Goal: Task Accomplishment & Management: Complete application form

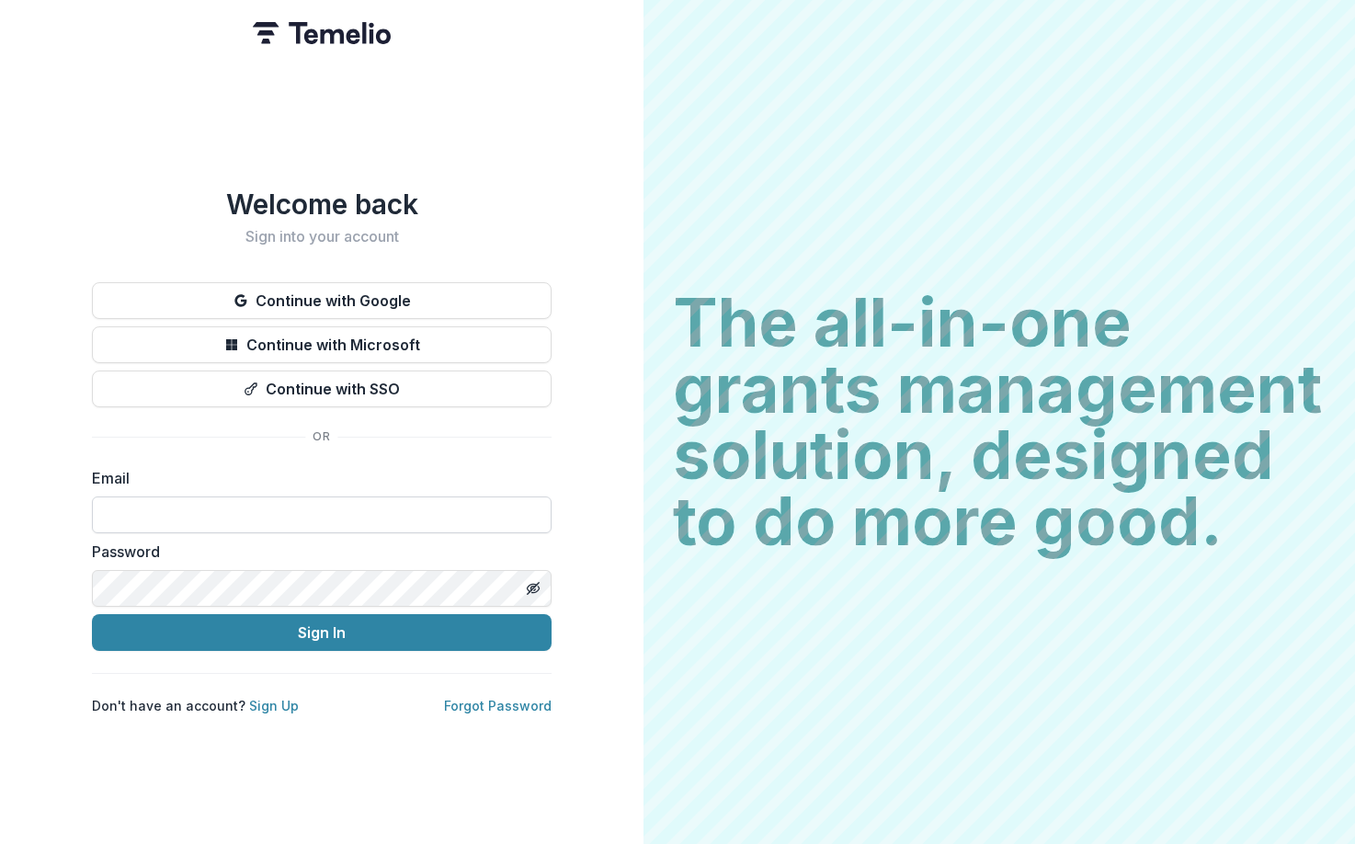
click at [217, 501] on input at bounding box center [322, 515] width 460 height 37
type input "**********"
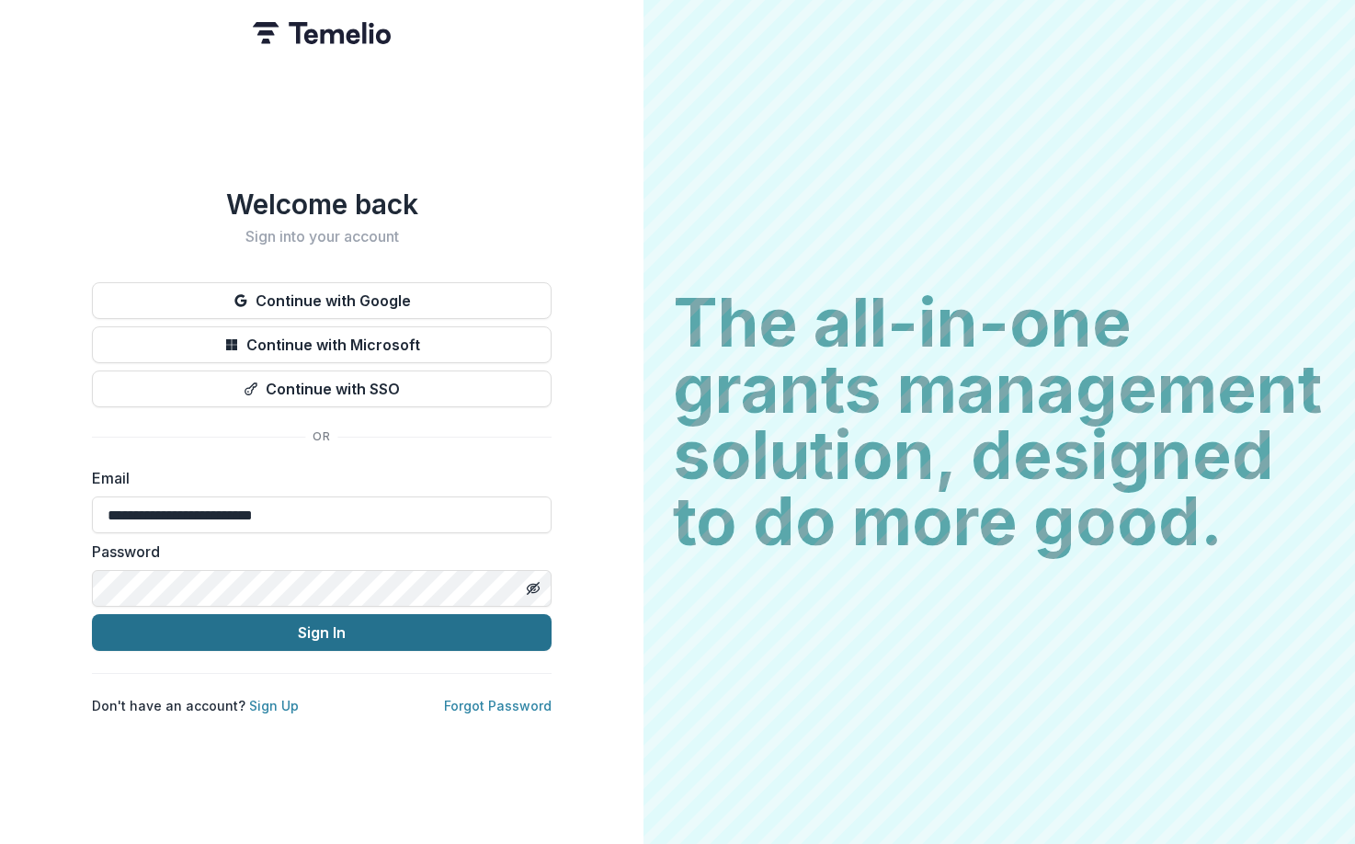
click at [288, 630] on button "Sign In" at bounding box center [322, 632] width 460 height 37
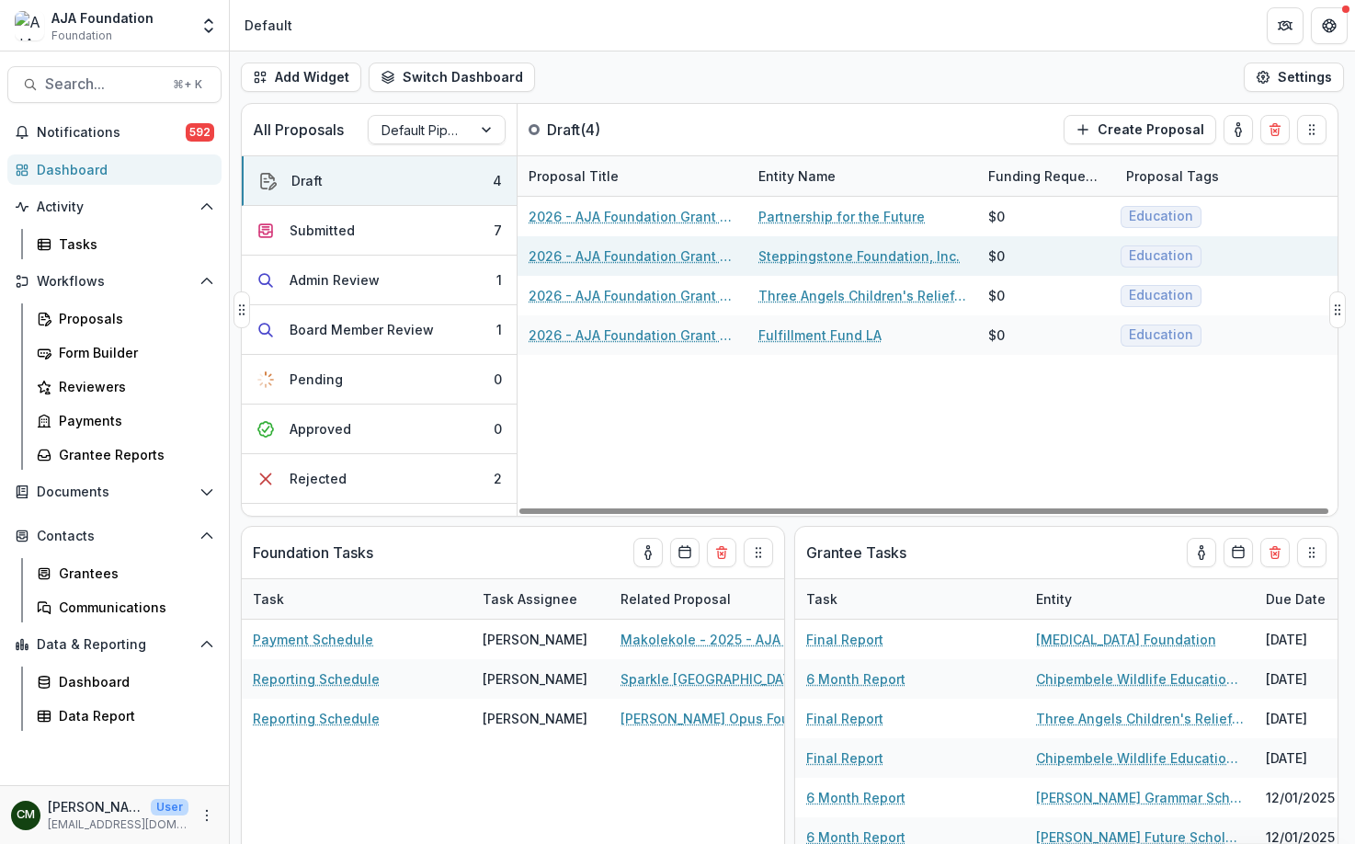
click at [616, 253] on link "2026 - AJA Foundation Grant Application" at bounding box center [633, 255] width 208 height 19
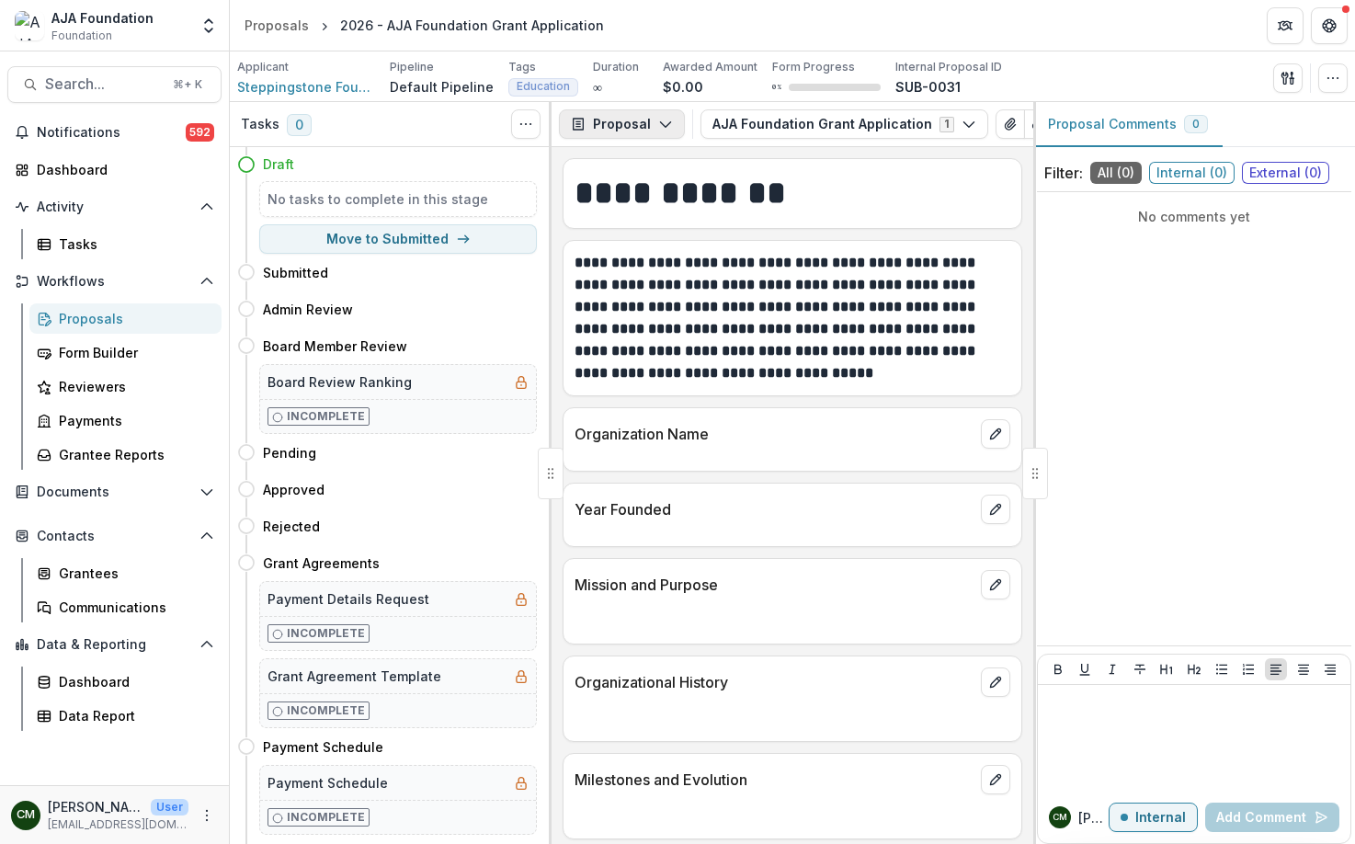
click at [660, 126] on polyline "button" at bounding box center [665, 125] width 10 height 6
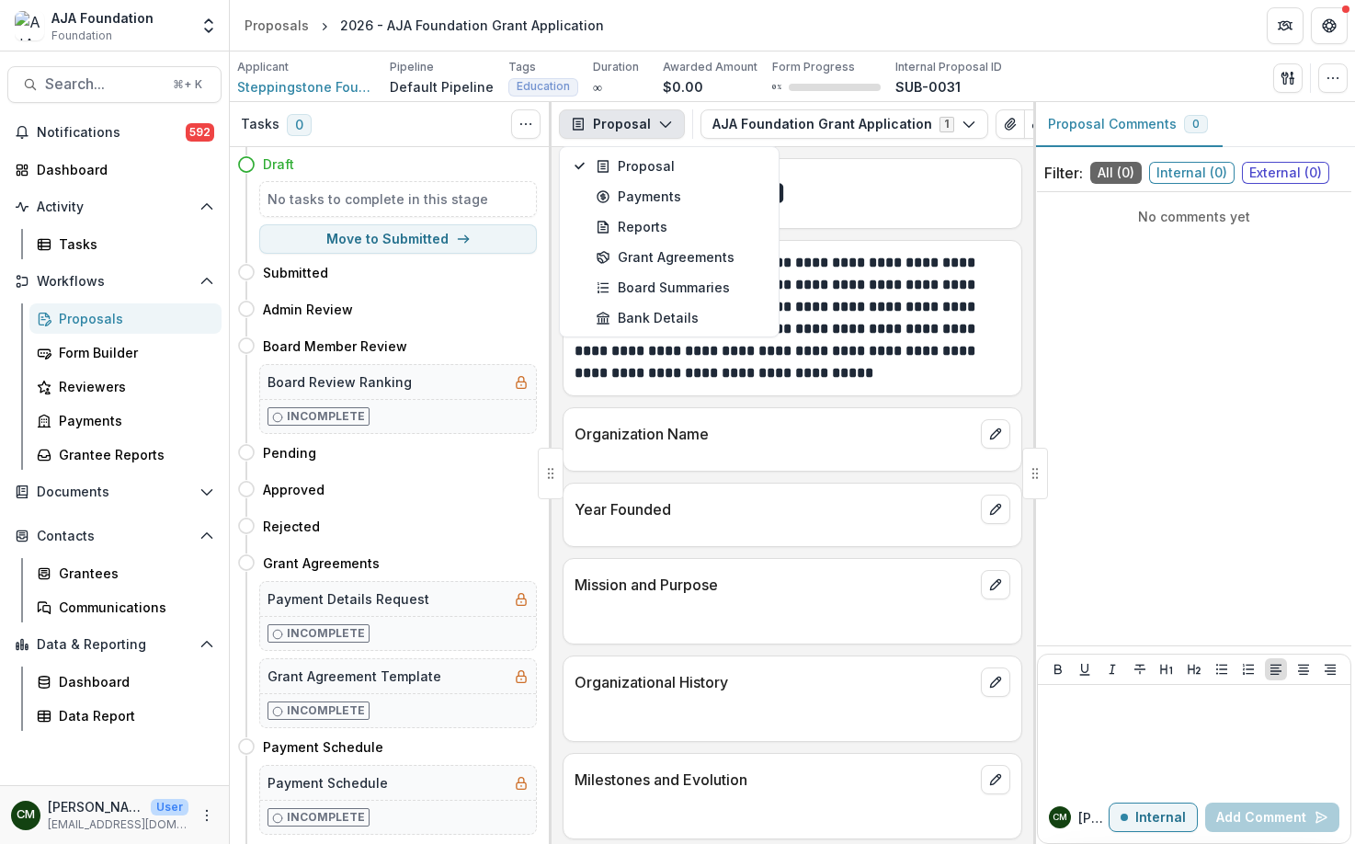
click at [660, 126] on polyline "button" at bounding box center [665, 125] width 10 height 6
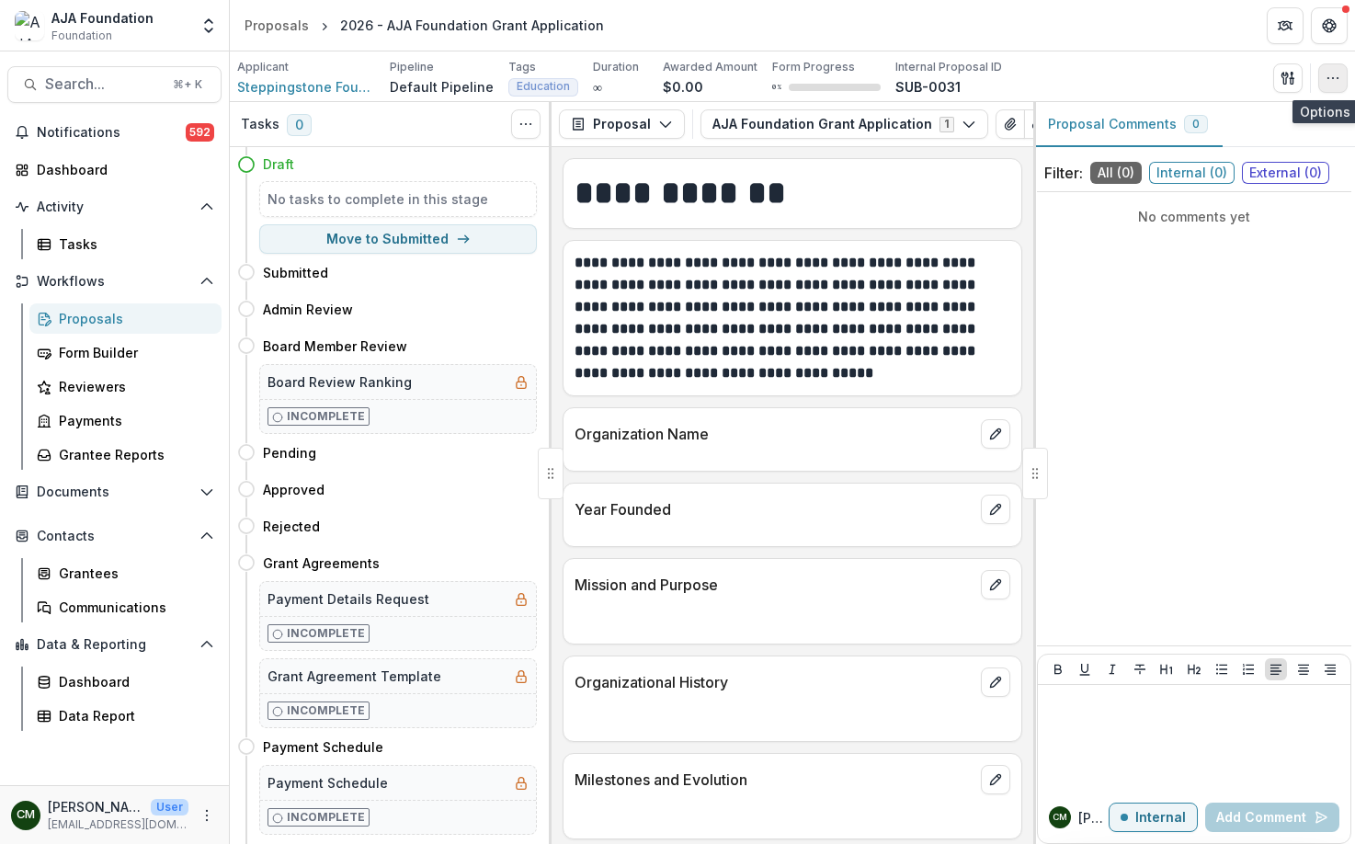
click at [1334, 80] on icon "button" at bounding box center [1333, 78] width 15 height 15
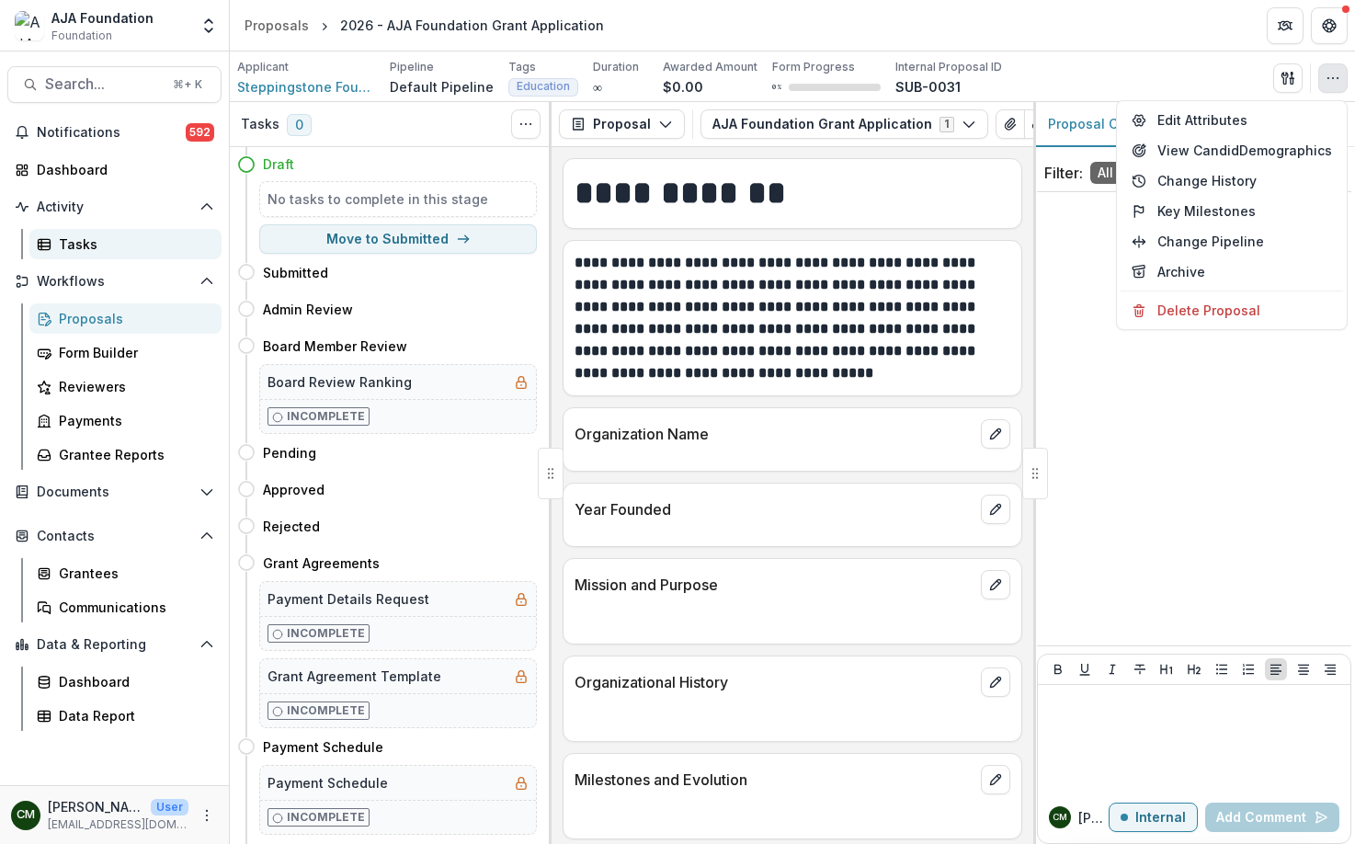
click at [88, 258] on div "Notifications 592 Dashboard Activity Tasks Workflows Proposals Form Builder Rev…" at bounding box center [114, 452] width 229 height 668
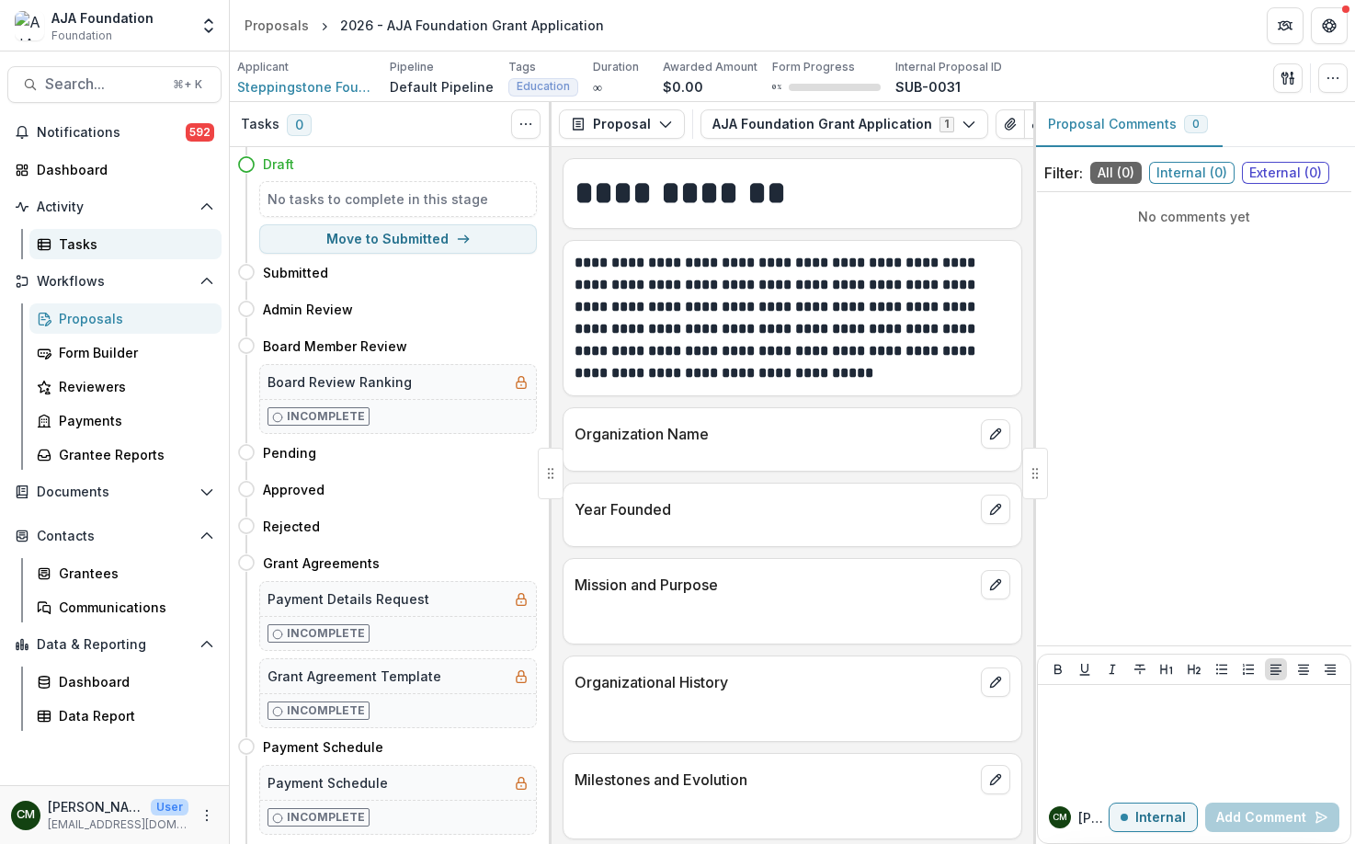
click at [86, 249] on div "Tasks" at bounding box center [133, 243] width 148 height 19
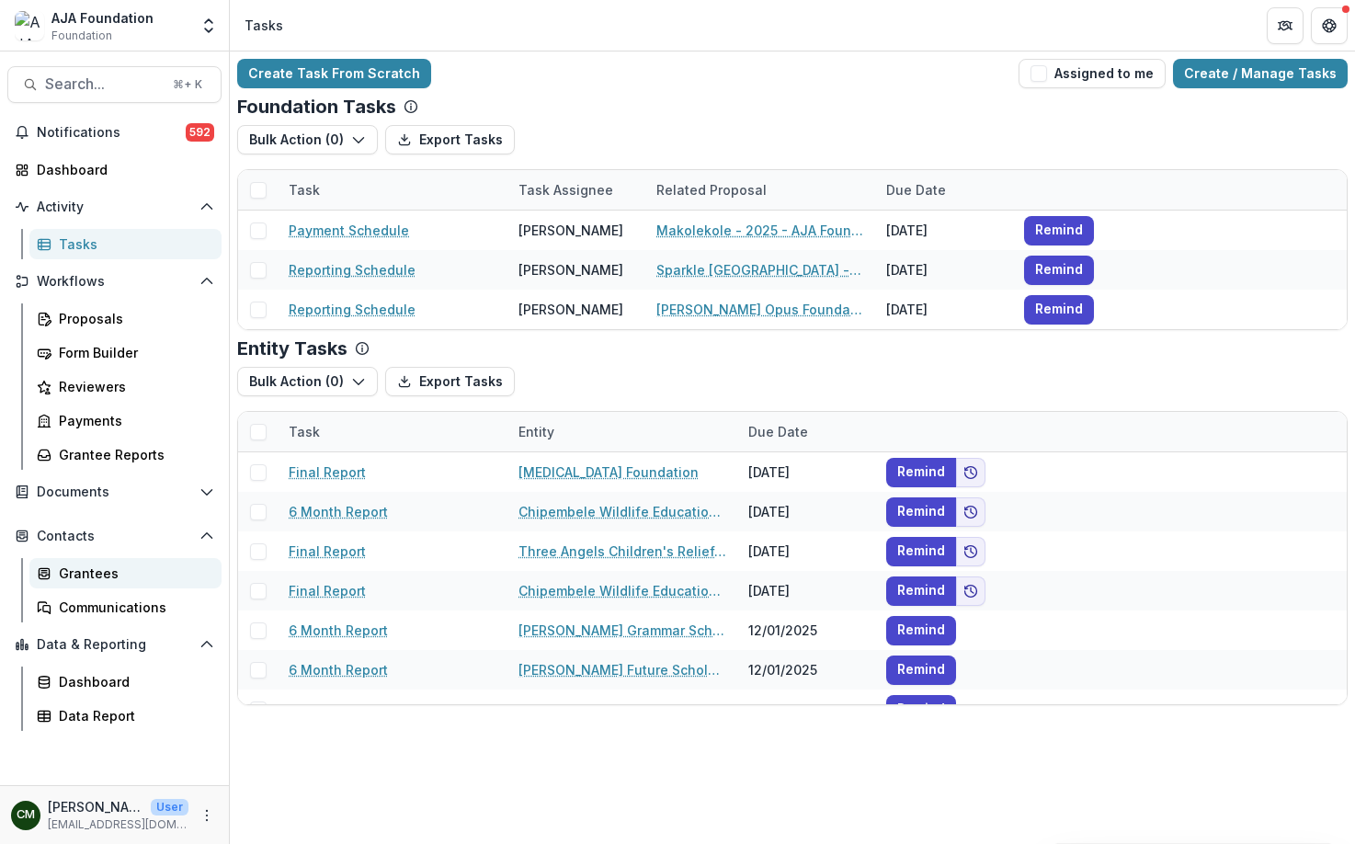
click at [105, 566] on div "Grantees" at bounding box center [133, 573] width 148 height 19
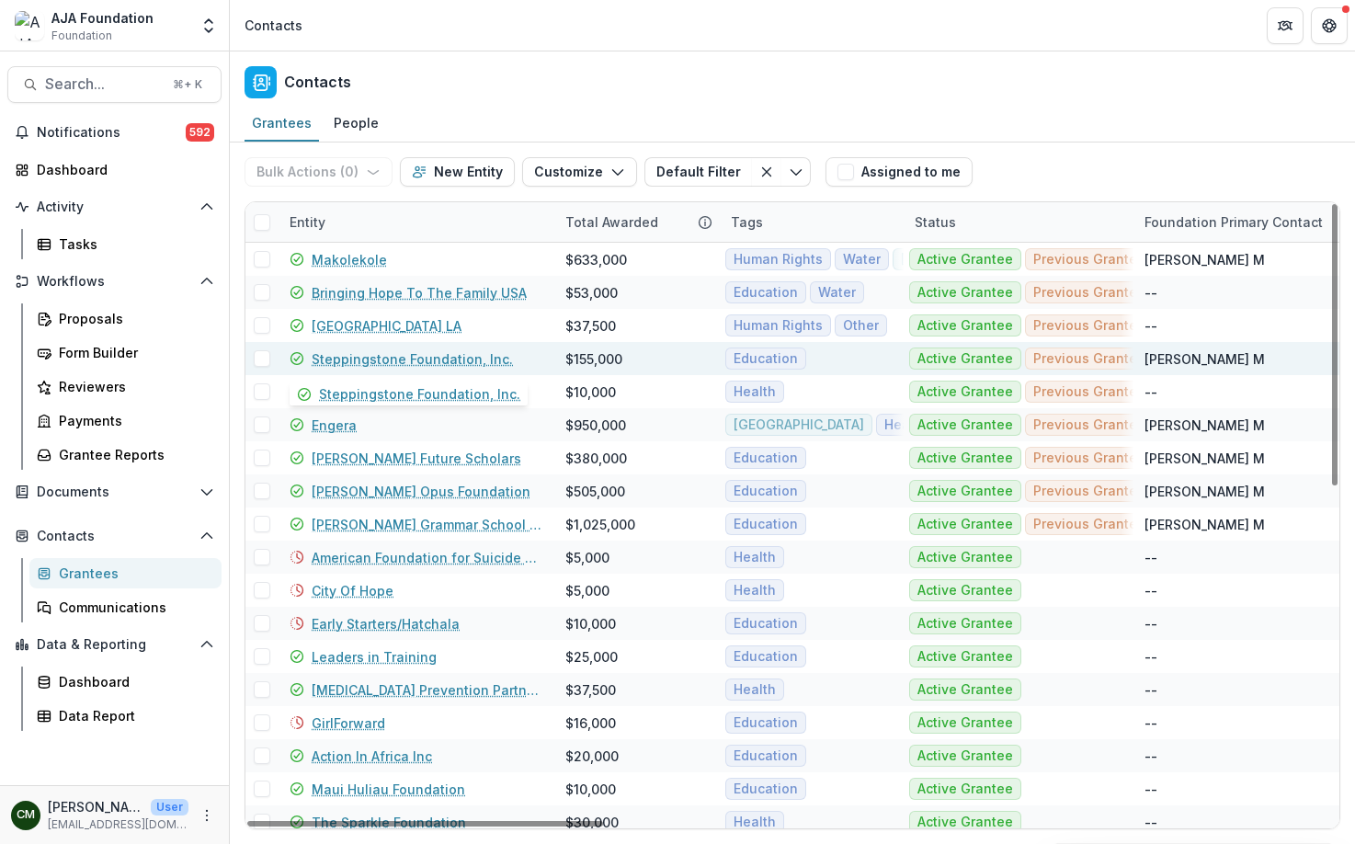
click at [399, 362] on link "Steppingstone Foundation, Inc." at bounding box center [412, 358] width 201 height 19
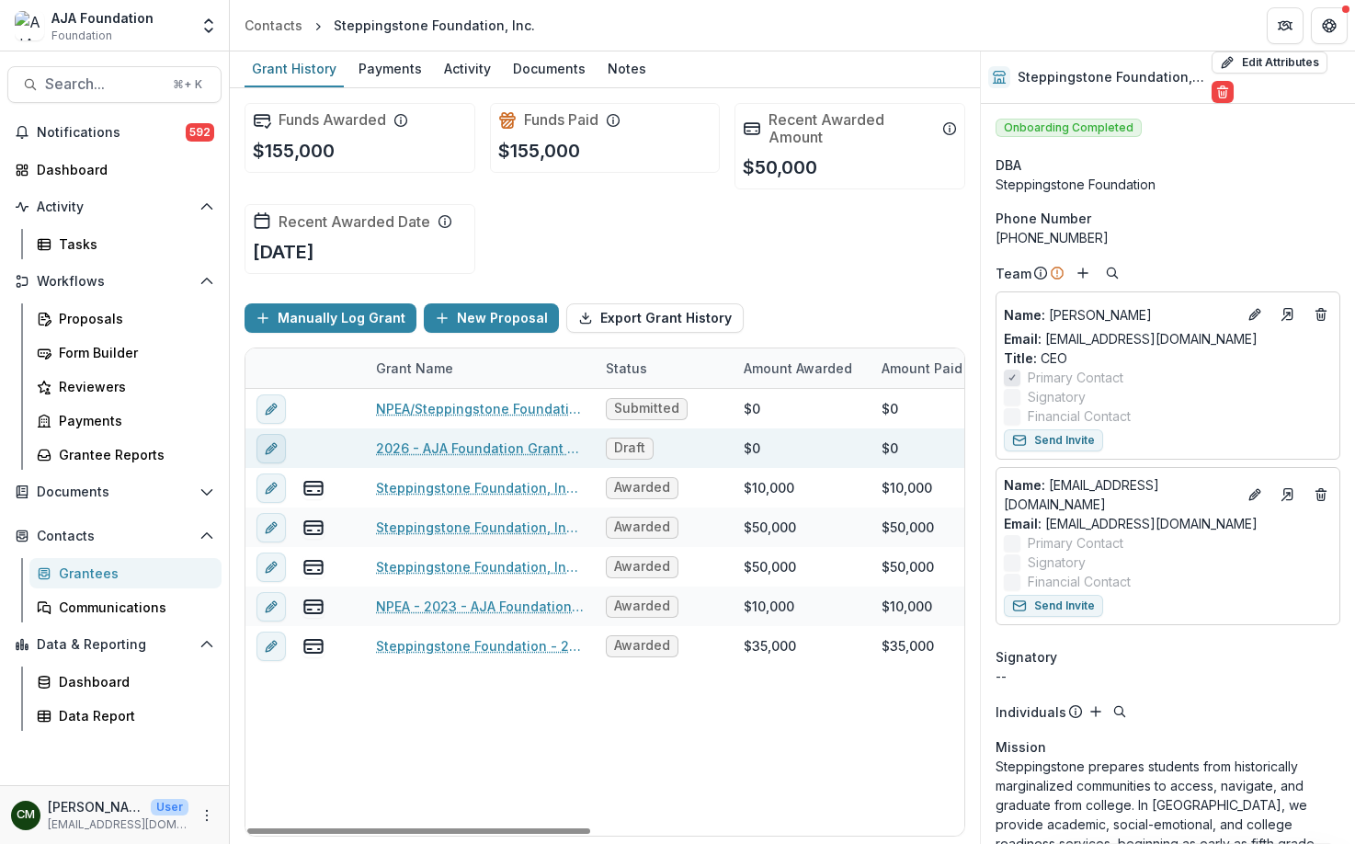
click at [276, 451] on icon "edit" at bounding box center [271, 448] width 15 height 15
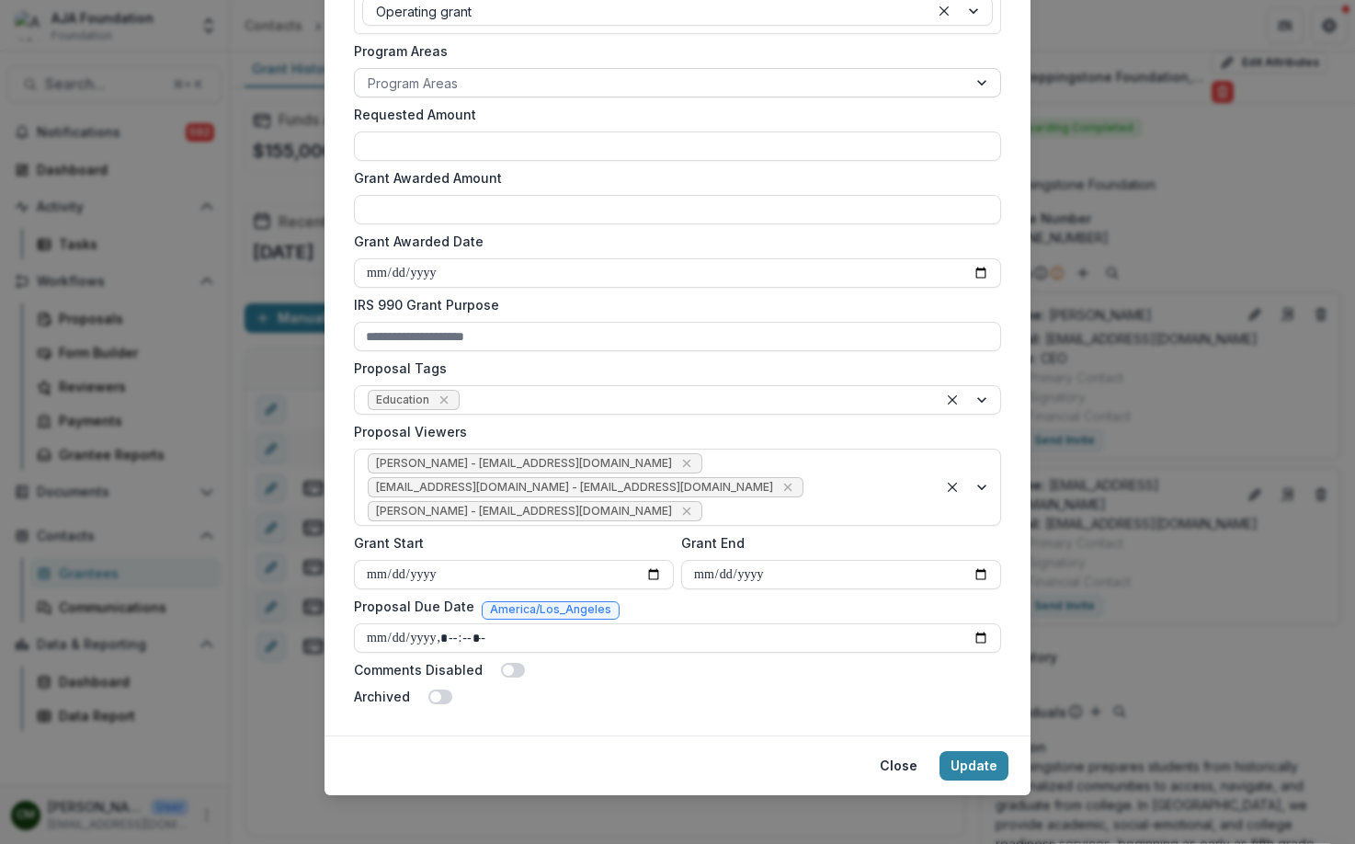
scroll to position [475, 0]
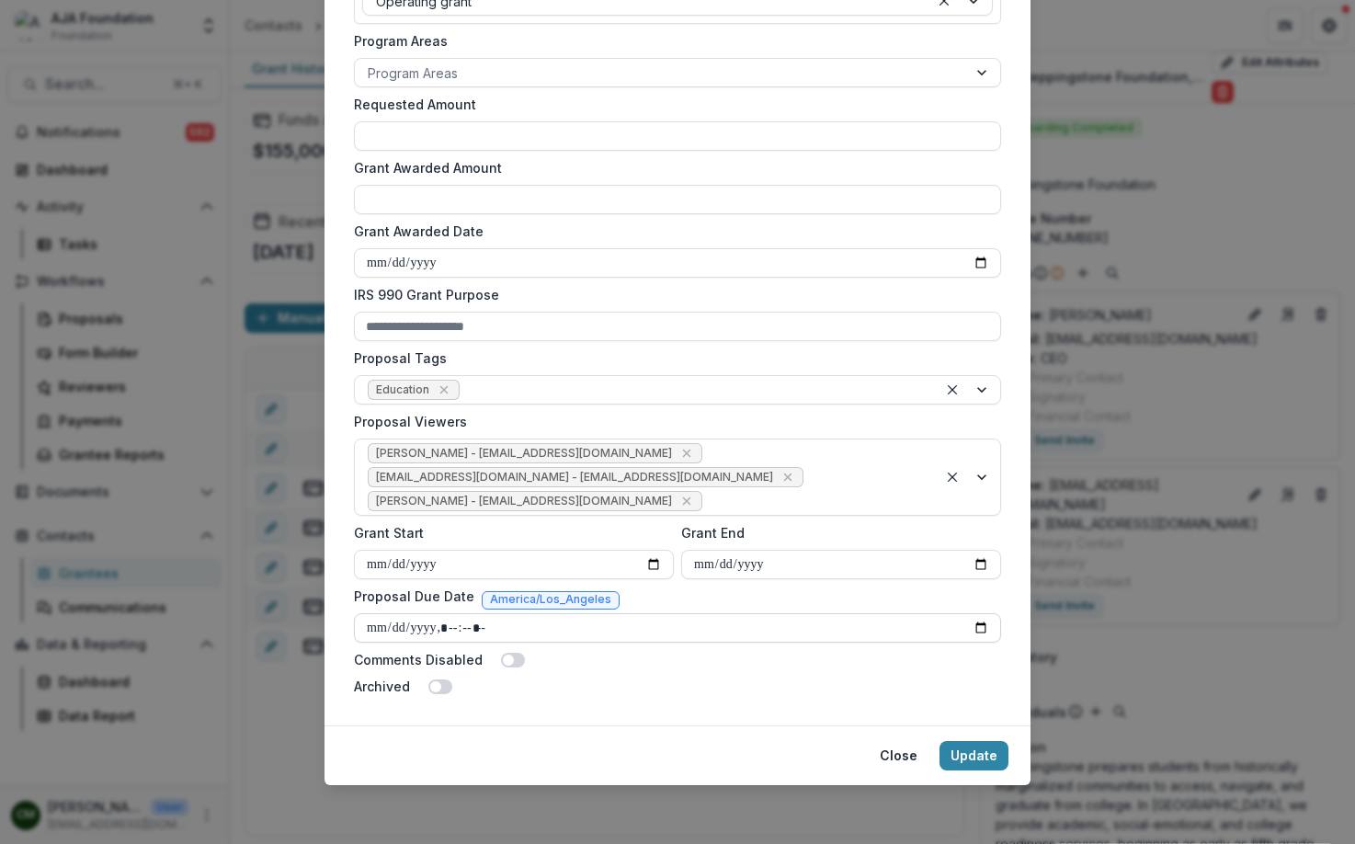
click at [562, 626] on input "Proposal Due Date" at bounding box center [677, 627] width 647 height 29
click at [971, 624] on input "Proposal Due Date" at bounding box center [677, 627] width 647 height 29
type input "**********"
click at [988, 760] on button "Update" at bounding box center [974, 755] width 69 height 29
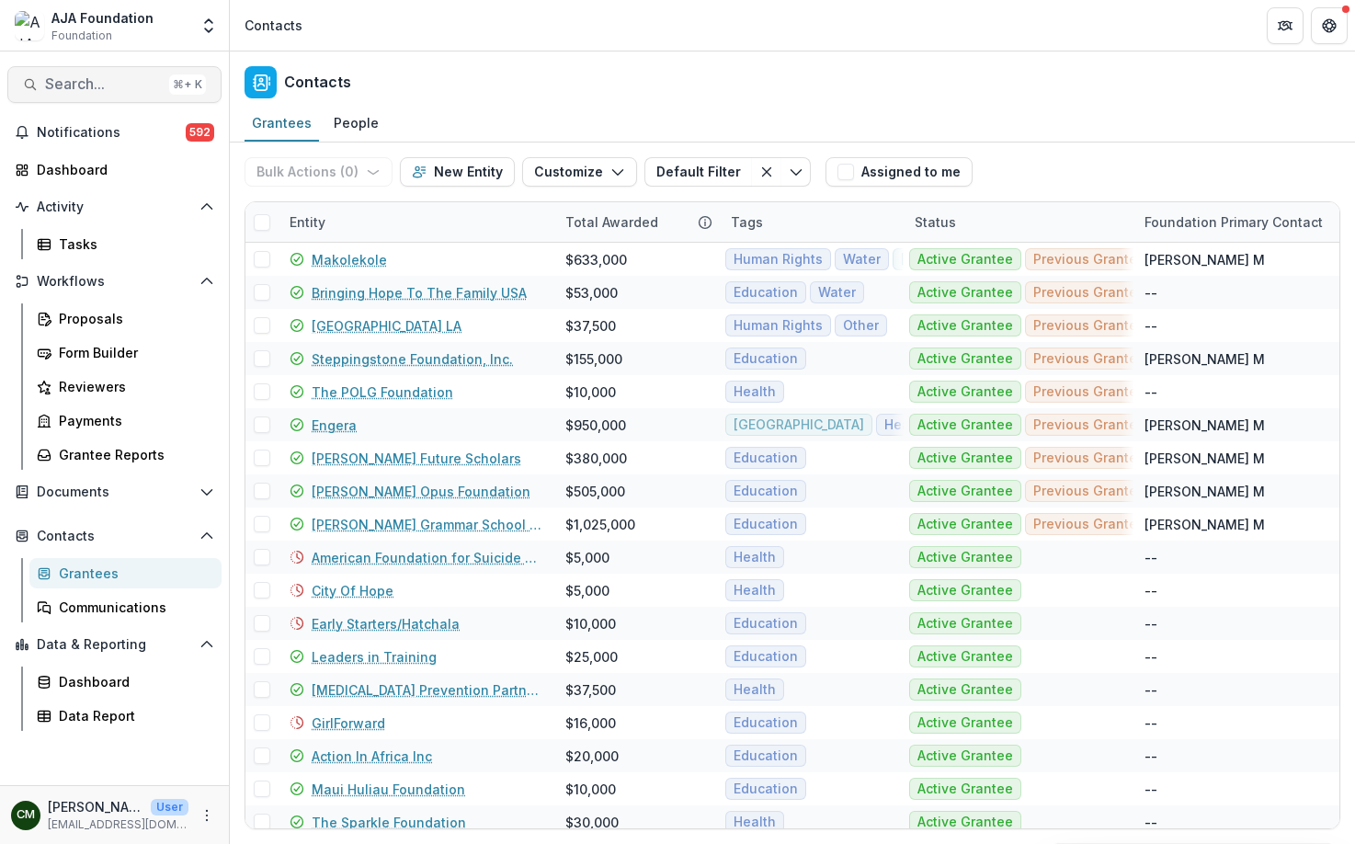
click at [97, 75] on span "Search..." at bounding box center [103, 83] width 117 height 17
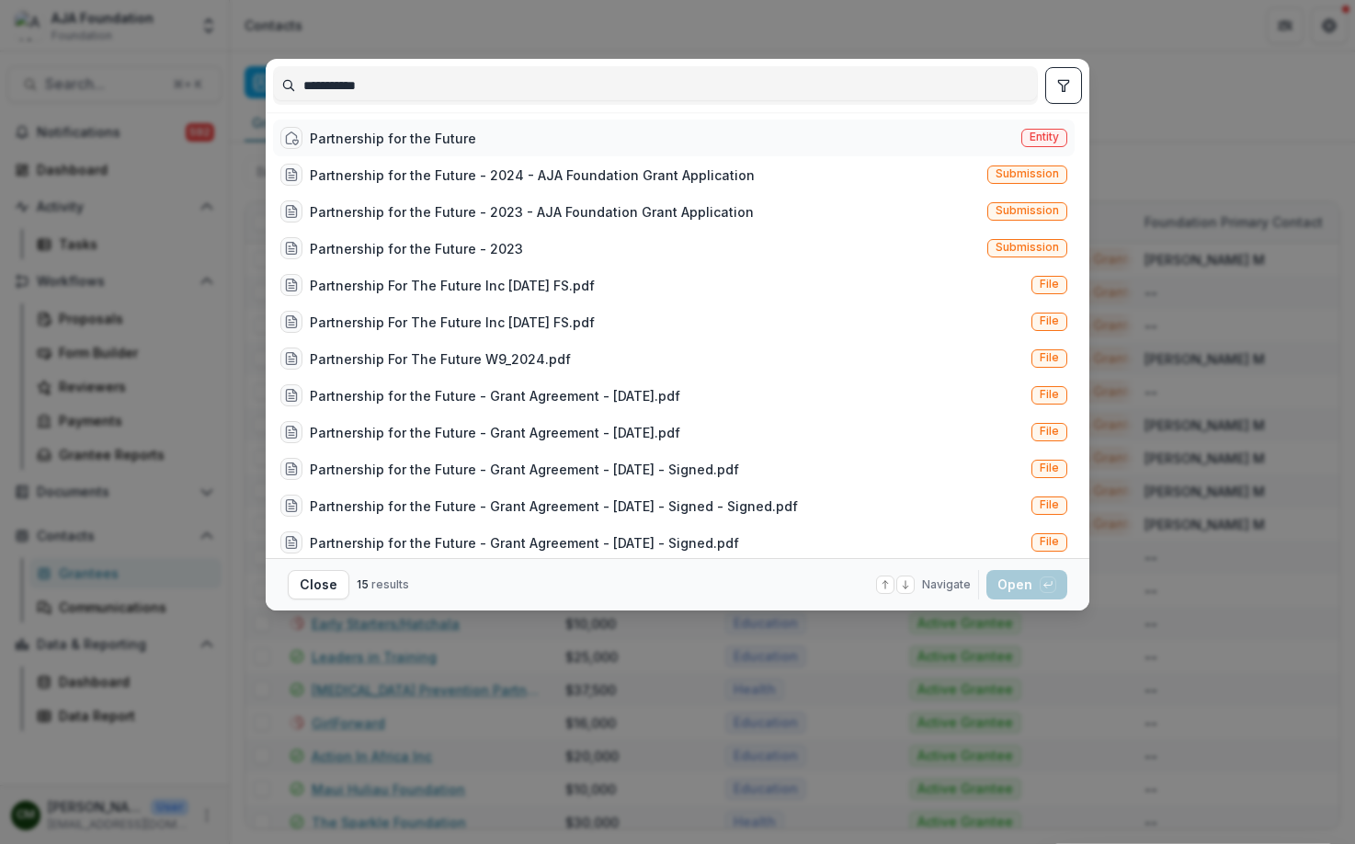
type input "**********"
click at [339, 144] on div "Partnership for the Future" at bounding box center [393, 138] width 166 height 19
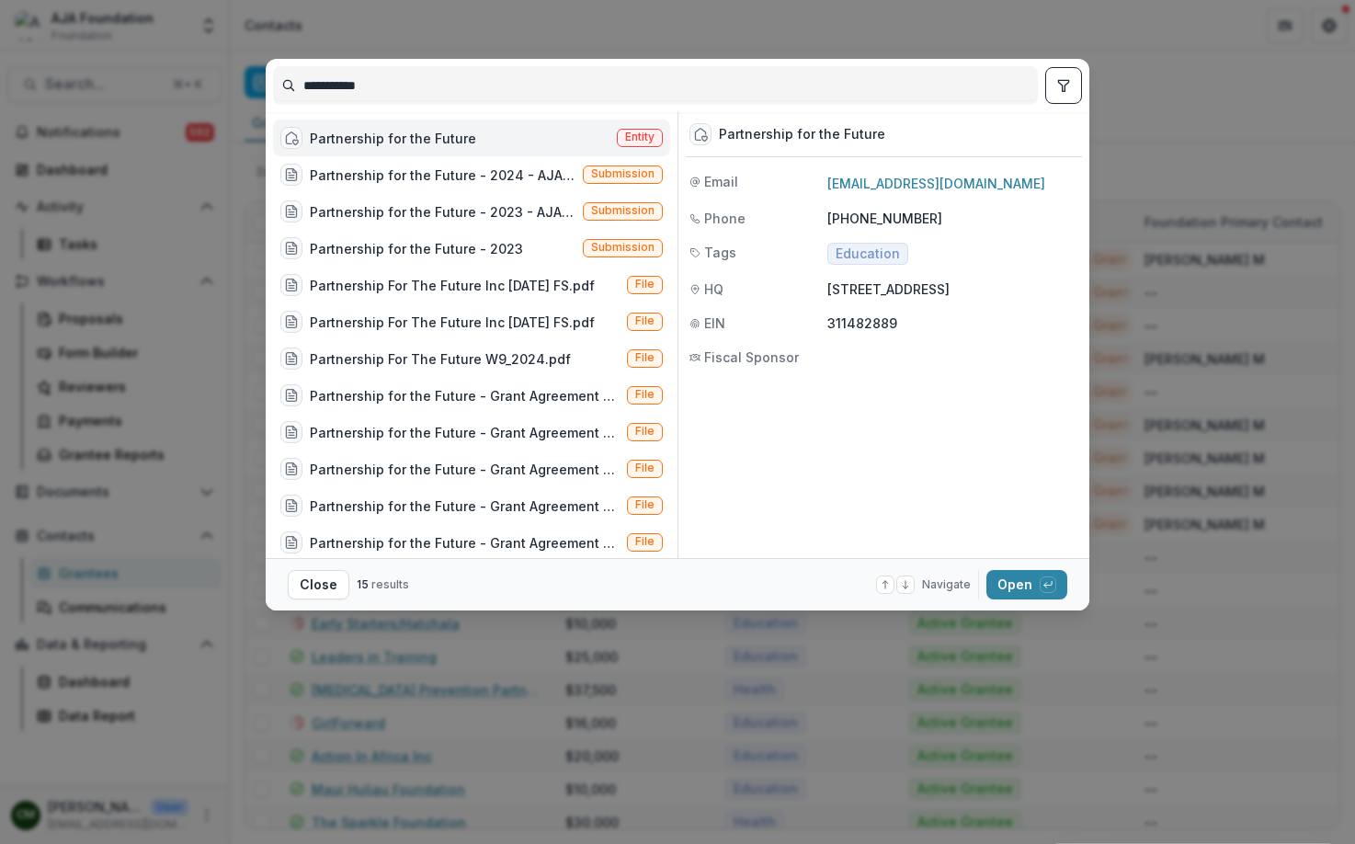
click at [373, 142] on div "Partnership for the Future" at bounding box center [393, 138] width 166 height 19
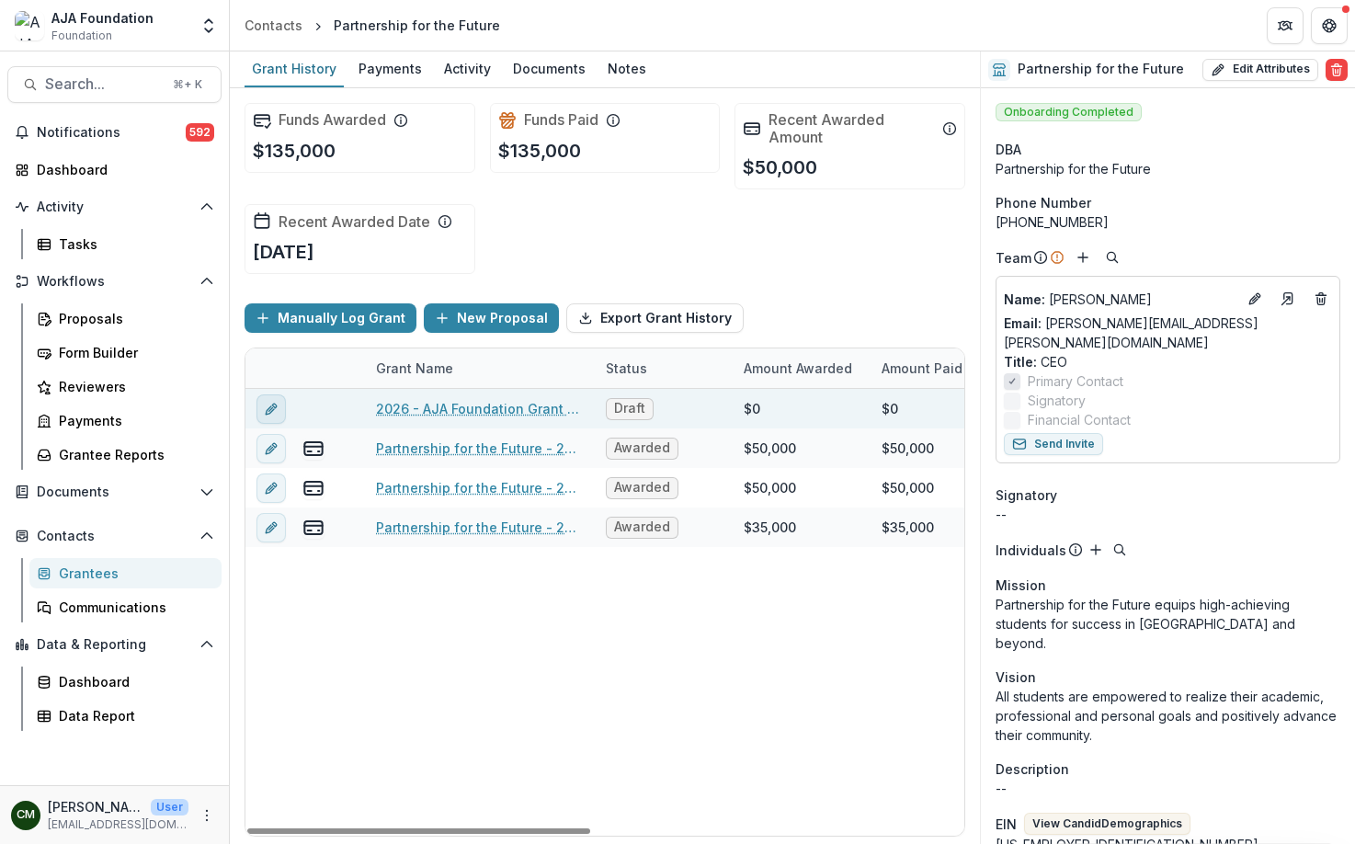
click at [272, 408] on icon "edit" at bounding box center [271, 409] width 15 height 15
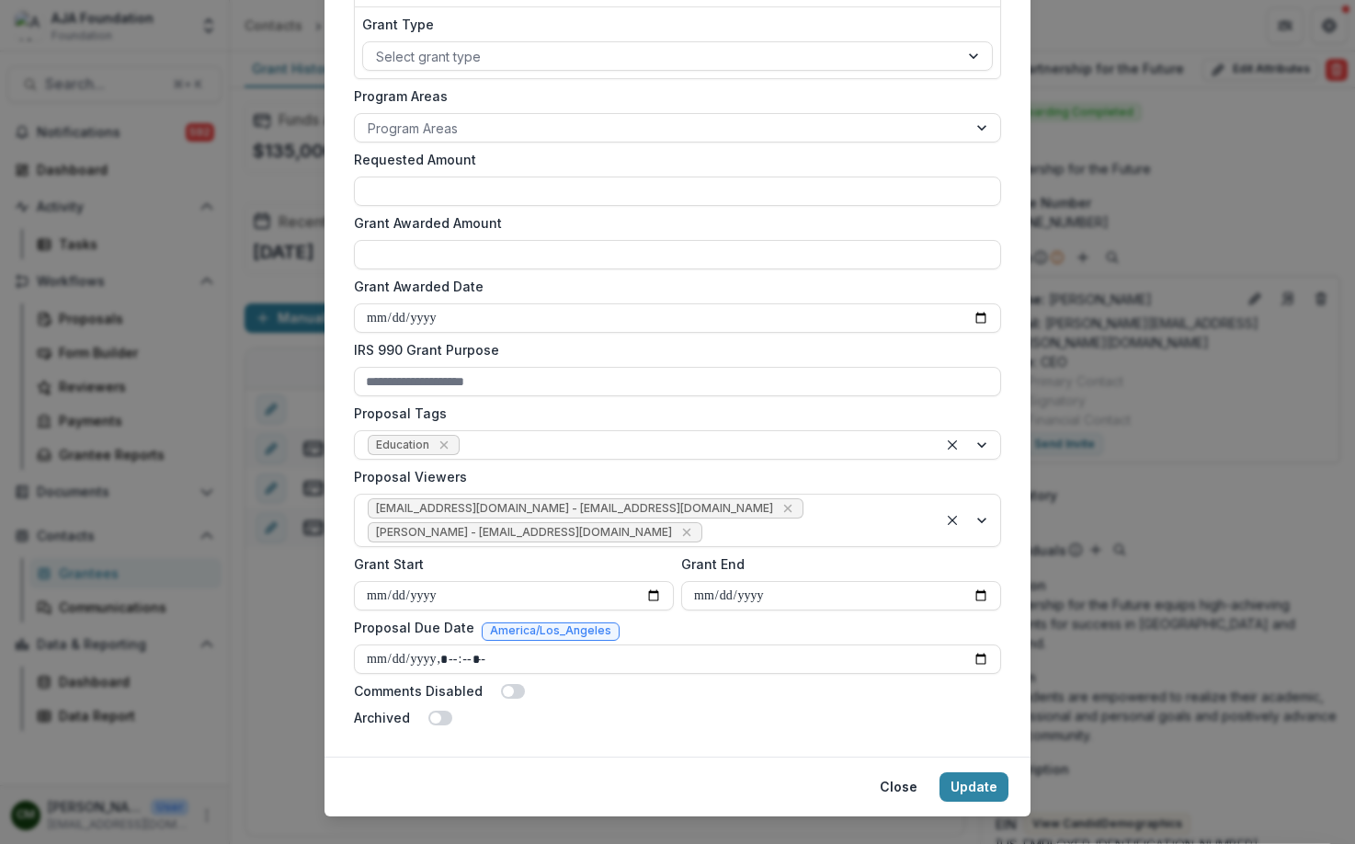
scroll to position [452, 0]
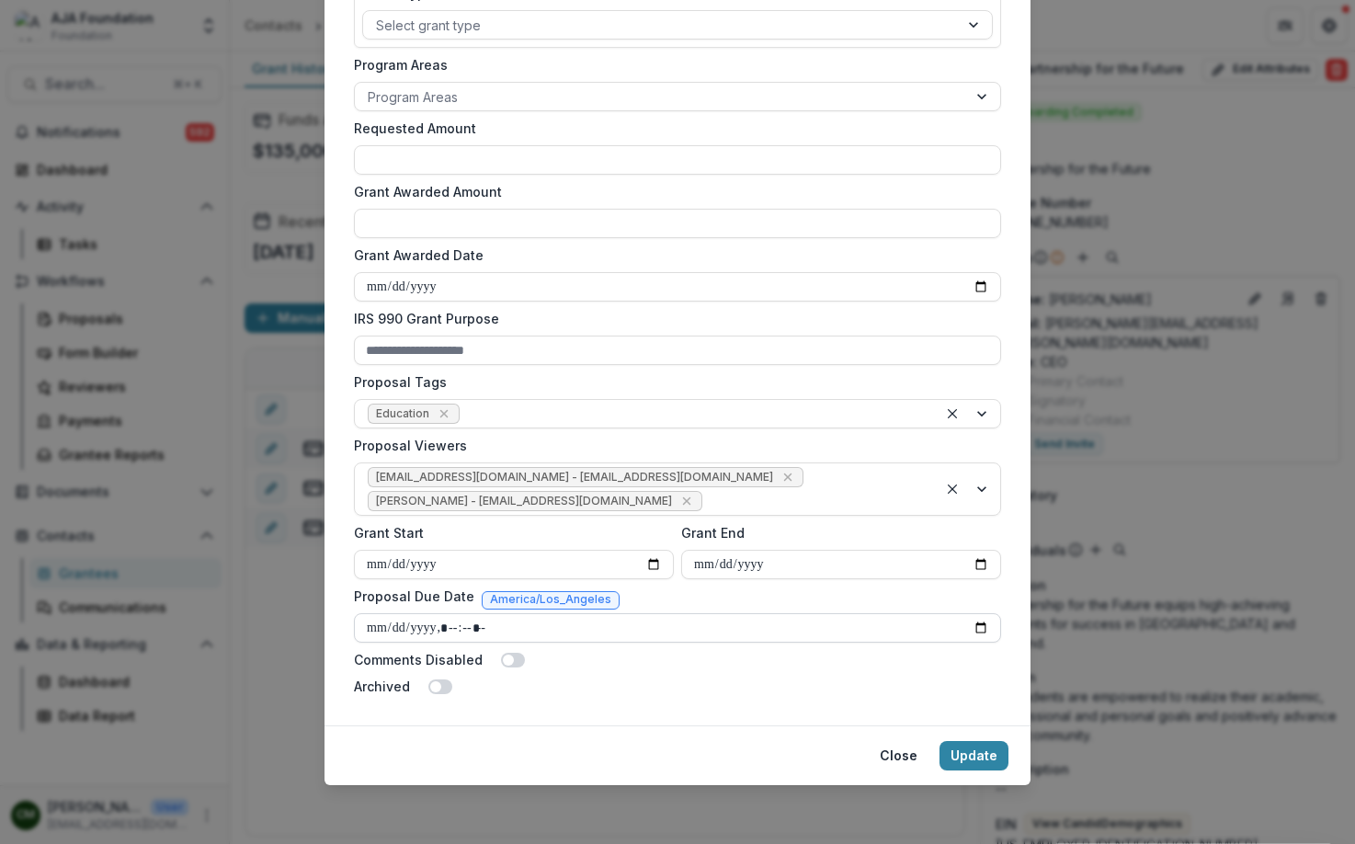
click at [972, 626] on input "Proposal Due Date" at bounding box center [677, 627] width 647 height 29
type input "**********"
click at [961, 760] on button "Update" at bounding box center [974, 755] width 69 height 29
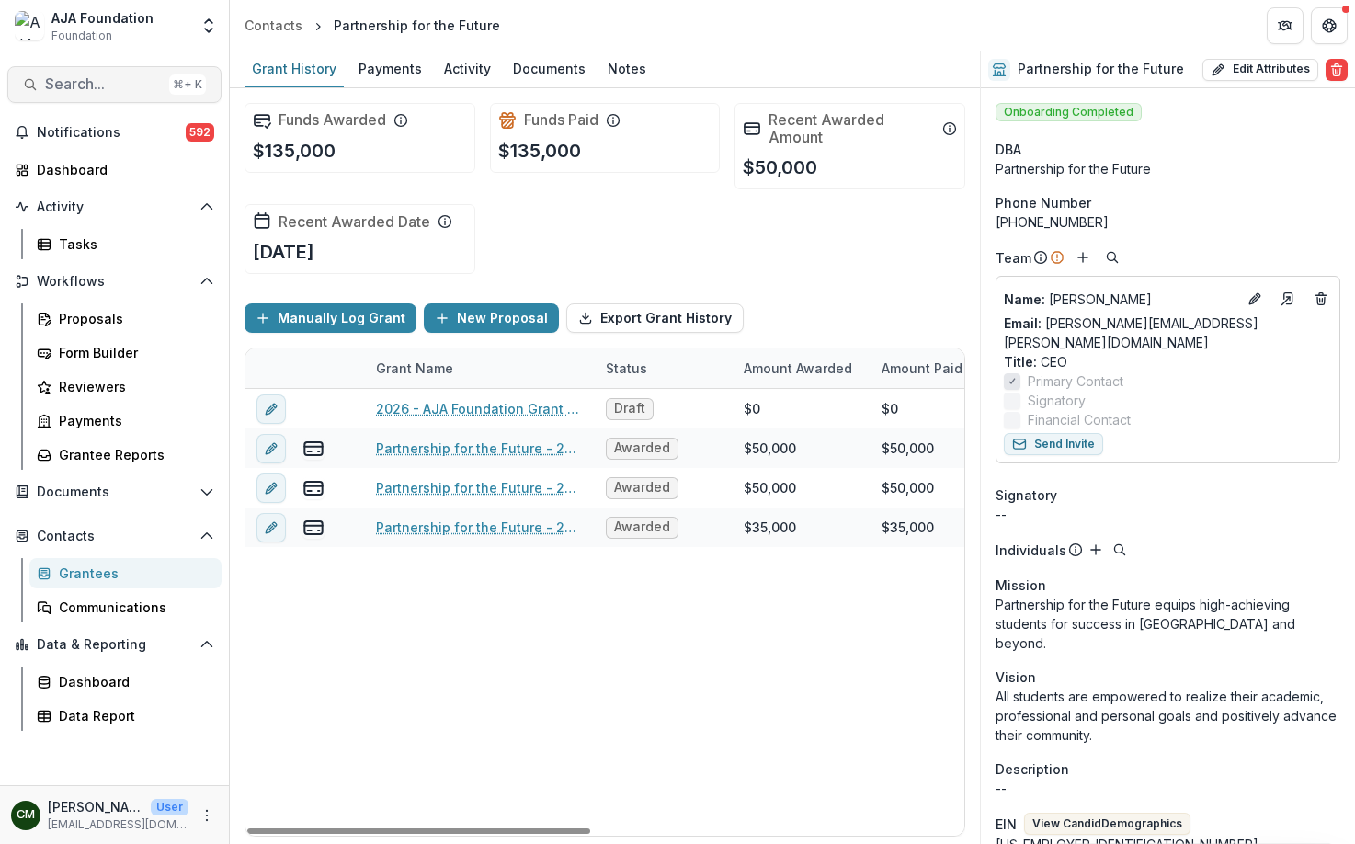
click at [122, 77] on span "Search..." at bounding box center [103, 83] width 117 height 17
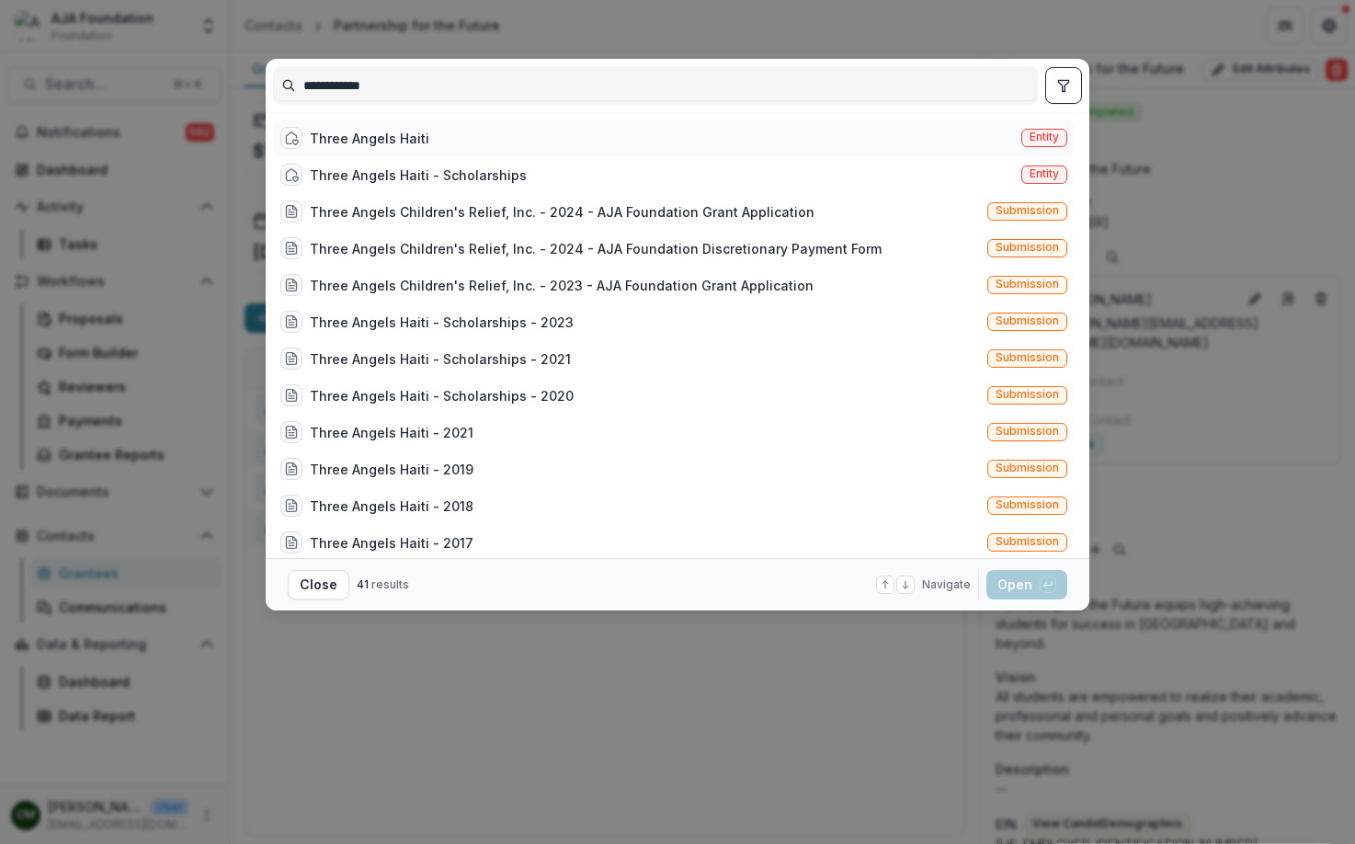
type input "**********"
click at [362, 137] on div "Three Angels Haiti" at bounding box center [370, 138] width 120 height 19
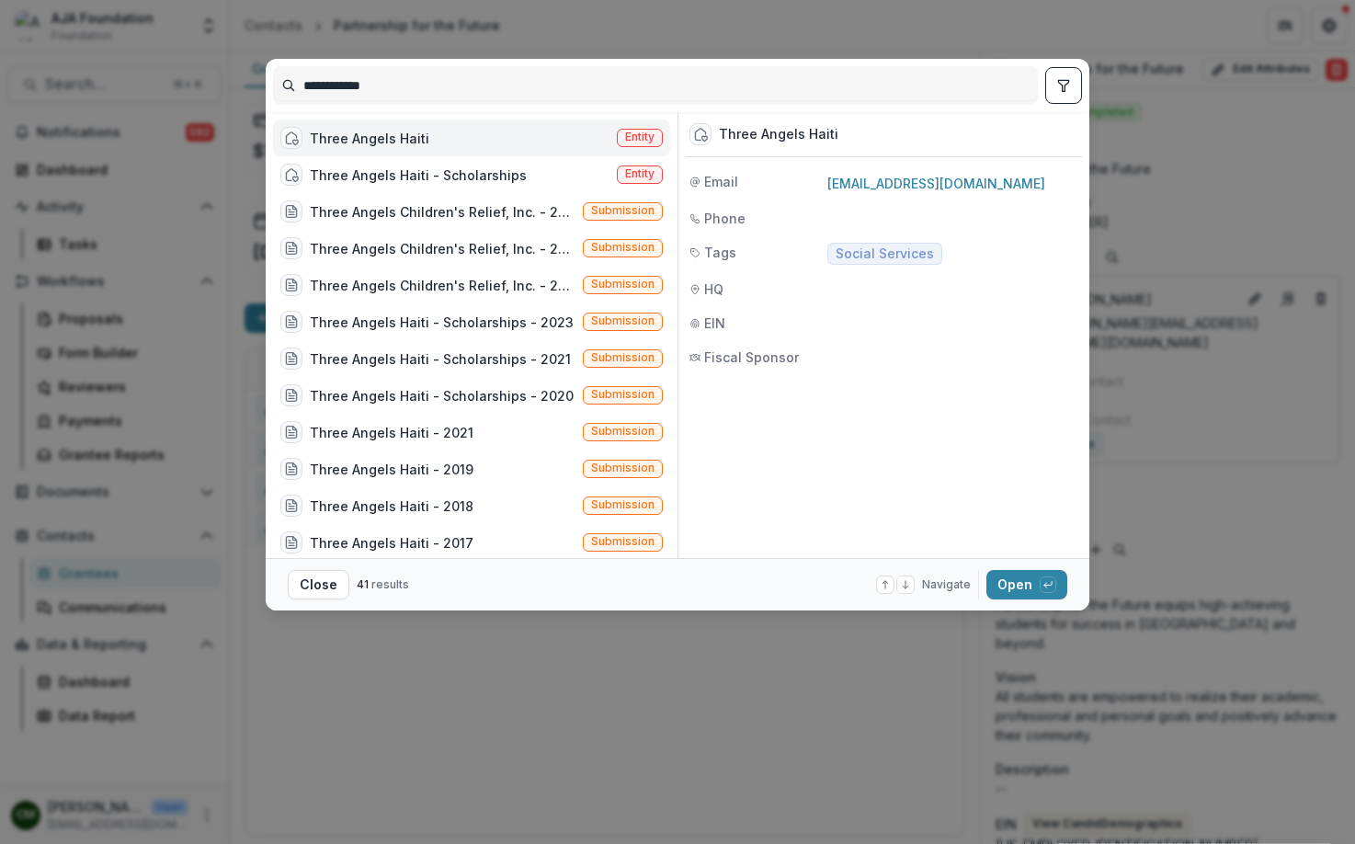
click at [371, 145] on div "Three Angels Haiti" at bounding box center [370, 138] width 120 height 19
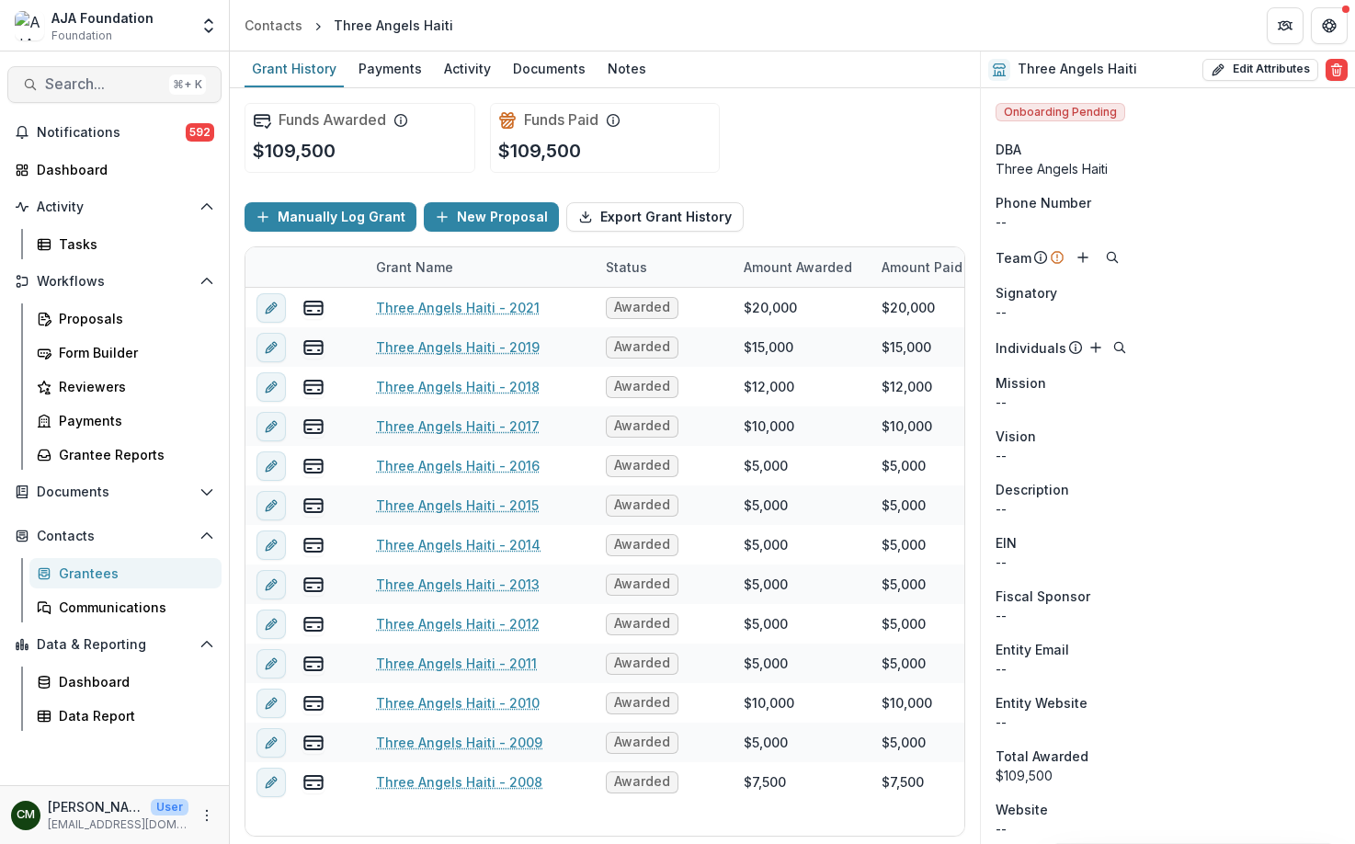
click at [64, 81] on span "Search..." at bounding box center [103, 83] width 117 height 17
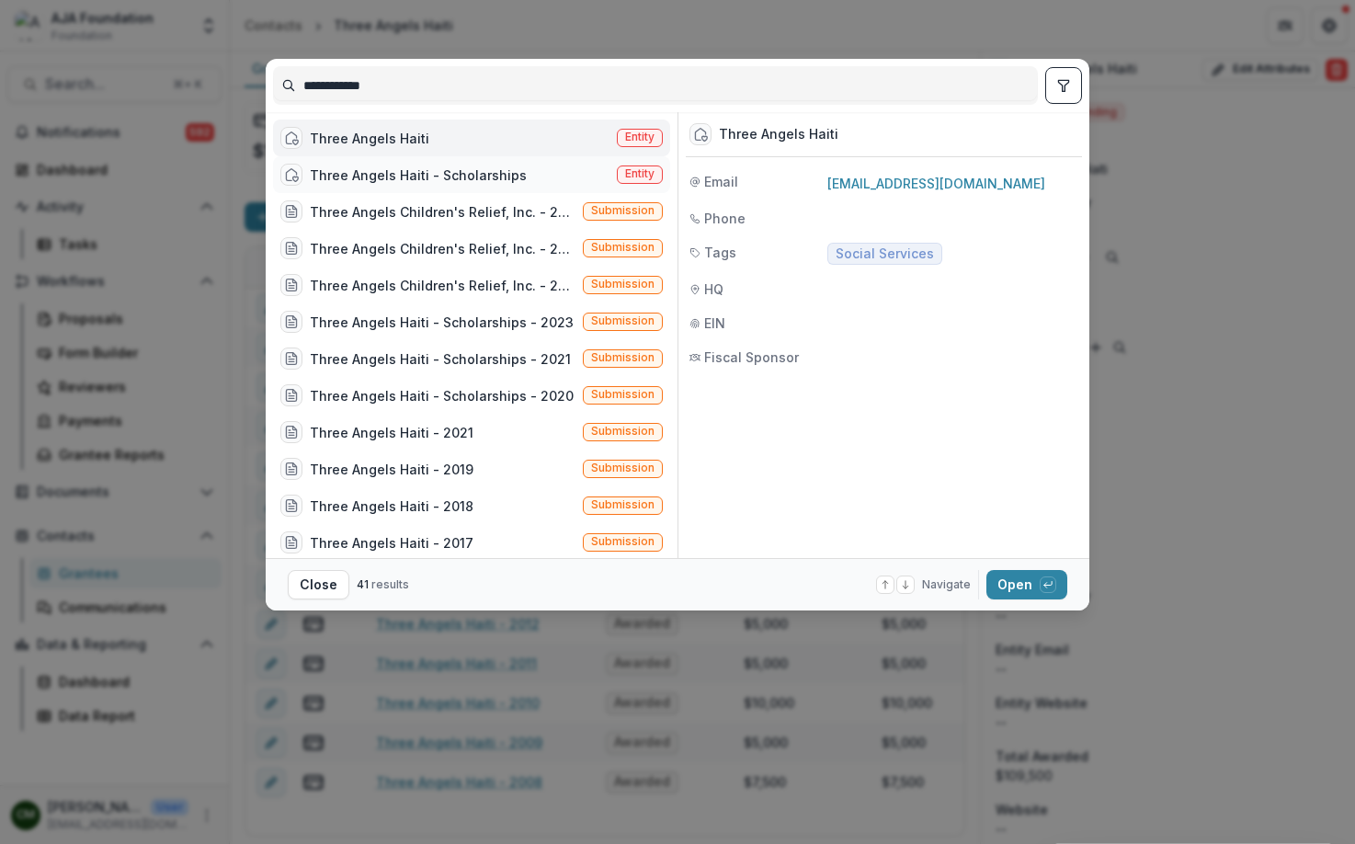
click at [353, 181] on div "Three Angels Haiti - Scholarships" at bounding box center [418, 175] width 217 height 19
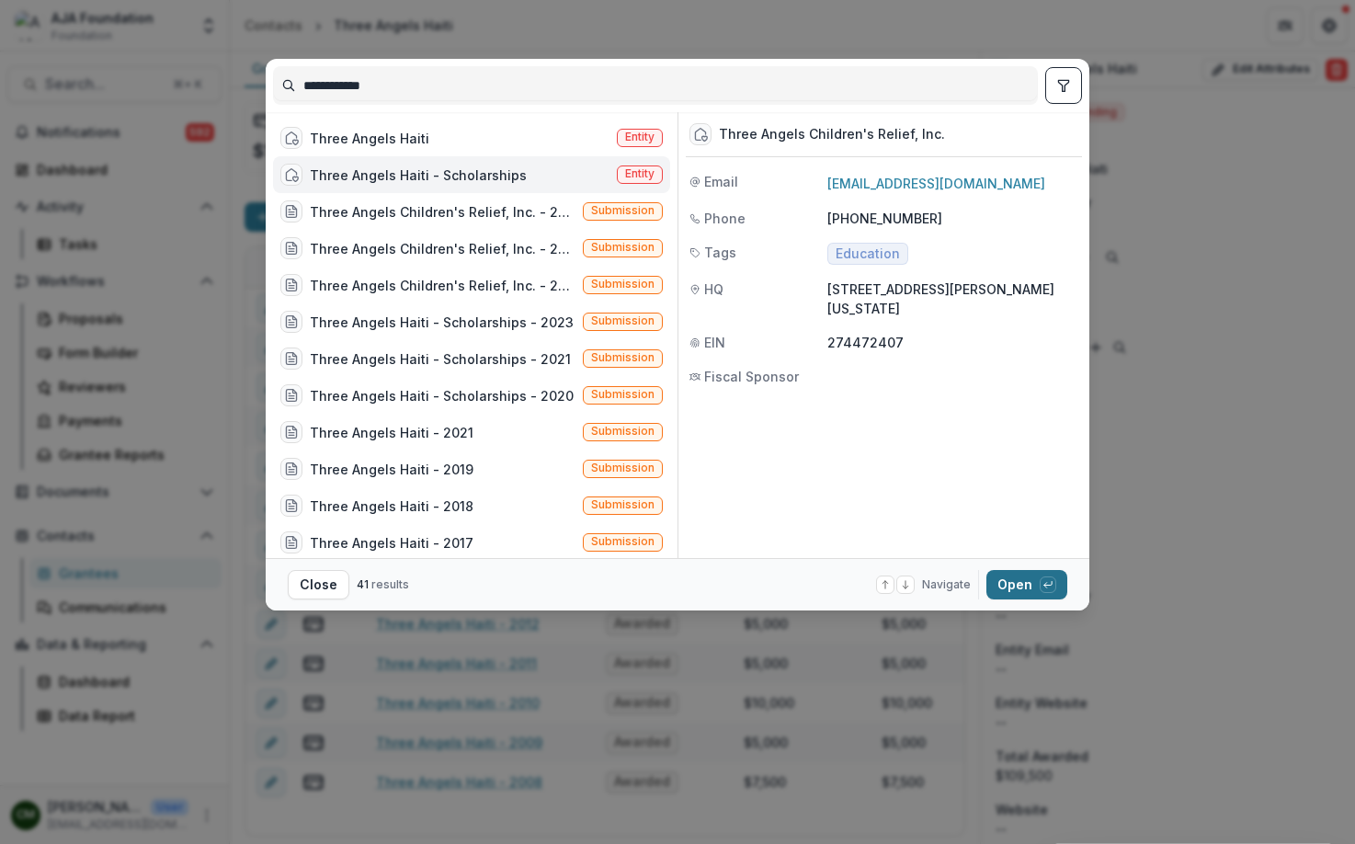
click at [1017, 586] on button "Open with enter key" at bounding box center [1027, 584] width 81 height 29
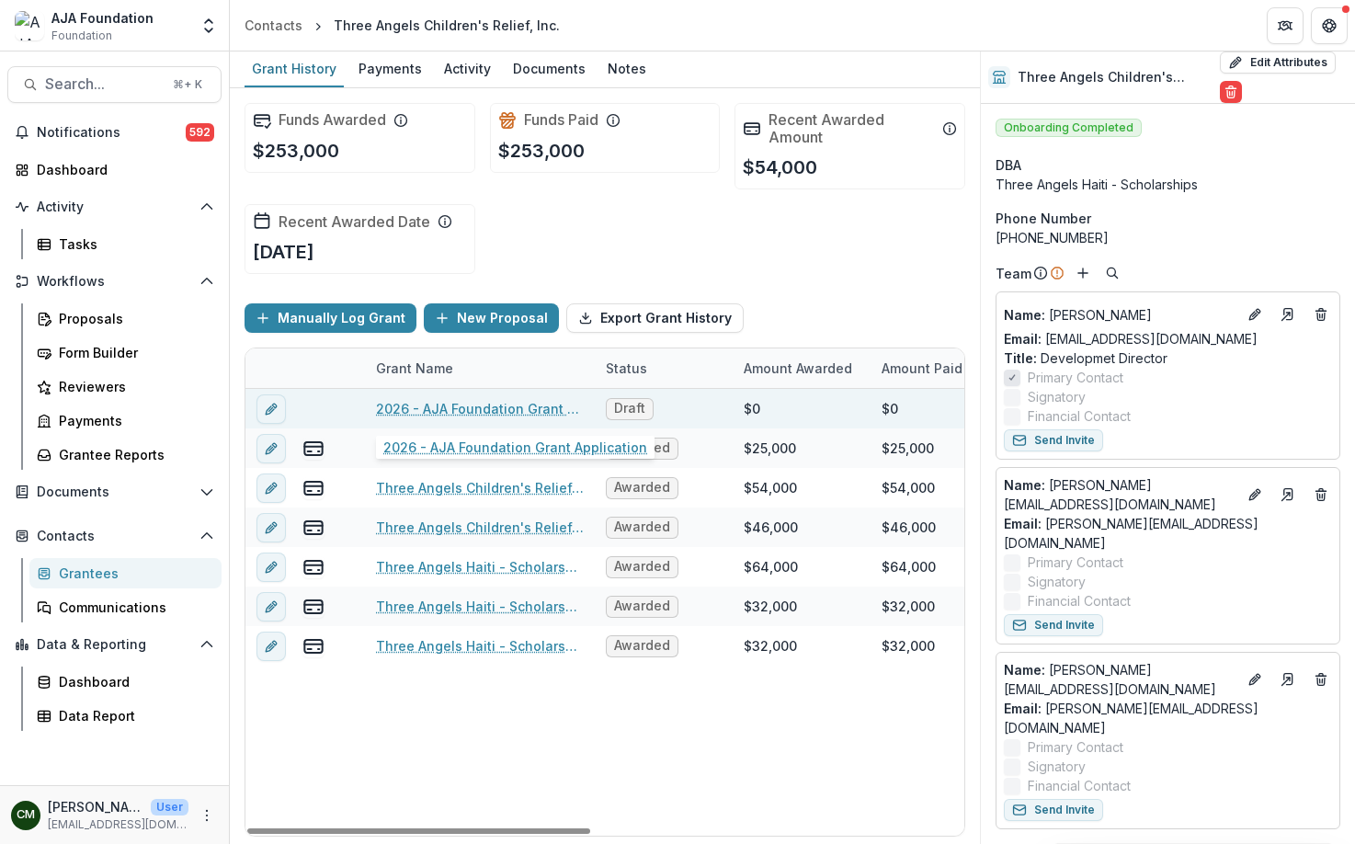
click at [536, 407] on link "2026 - AJA Foundation Grant Application" at bounding box center [480, 408] width 208 height 19
click at [275, 415] on icon "edit" at bounding box center [271, 409] width 15 height 15
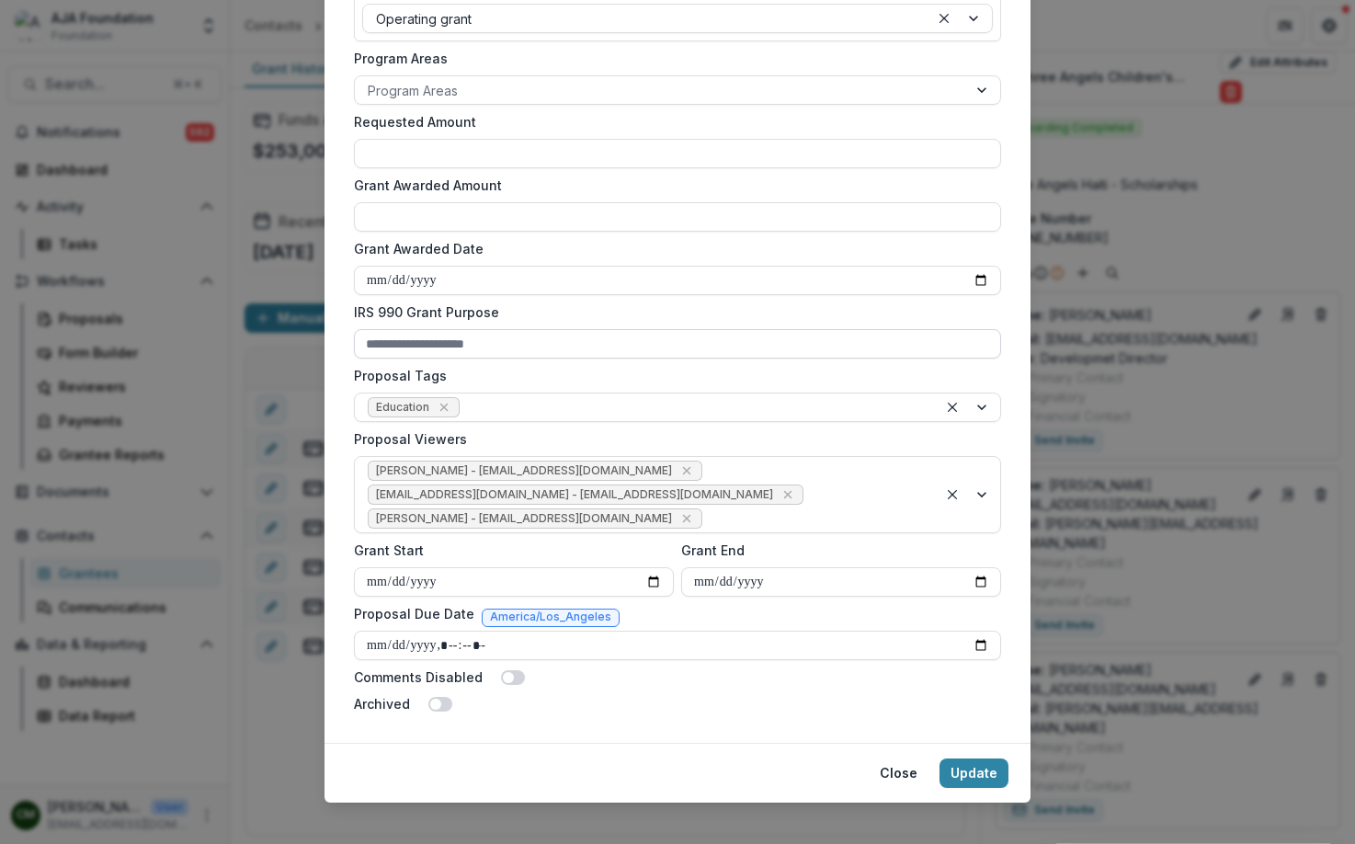
scroll to position [470, 0]
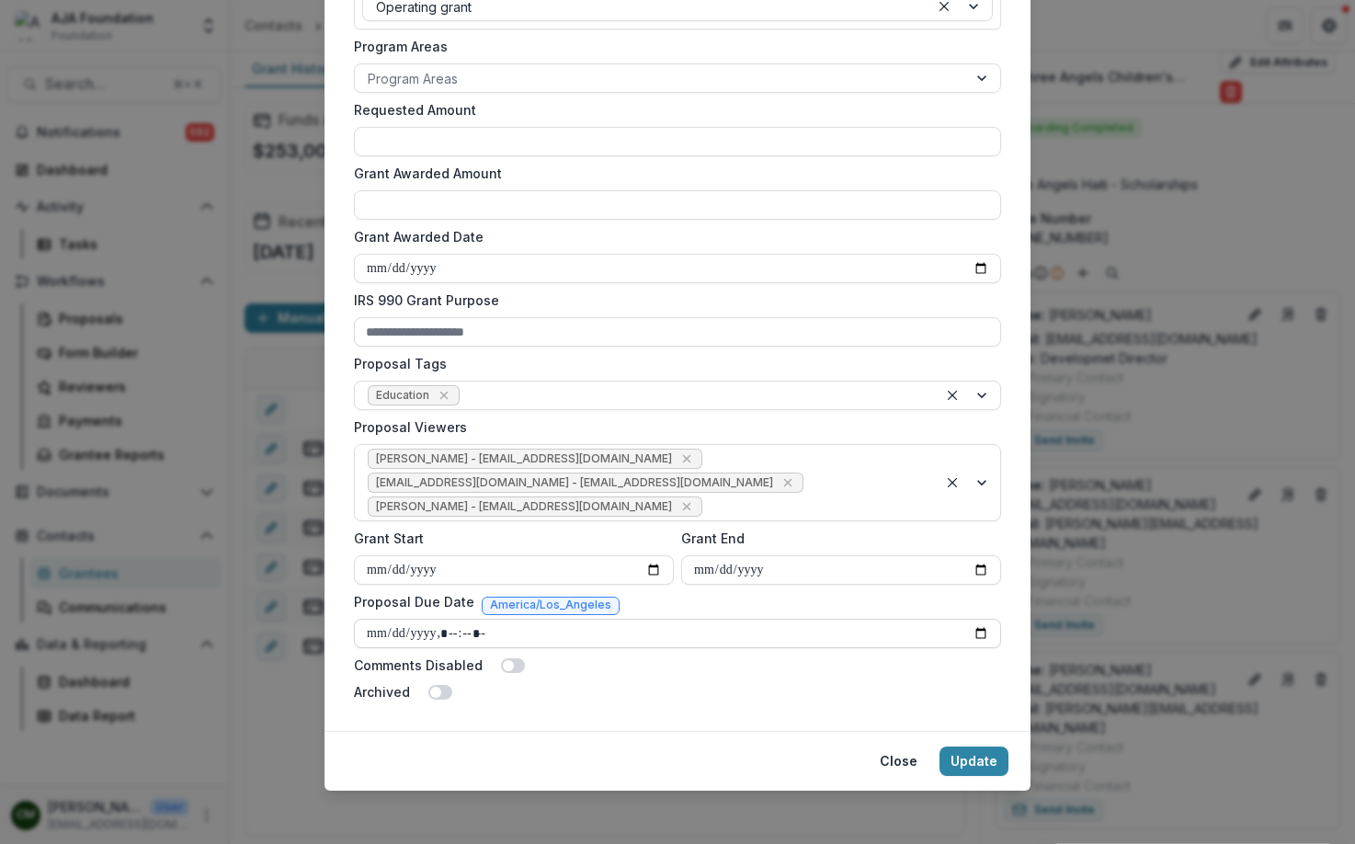
click at [963, 632] on input "Proposal Due Date" at bounding box center [677, 633] width 647 height 29
click at [978, 634] on input "Proposal Due Date" at bounding box center [677, 633] width 647 height 29
type input "**********"
click at [983, 763] on button "Update" at bounding box center [974, 761] width 69 height 29
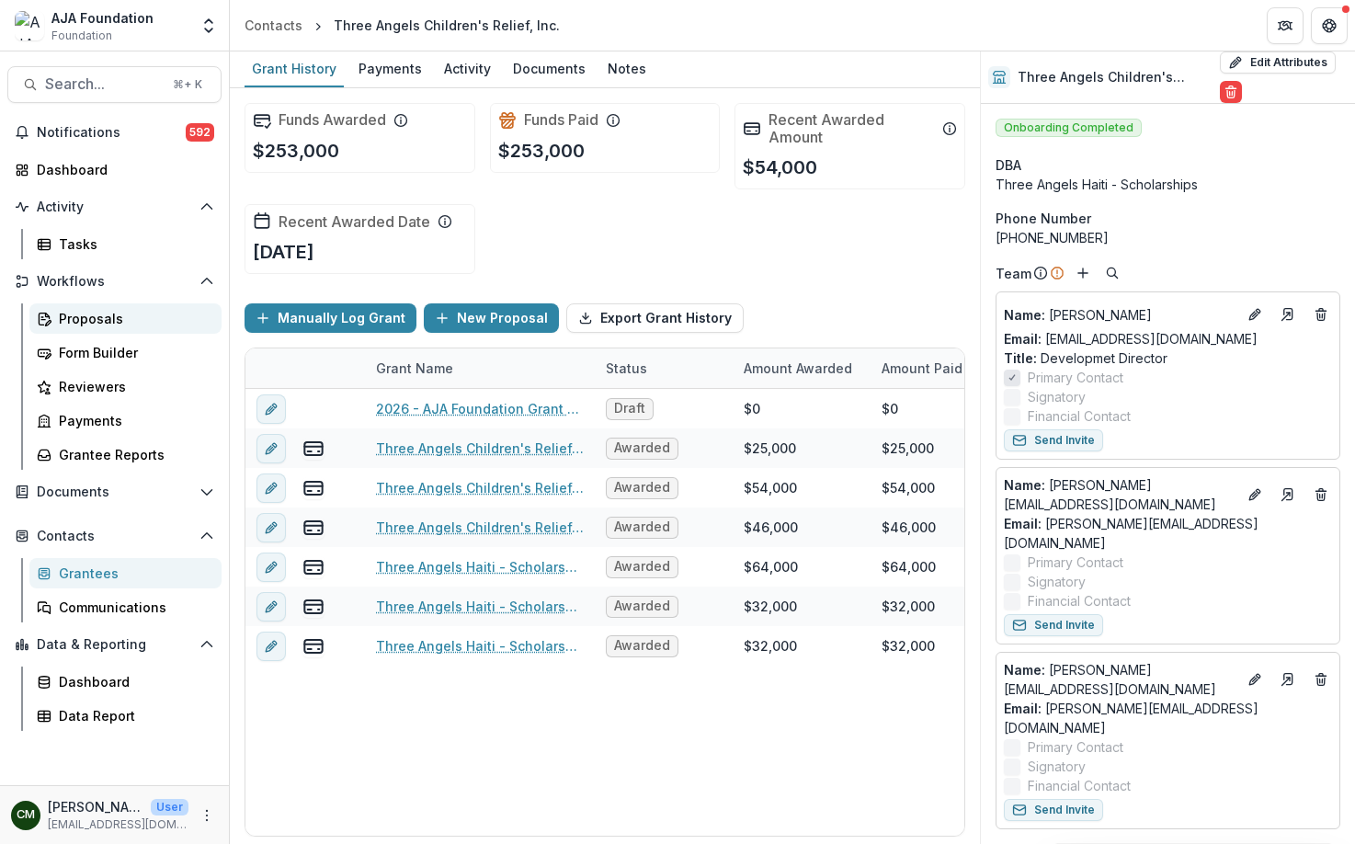
click at [100, 324] on div "Proposals" at bounding box center [133, 318] width 148 height 19
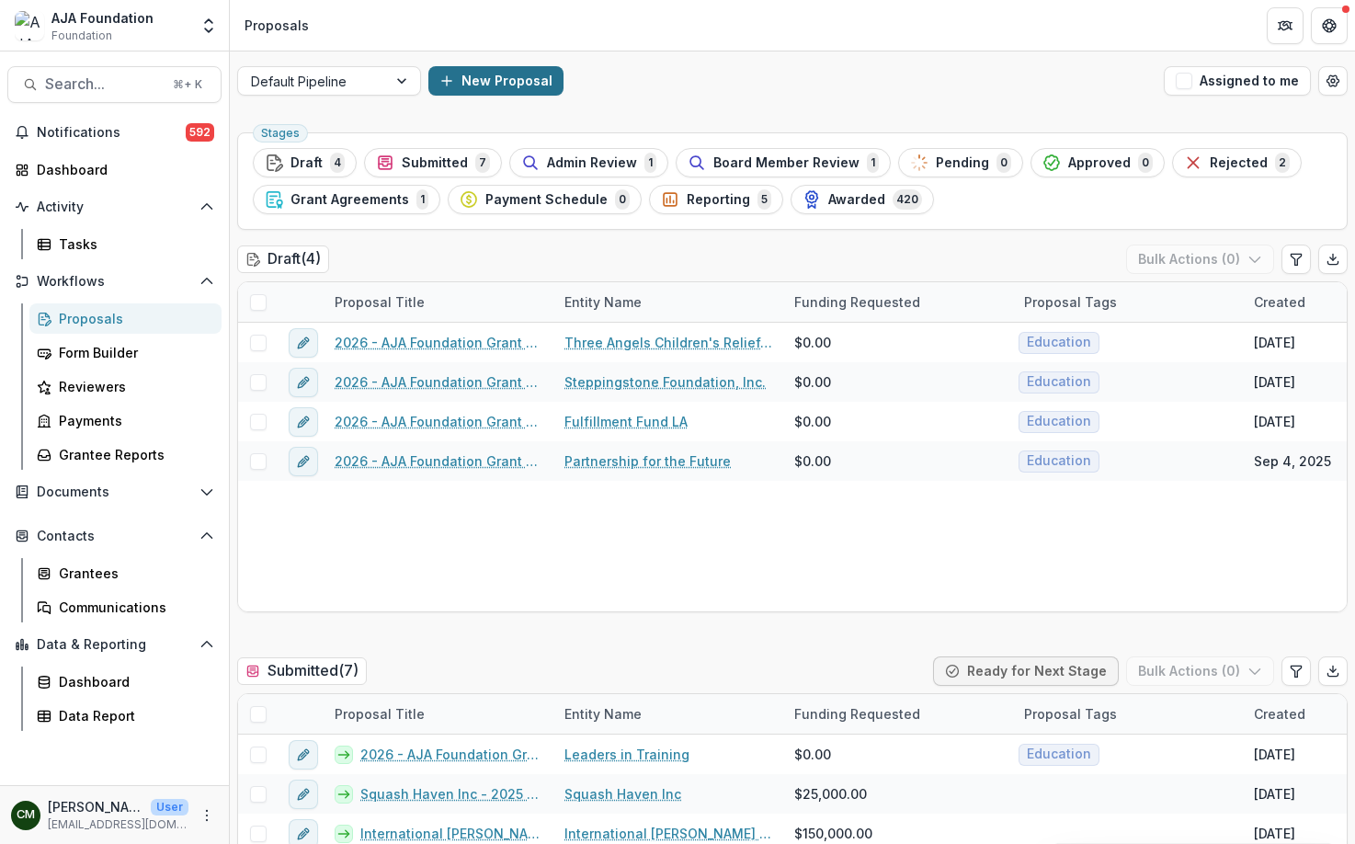
click at [491, 84] on button "New Proposal" at bounding box center [496, 80] width 135 height 29
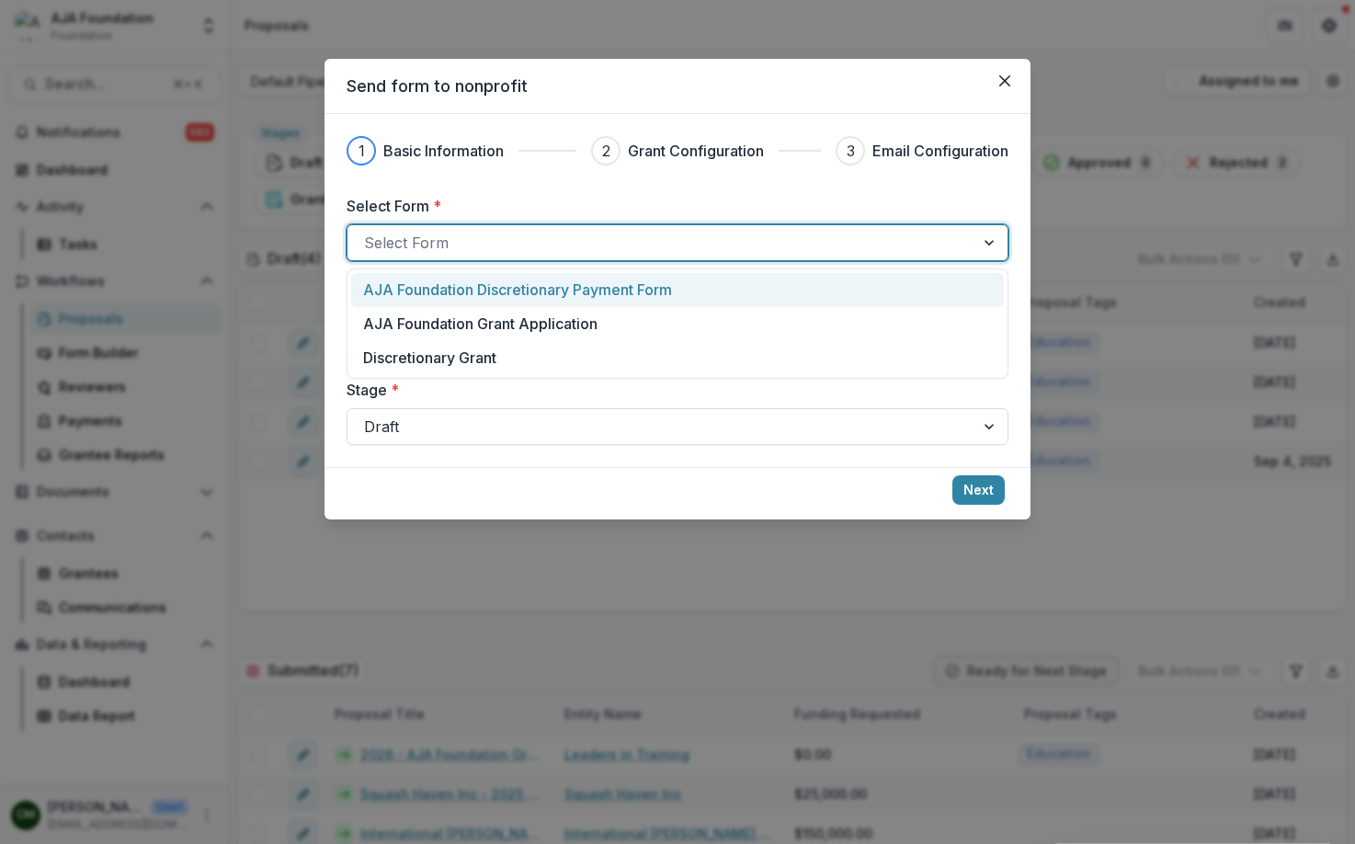
click at [495, 233] on div at bounding box center [661, 243] width 594 height 26
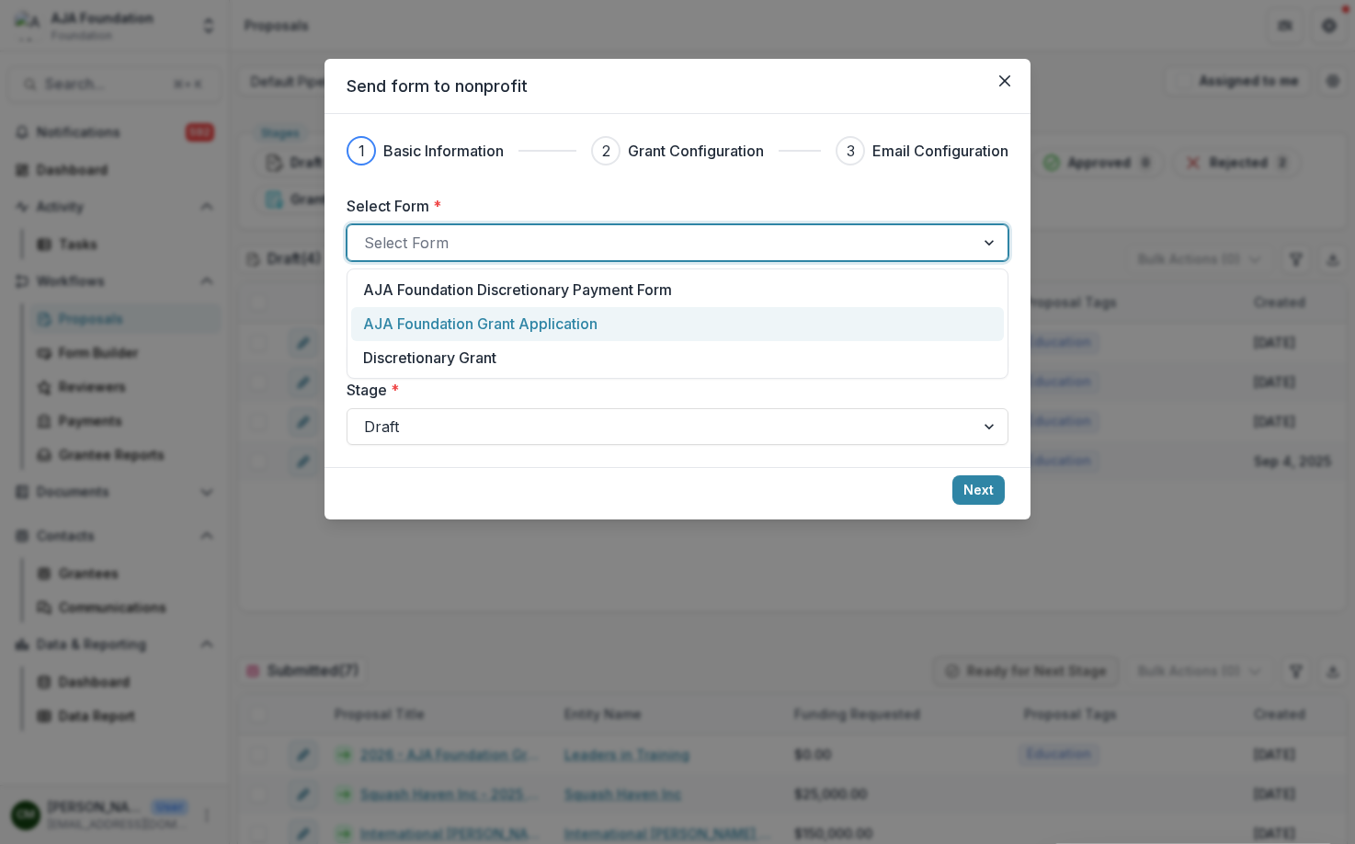
click at [505, 326] on p "AJA Foundation Grant Application" at bounding box center [480, 324] width 234 height 22
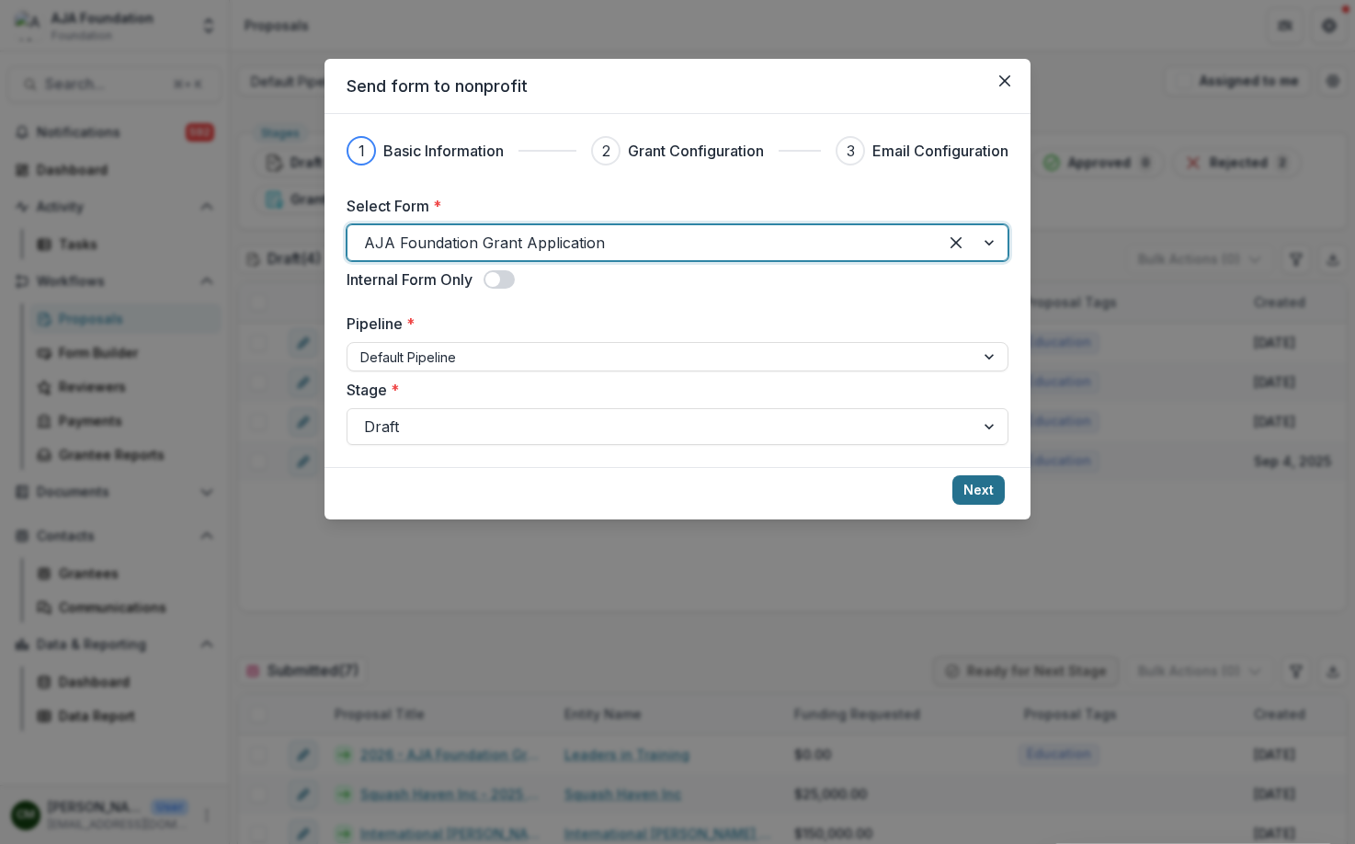
click at [974, 489] on button "Next" at bounding box center [979, 489] width 52 height 29
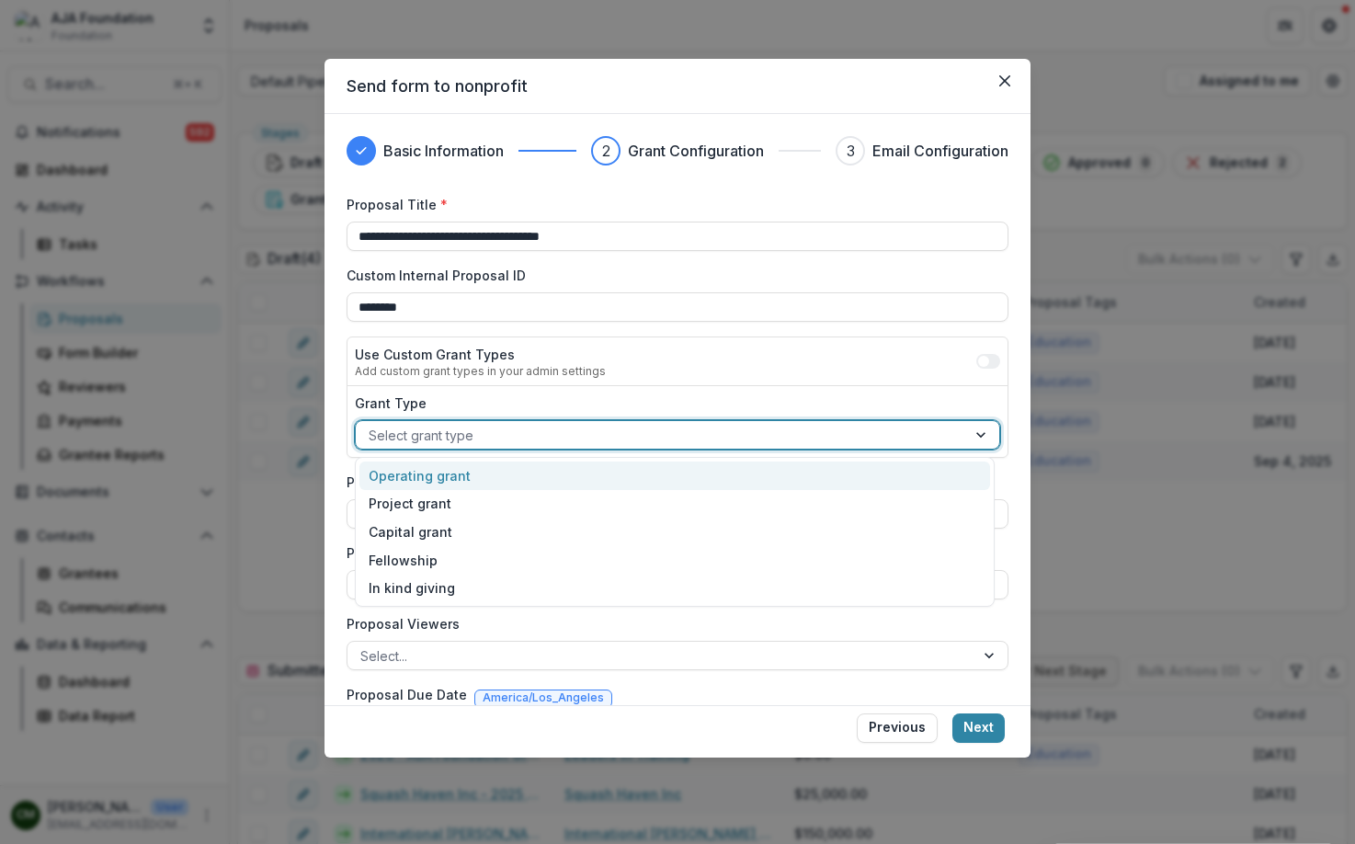
click at [513, 431] on div at bounding box center [661, 435] width 585 height 23
click at [503, 469] on div "Operating grant" at bounding box center [675, 476] width 631 height 29
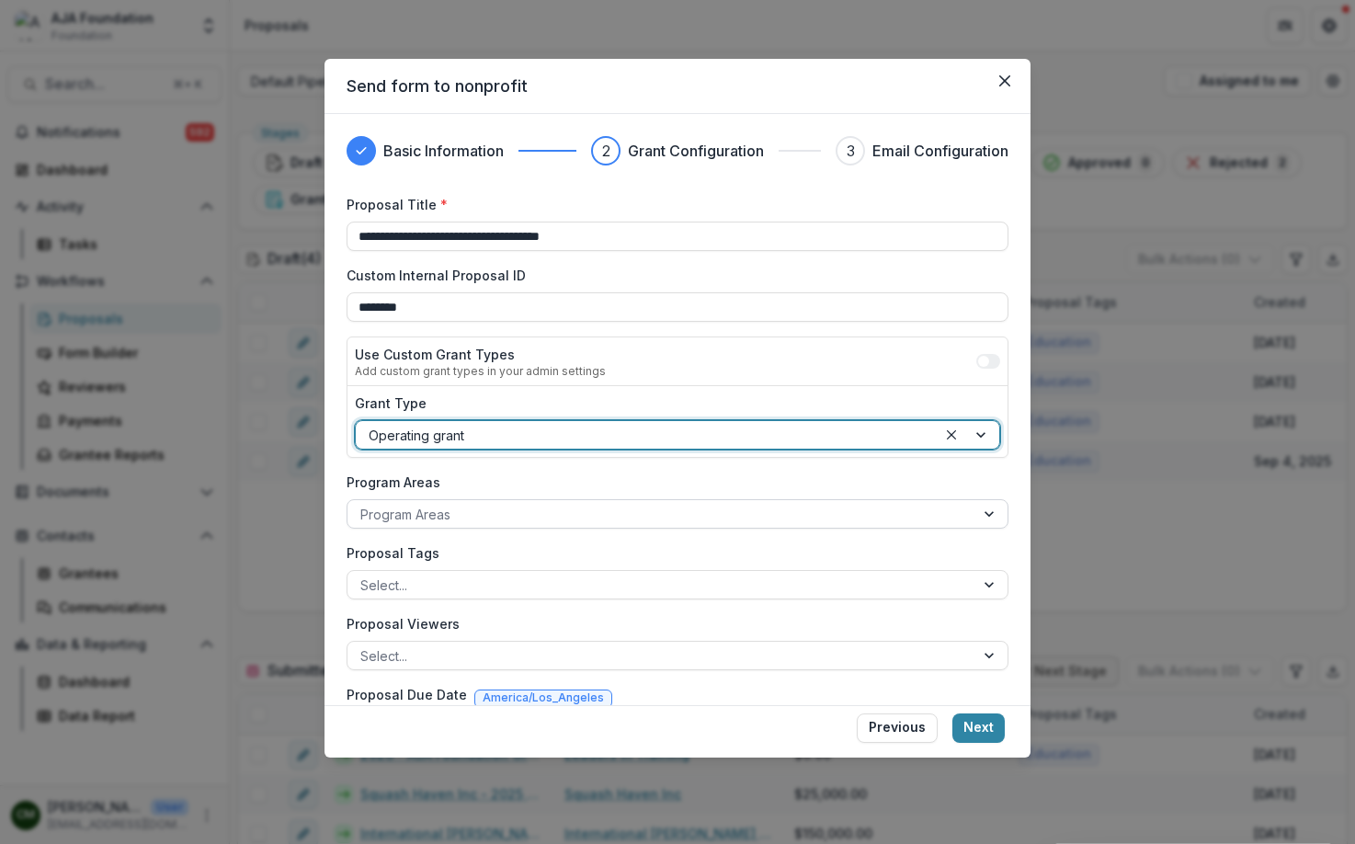
click at [505, 510] on div at bounding box center [660, 514] width 601 height 23
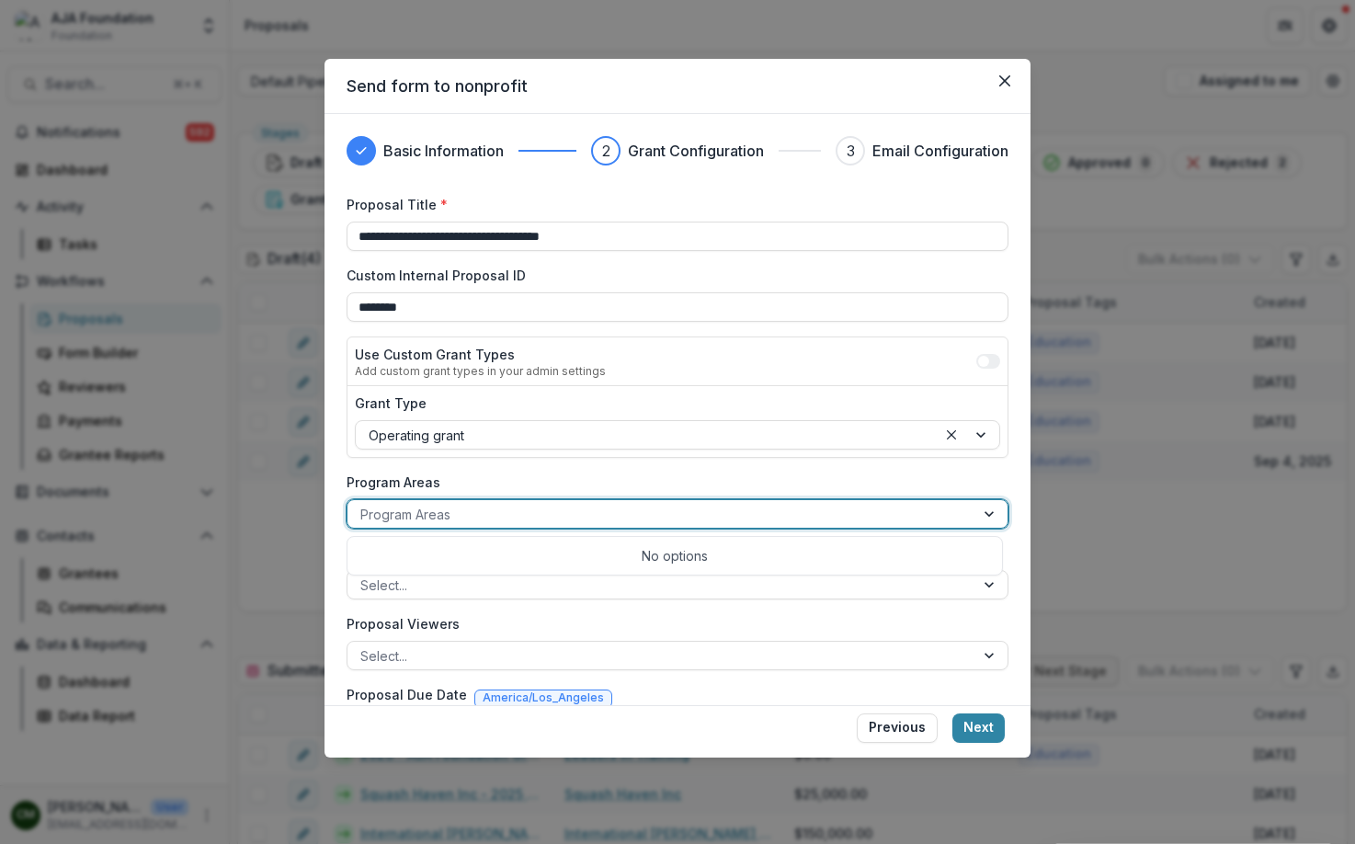
click at [977, 510] on div at bounding box center [991, 514] width 33 height 28
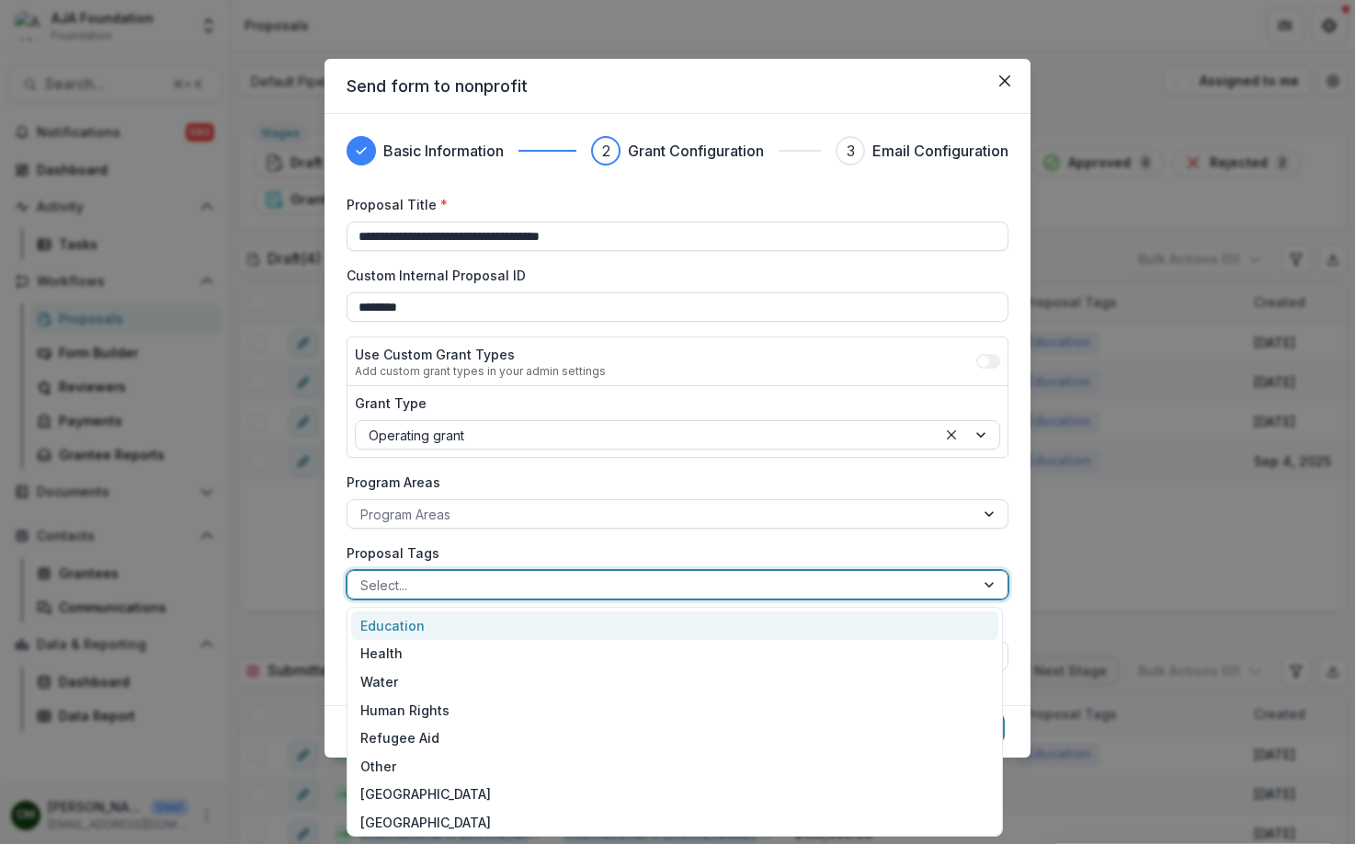
click at [680, 587] on div at bounding box center [660, 585] width 601 height 23
click at [525, 627] on div "Education" at bounding box center [674, 626] width 647 height 29
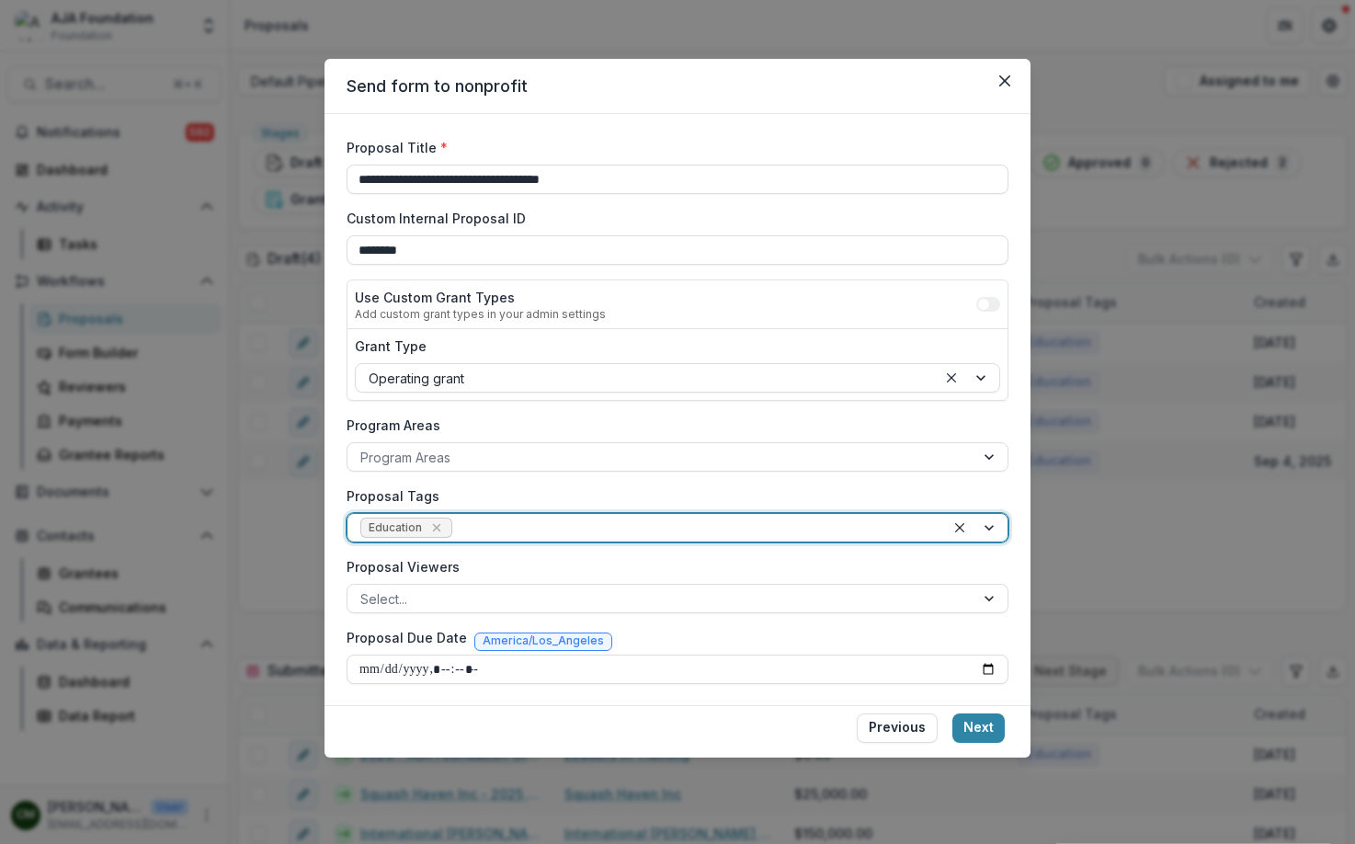
scroll to position [58, 0]
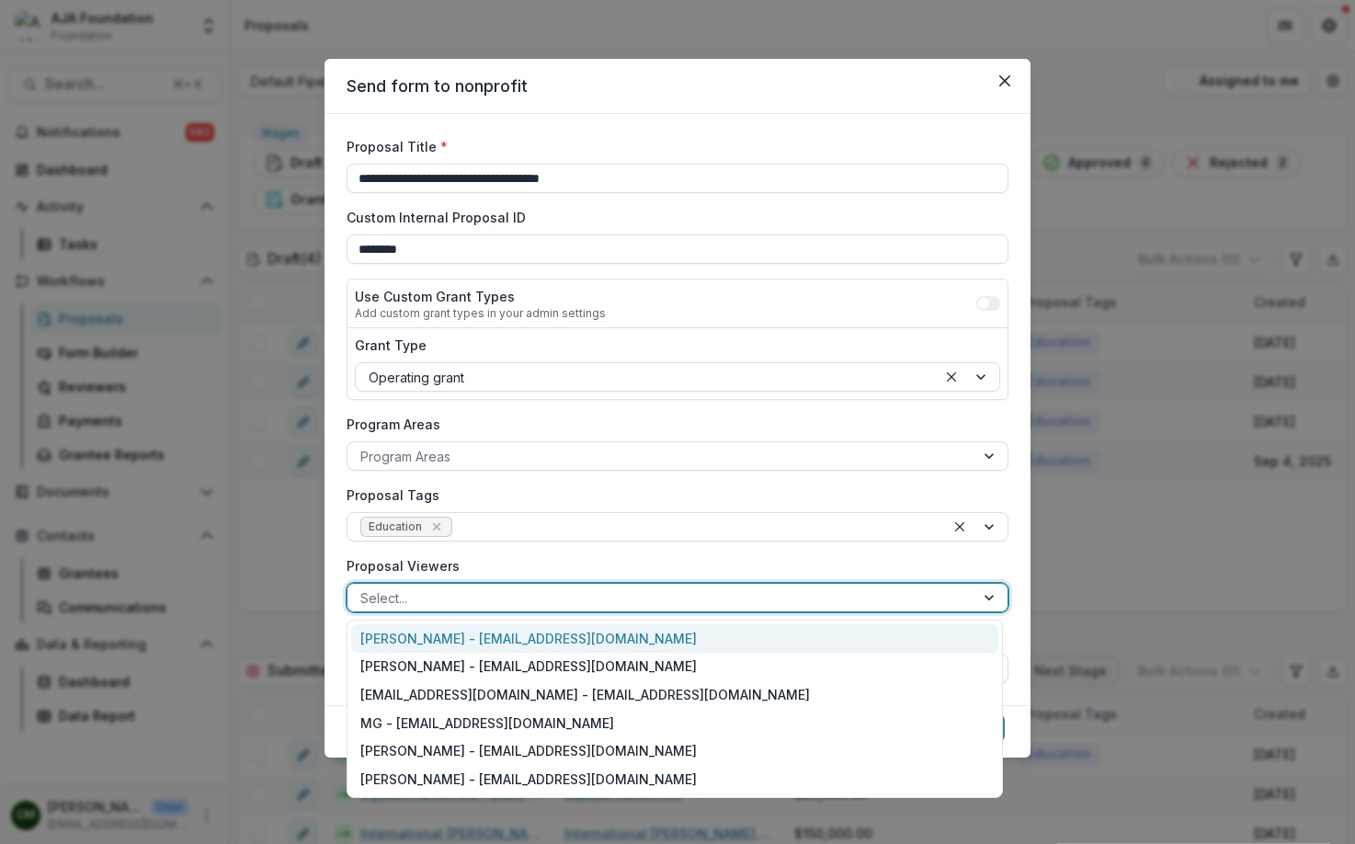
click at [587, 593] on div at bounding box center [660, 598] width 601 height 23
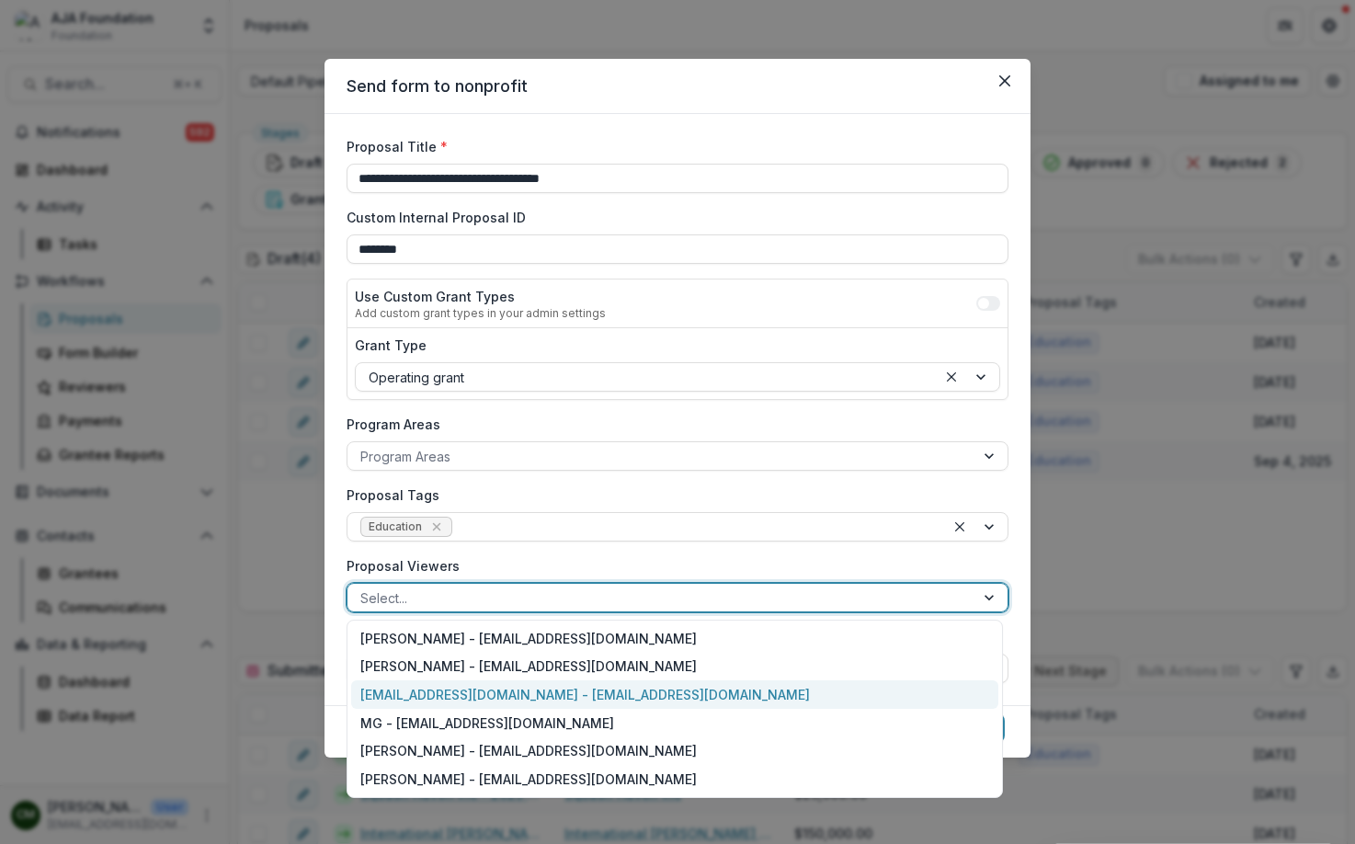
click at [544, 690] on div "[EMAIL_ADDRESS][DOMAIN_NAME] - [EMAIL_ADDRESS][DOMAIN_NAME]" at bounding box center [674, 694] width 647 height 29
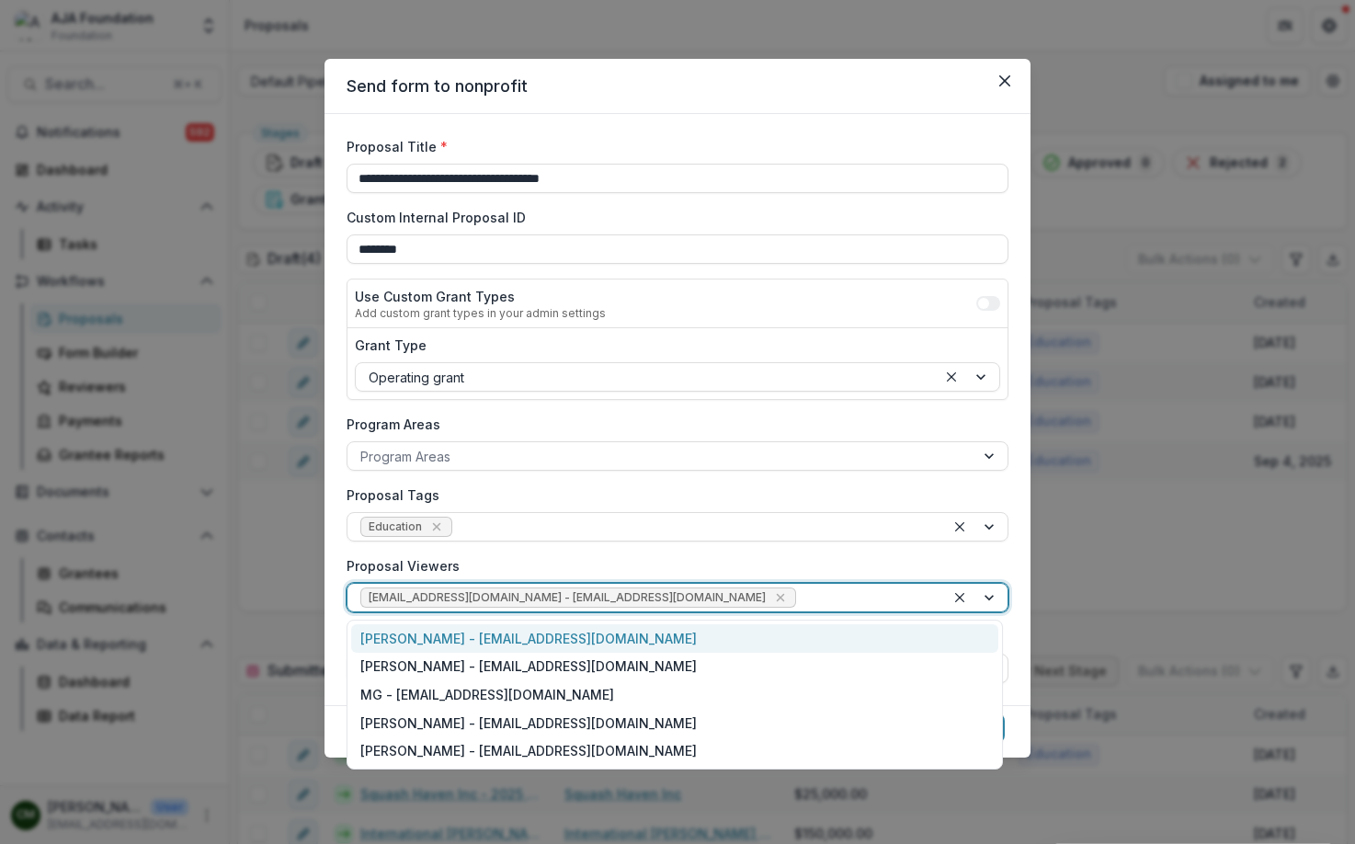
click at [800, 599] on div at bounding box center [866, 598] width 132 height 23
click at [640, 637] on div "[PERSON_NAME] - [EMAIL_ADDRESS][DOMAIN_NAME]" at bounding box center [674, 638] width 647 height 29
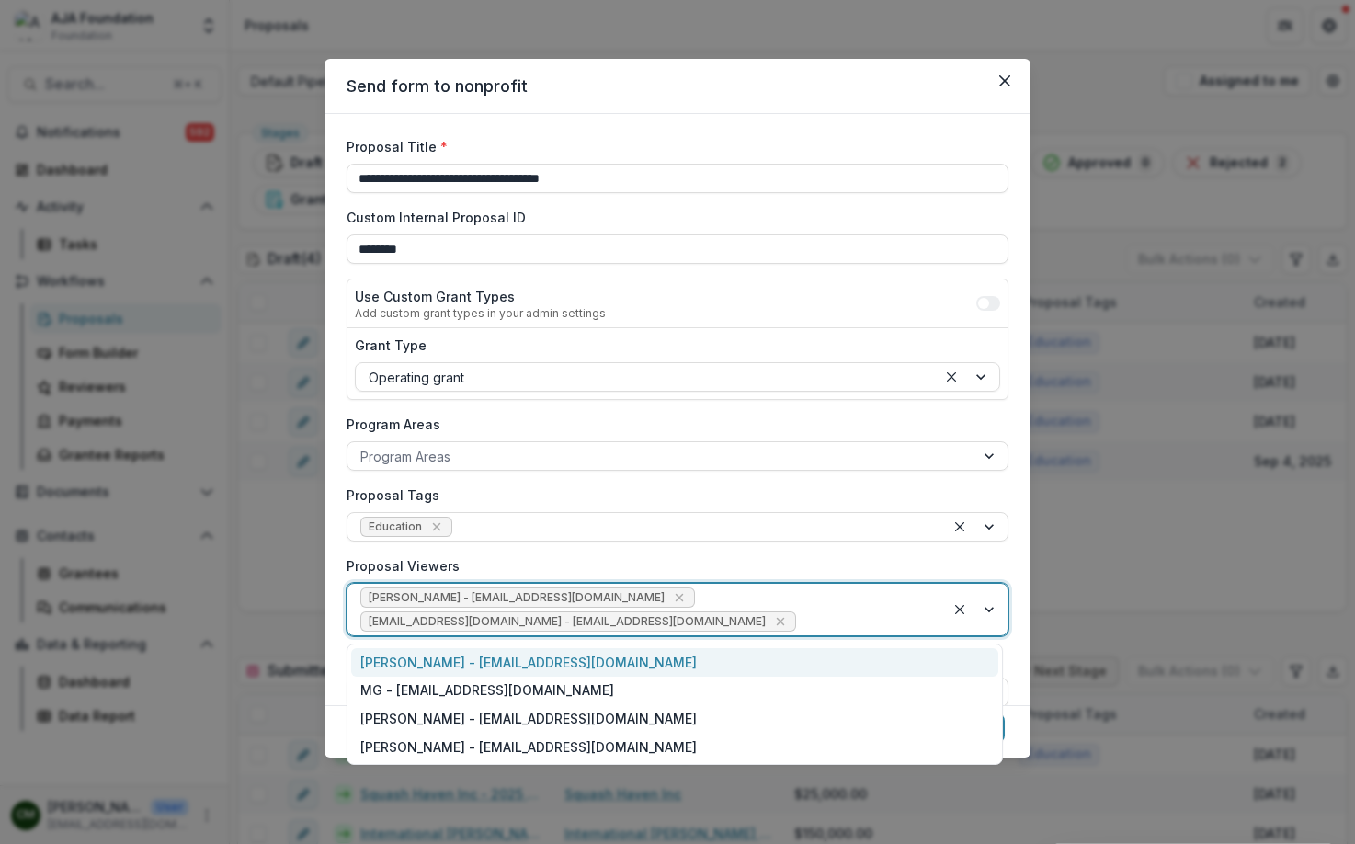
click at [800, 623] on div at bounding box center [866, 622] width 132 height 23
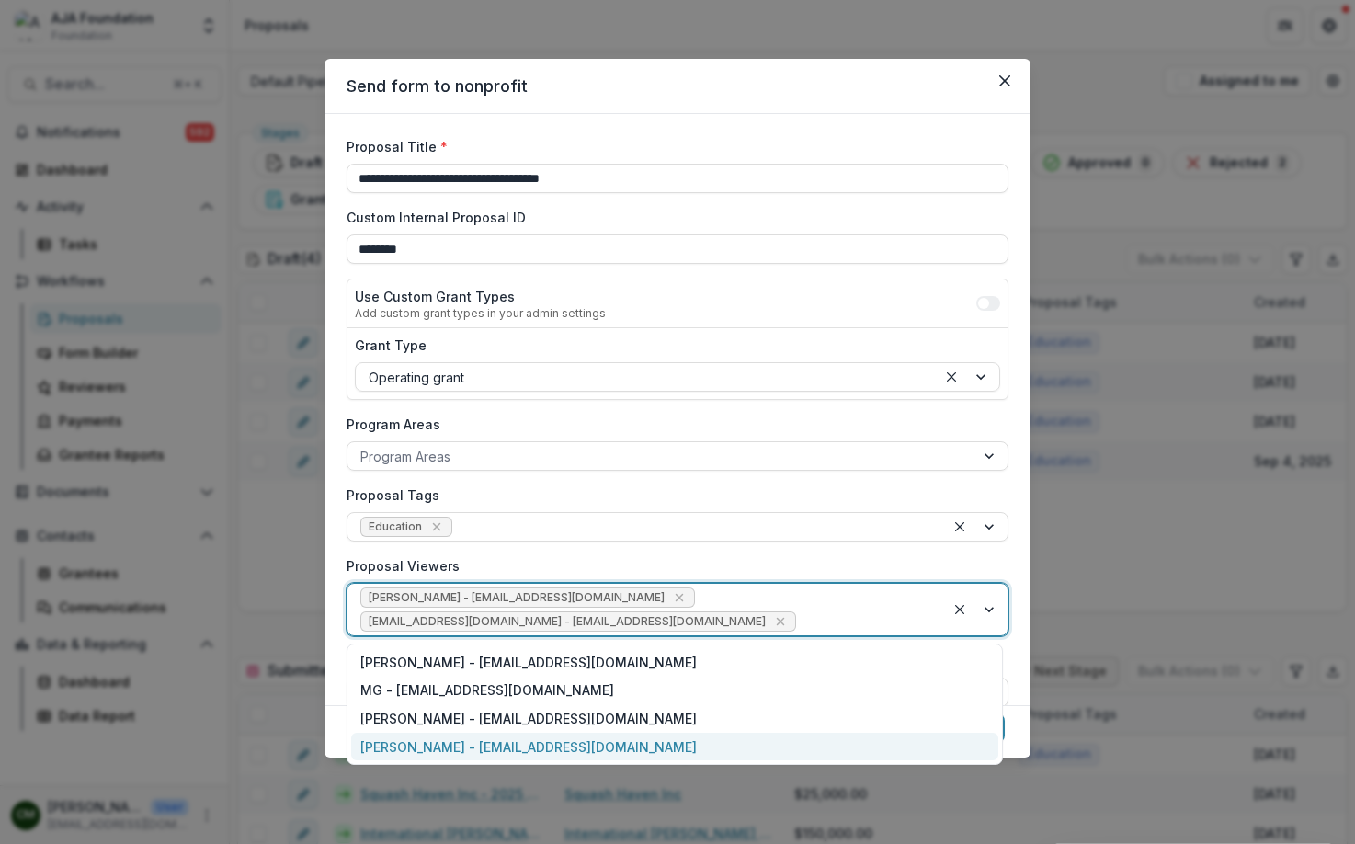
click at [552, 738] on div "[PERSON_NAME] - [EMAIL_ADDRESS][DOMAIN_NAME]" at bounding box center [674, 747] width 647 height 29
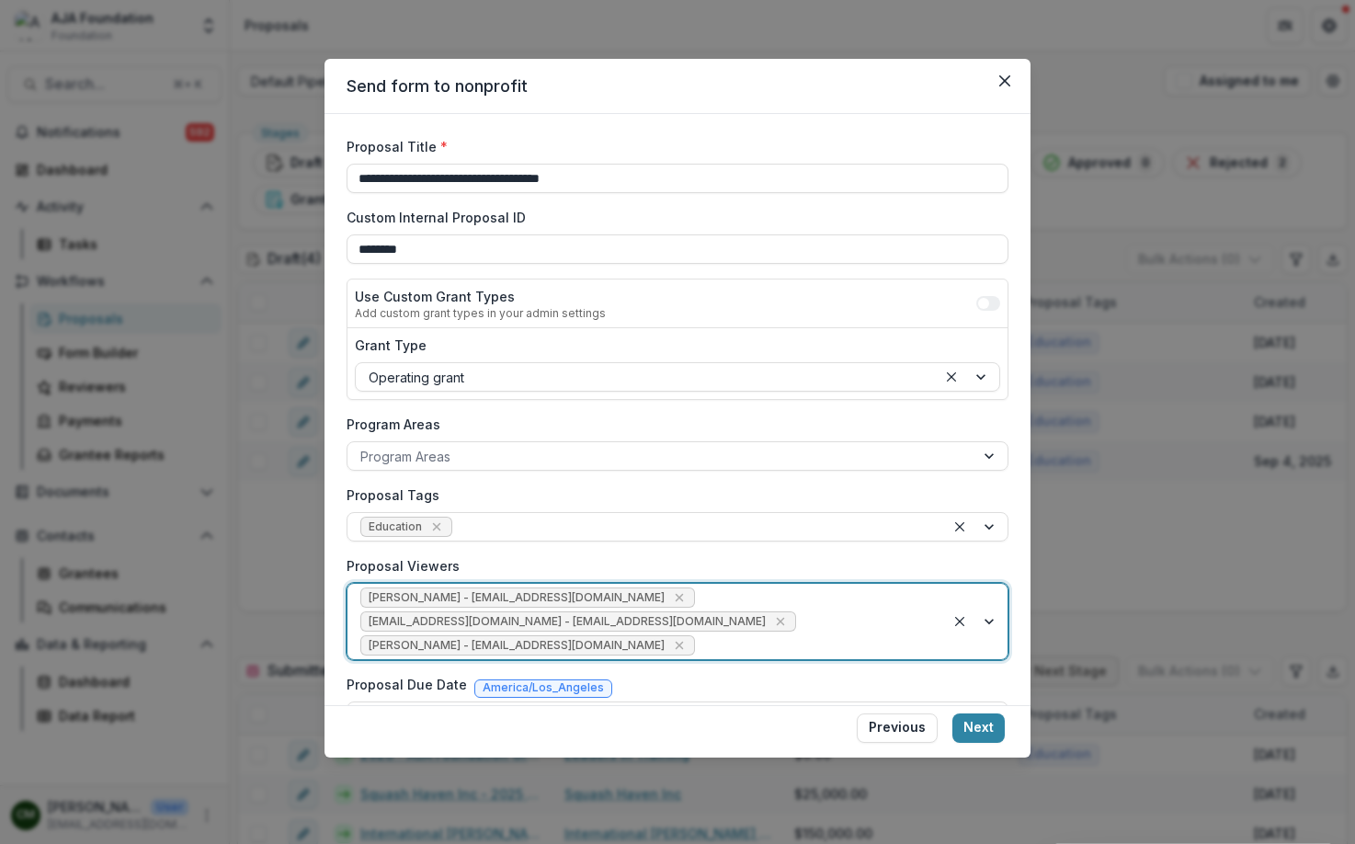
scroll to position [106, 0]
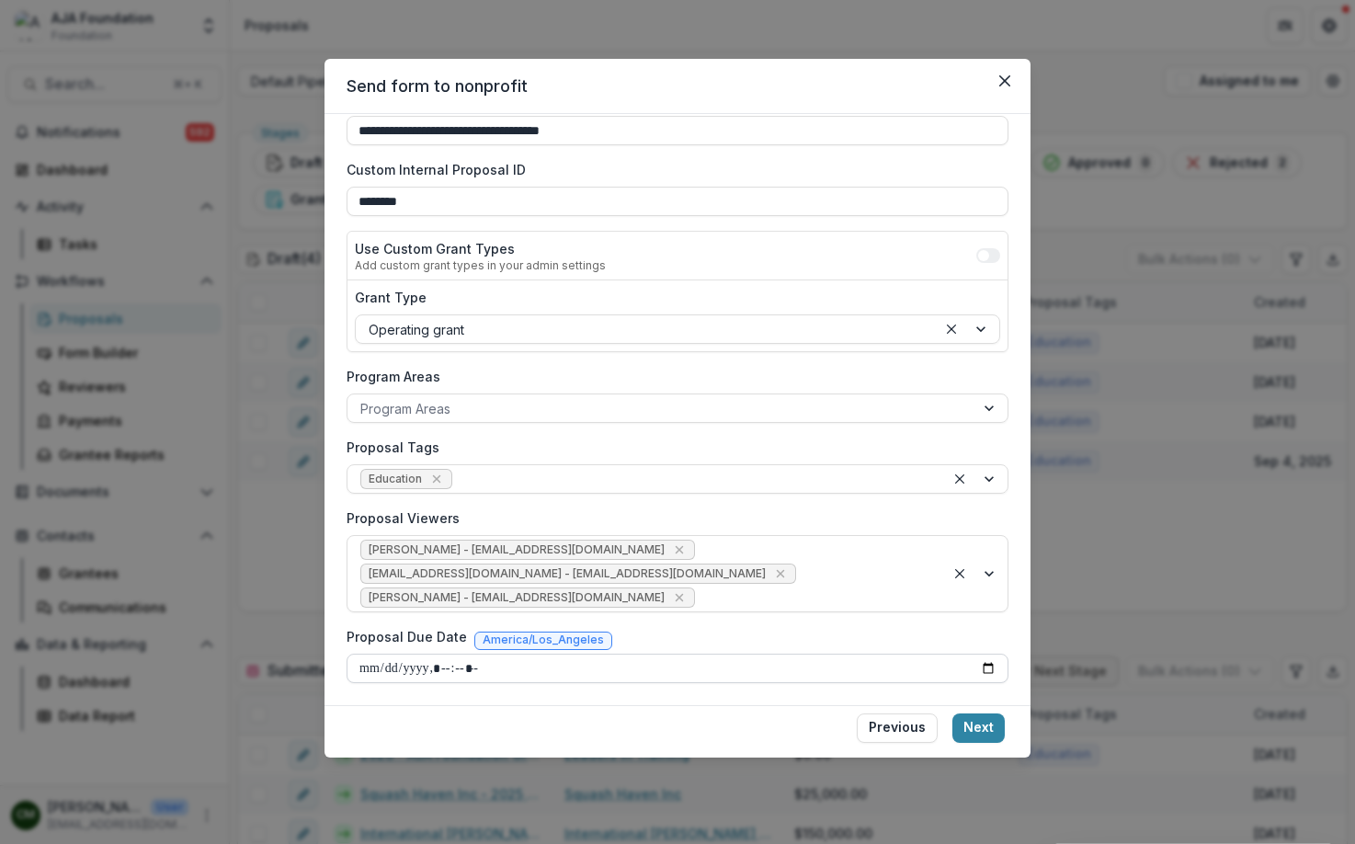
click at [980, 665] on input "Proposal Due Date" at bounding box center [678, 668] width 662 height 29
type input "**********"
click at [987, 730] on button "Next" at bounding box center [979, 728] width 52 height 29
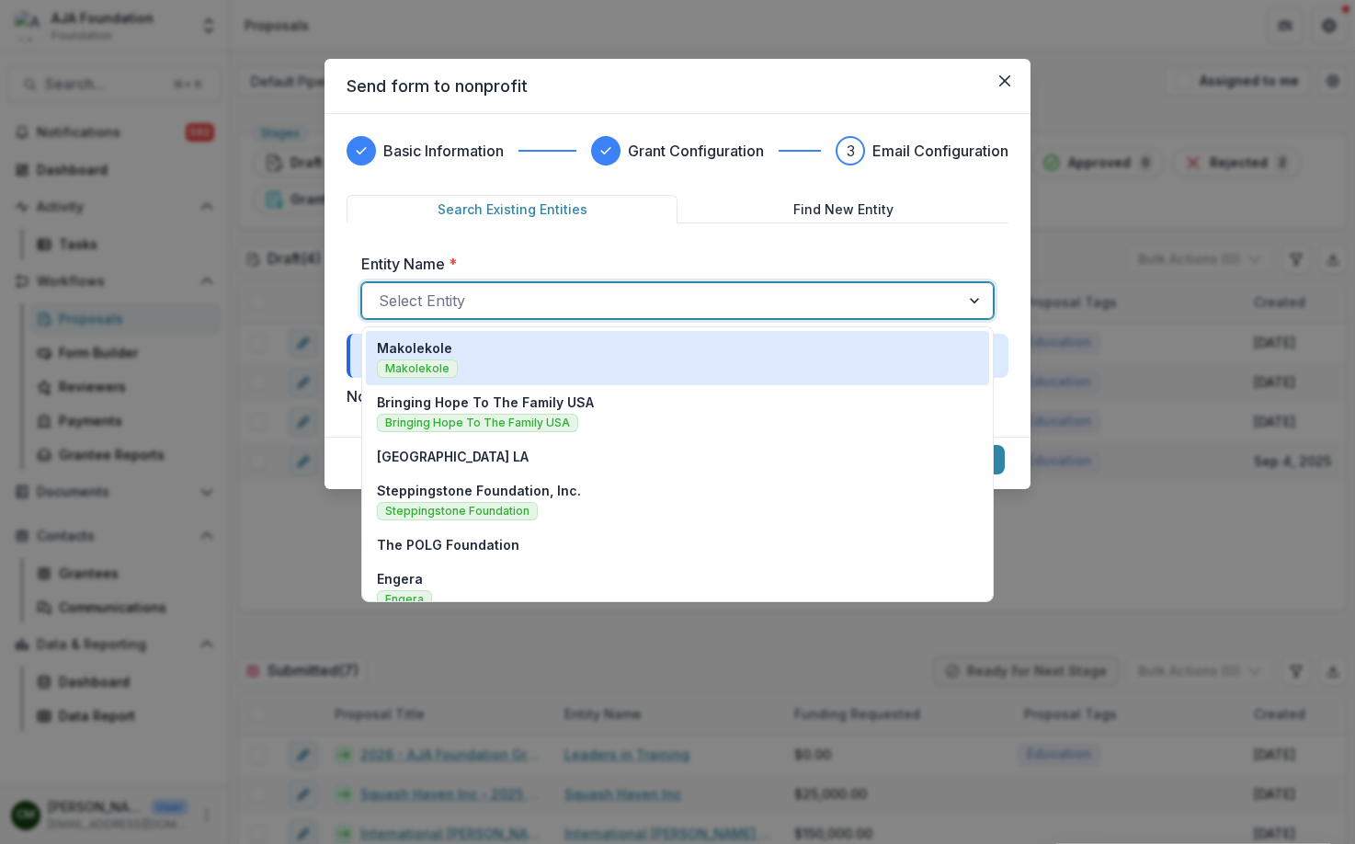
click at [612, 288] on div at bounding box center [661, 301] width 565 height 26
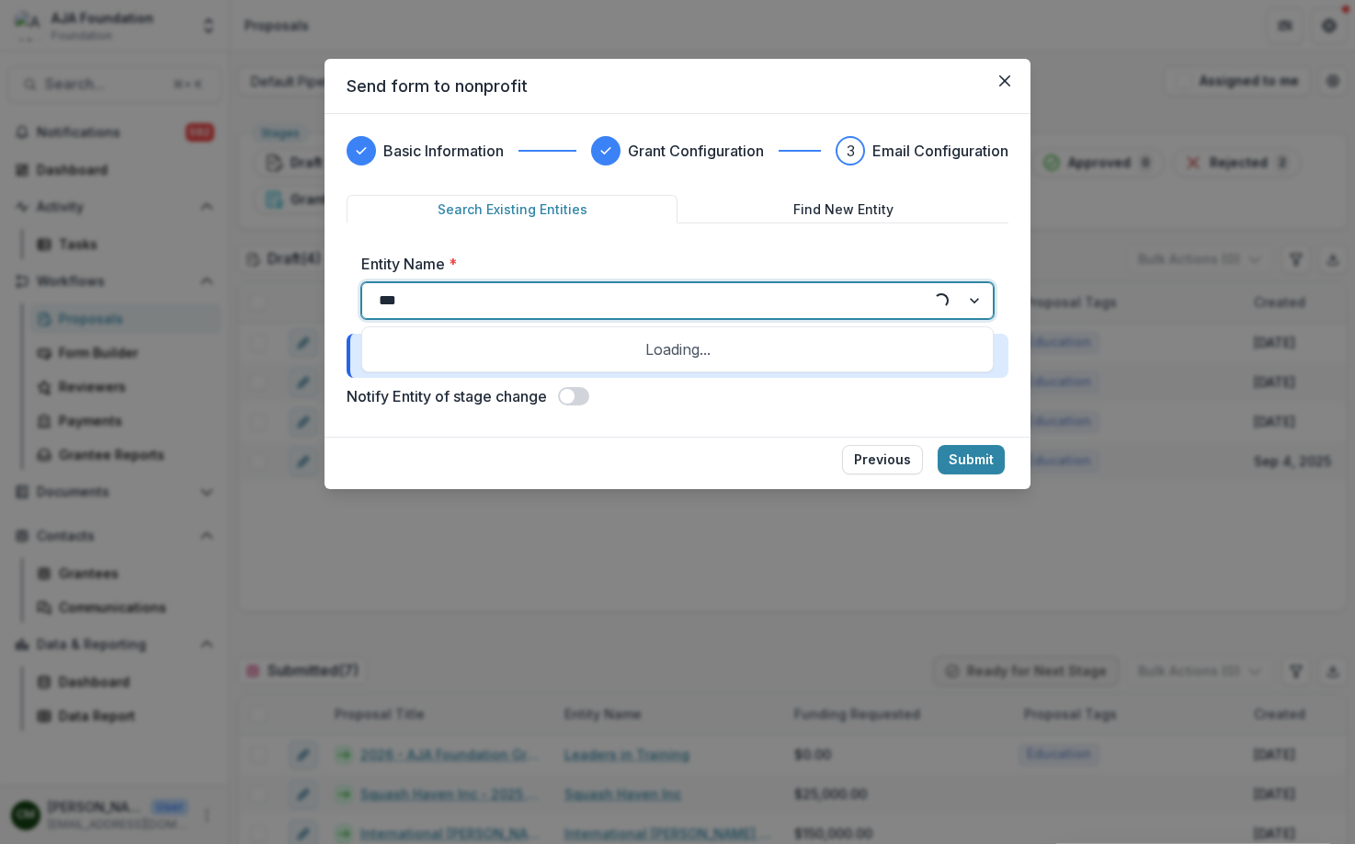
type input "****"
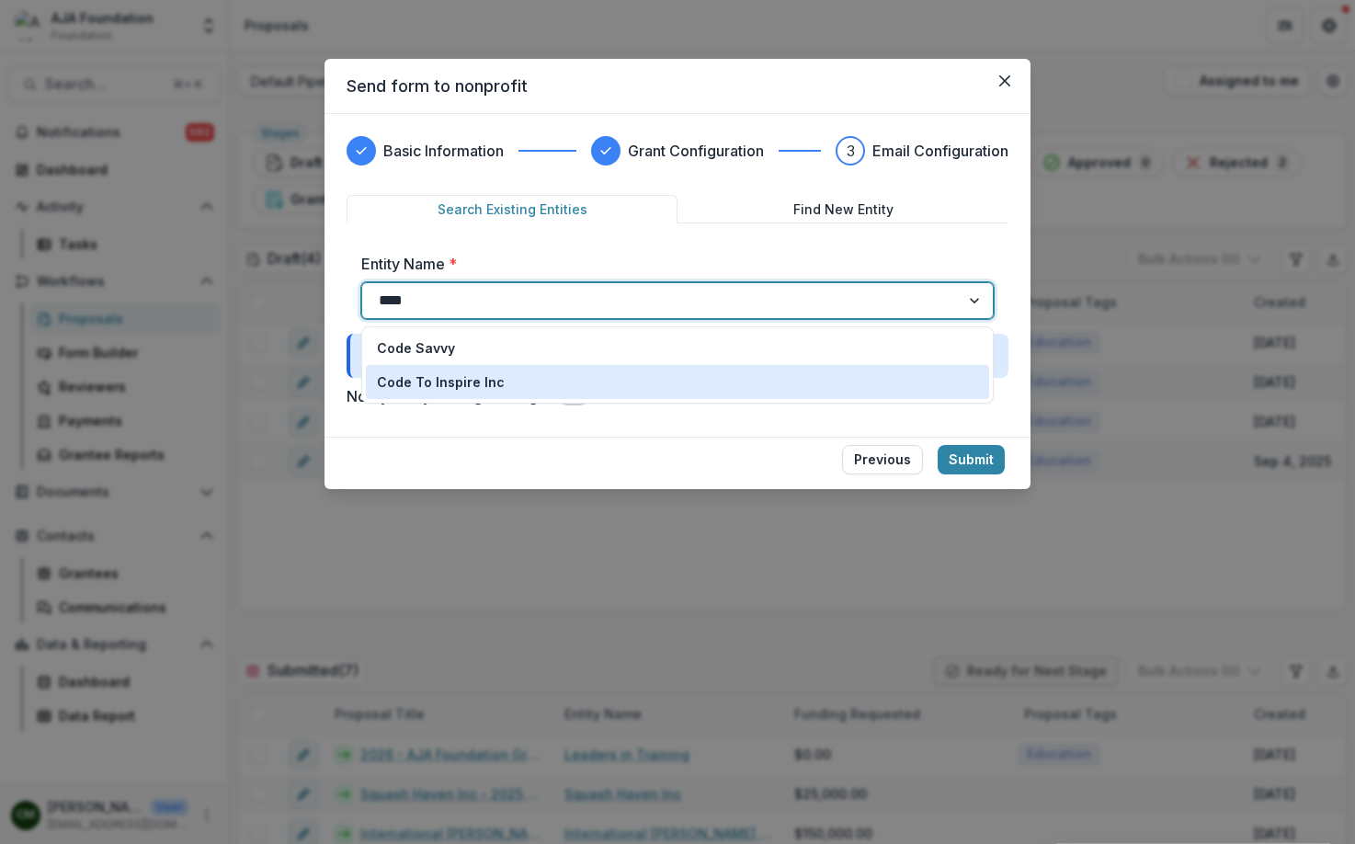
click at [506, 377] on div "Code To Inspire Inc" at bounding box center [677, 381] width 601 height 19
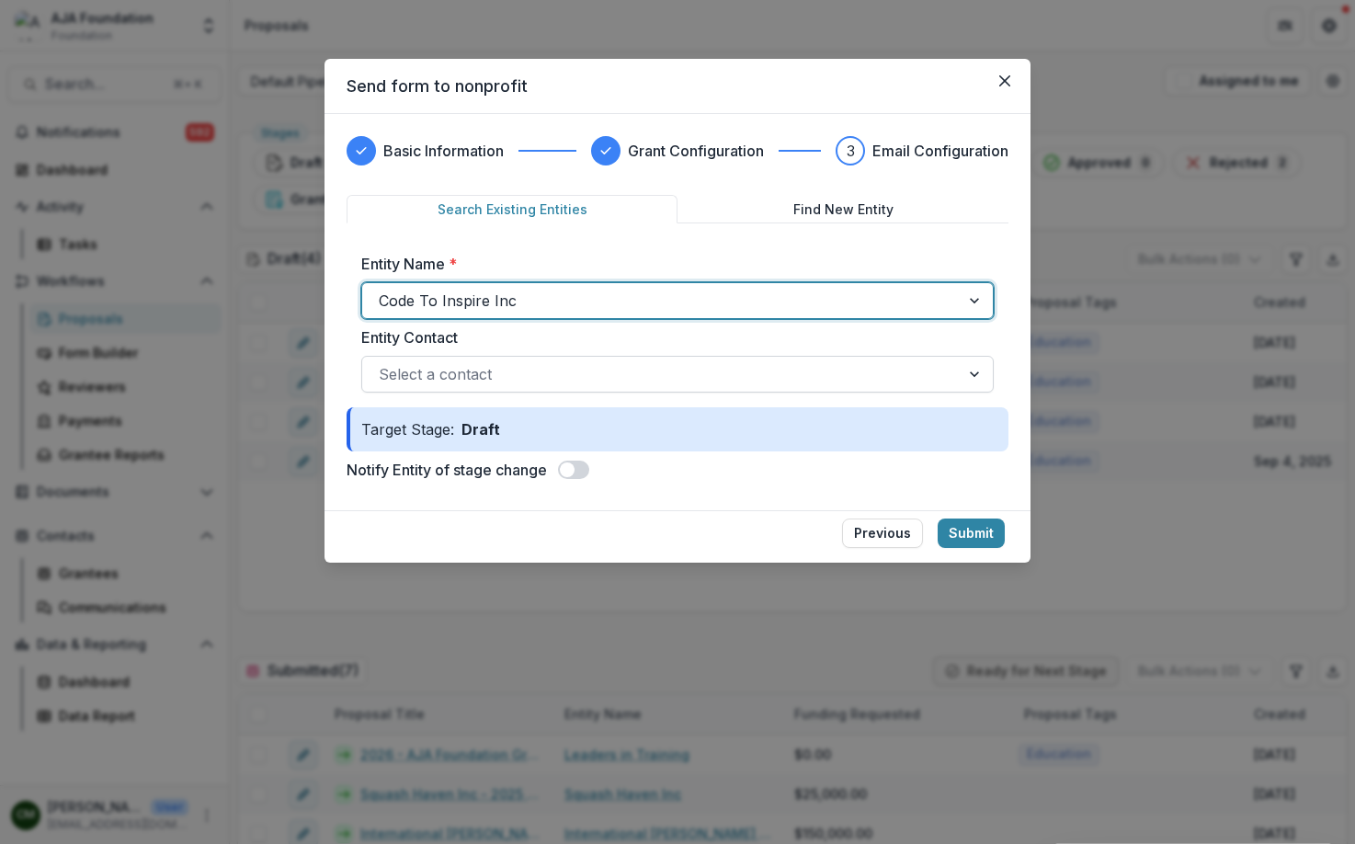
click at [693, 371] on div at bounding box center [661, 374] width 565 height 26
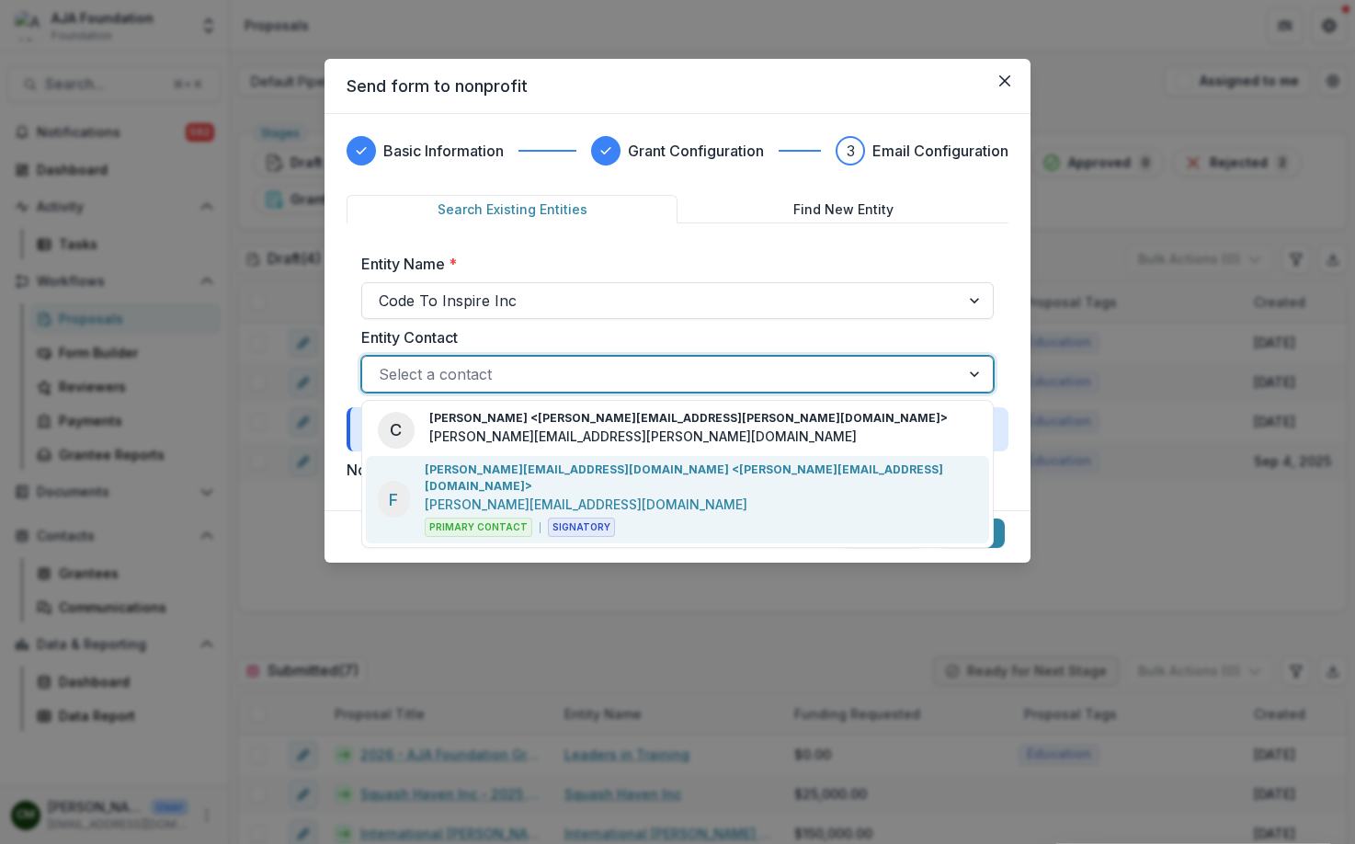
click at [646, 470] on p "[PERSON_NAME][EMAIL_ADDRESS][DOMAIN_NAME] <[PERSON_NAME][EMAIL_ADDRESS][DOMAIN_…" at bounding box center [701, 478] width 553 height 33
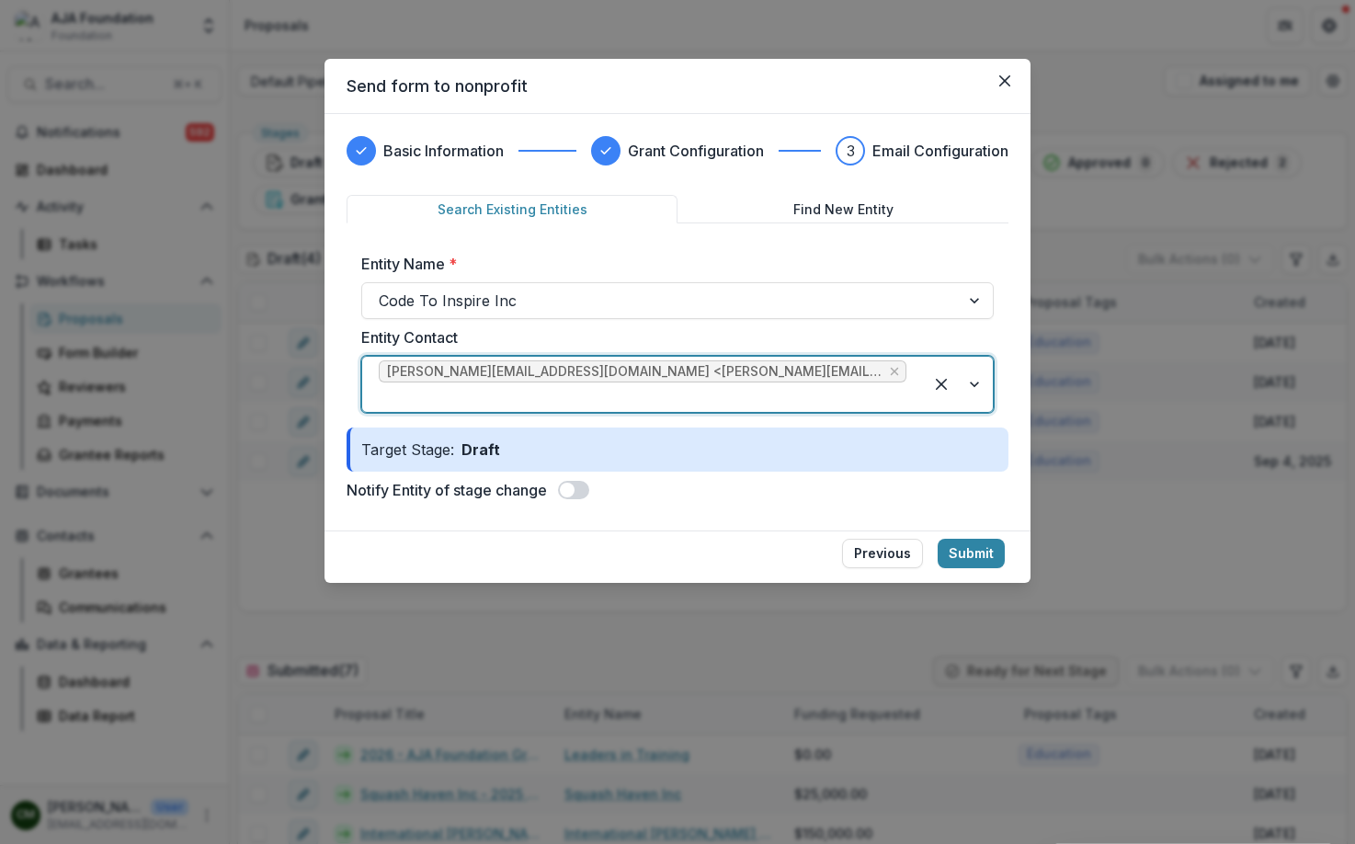
click at [573, 483] on span at bounding box center [567, 490] width 15 height 15
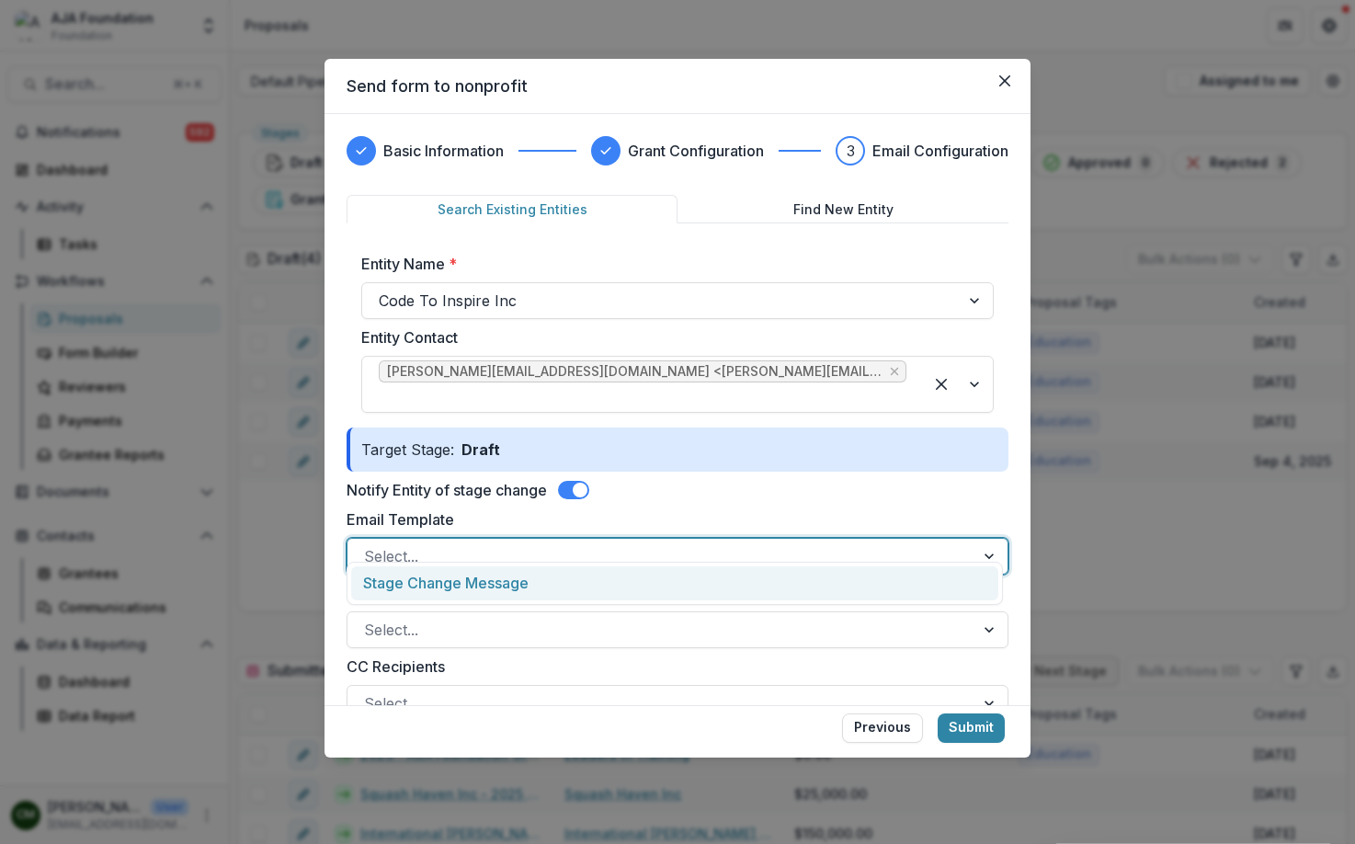
click at [953, 542] on div "Select..." at bounding box center [661, 556] width 627 height 29
click at [952, 543] on div at bounding box center [661, 556] width 594 height 26
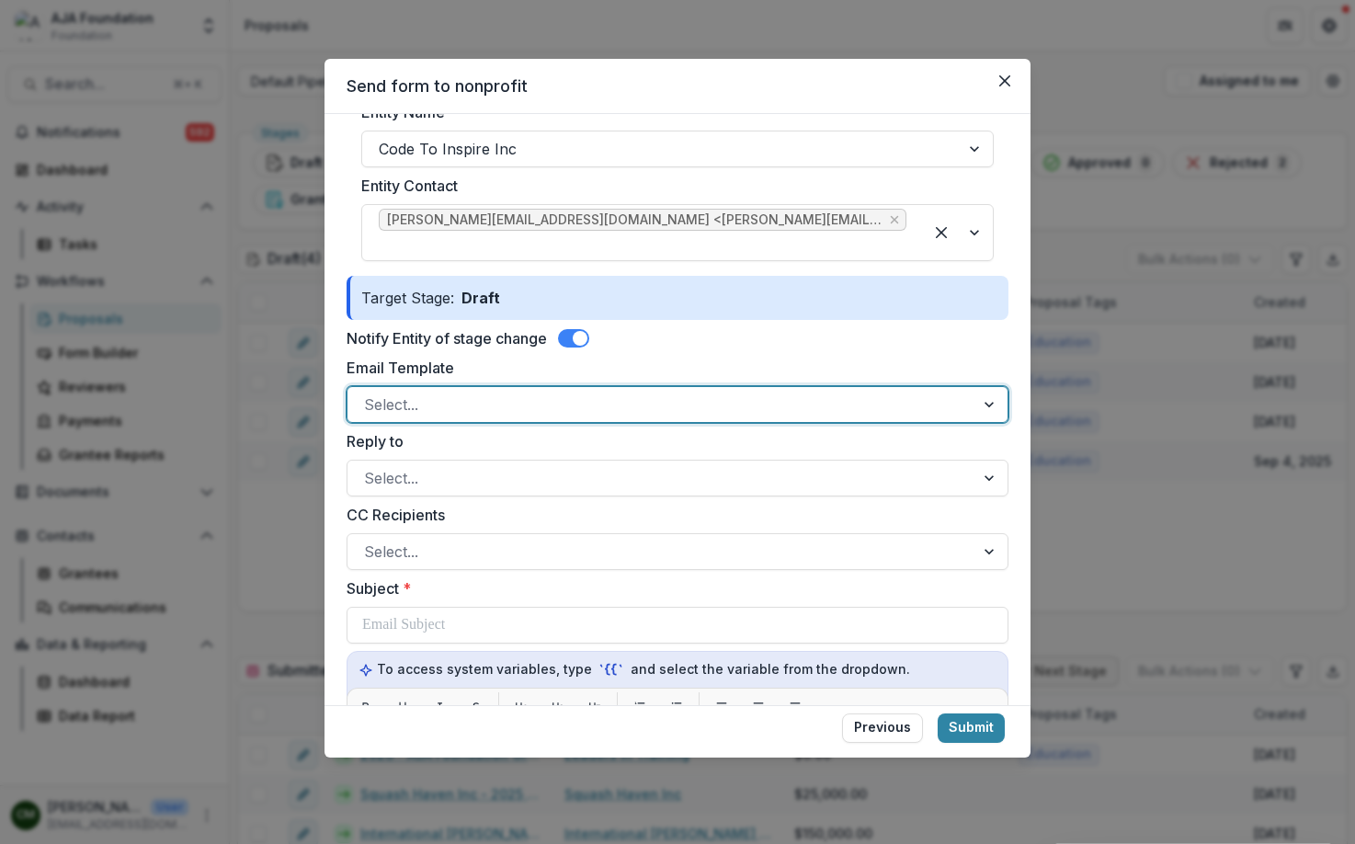
scroll to position [167, 0]
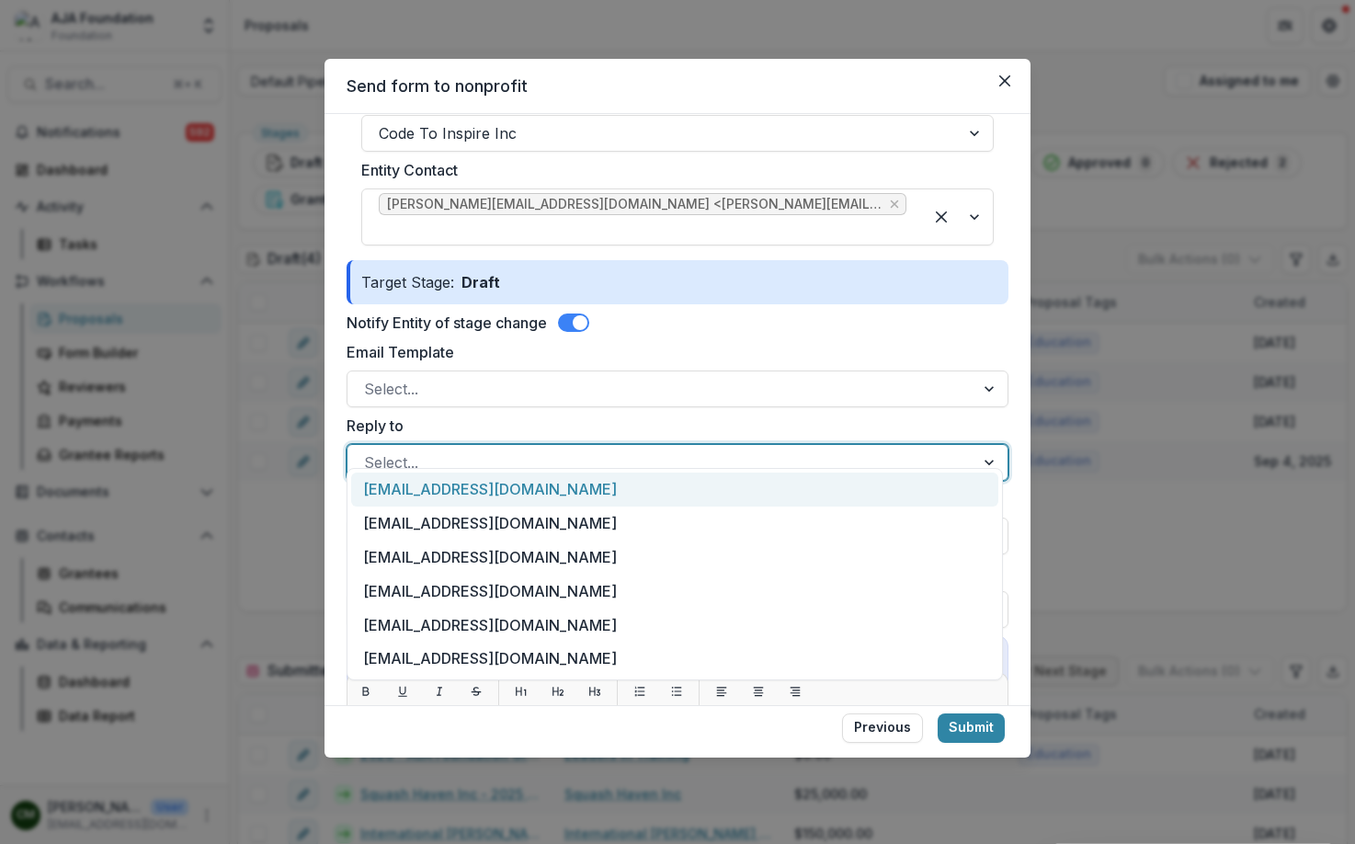
click at [560, 450] on div at bounding box center [661, 463] width 594 height 26
click at [553, 490] on div "[EMAIL_ADDRESS][DOMAIN_NAME]" at bounding box center [674, 490] width 647 height 34
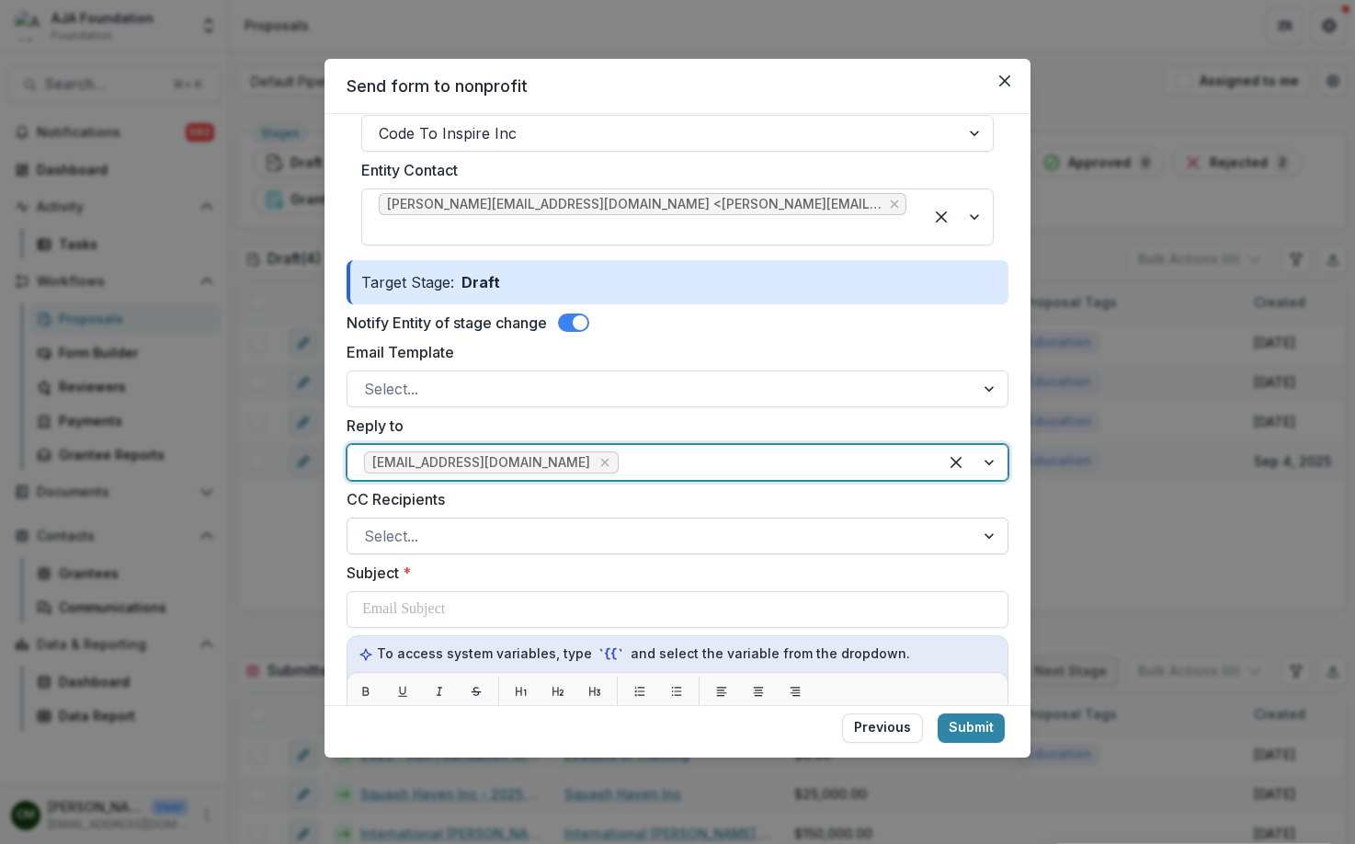
scroll to position [234, 0]
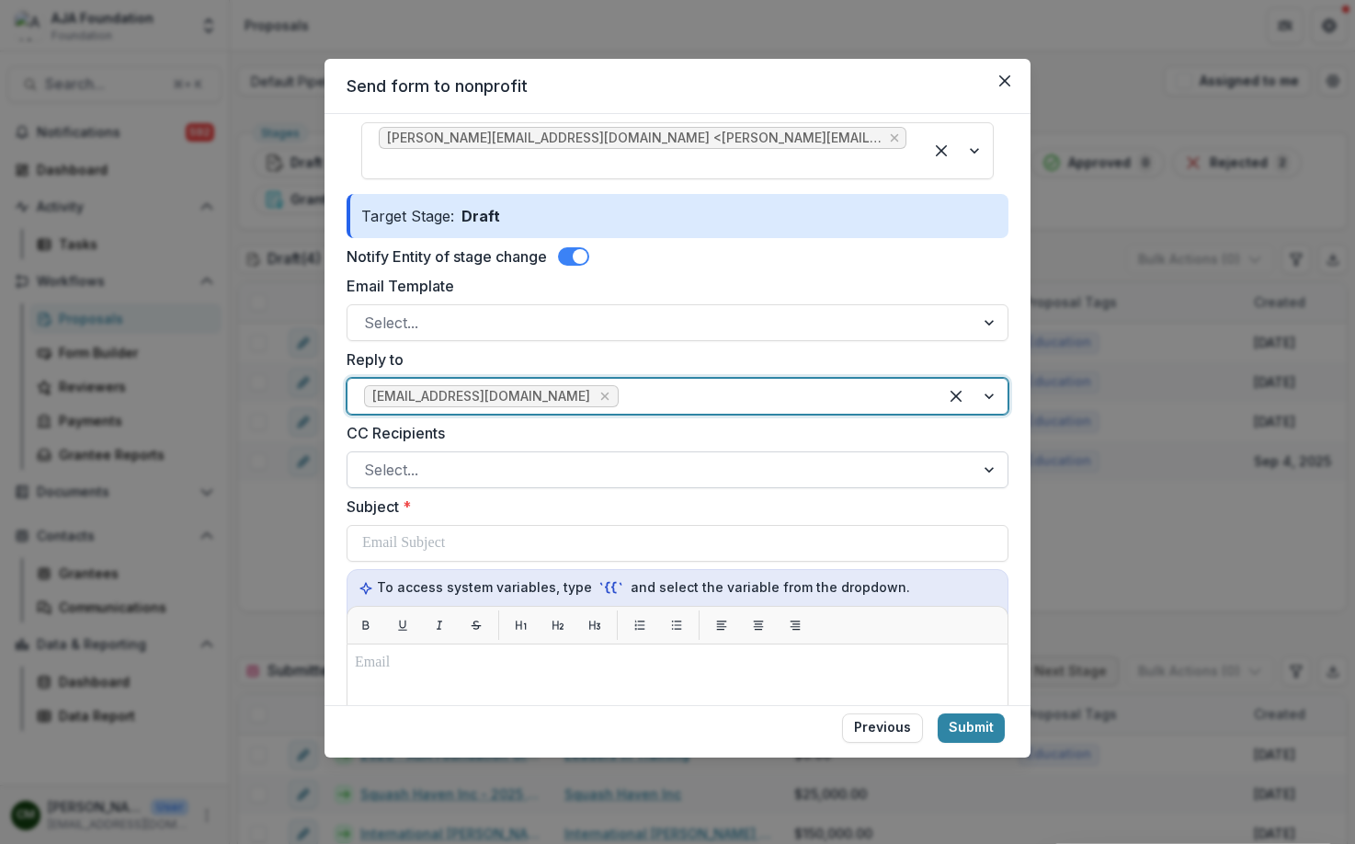
click at [665, 457] on div at bounding box center [661, 470] width 594 height 26
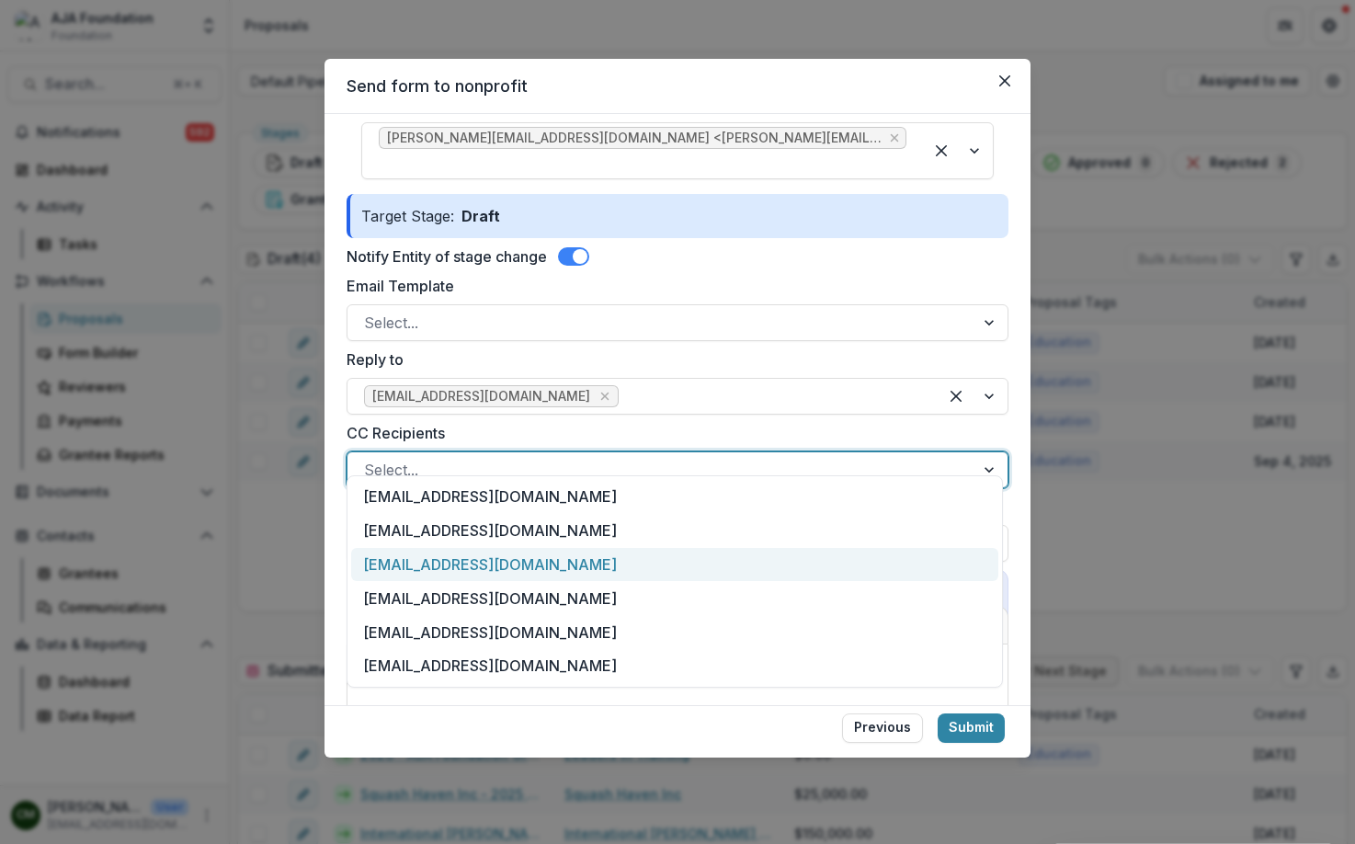
click at [555, 556] on div "[EMAIL_ADDRESS][DOMAIN_NAME]" at bounding box center [674, 565] width 647 height 34
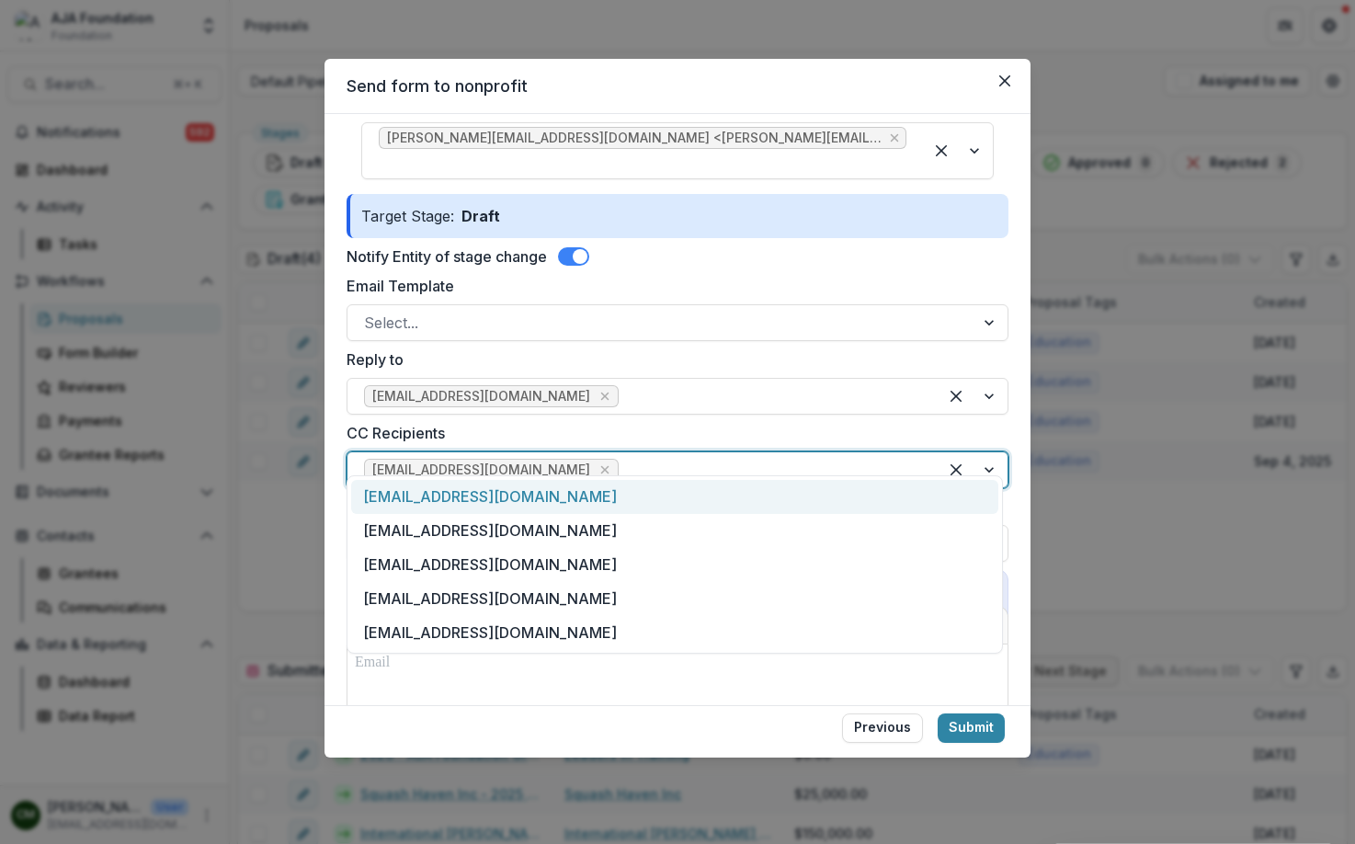
click at [623, 457] on div at bounding box center [772, 470] width 299 height 26
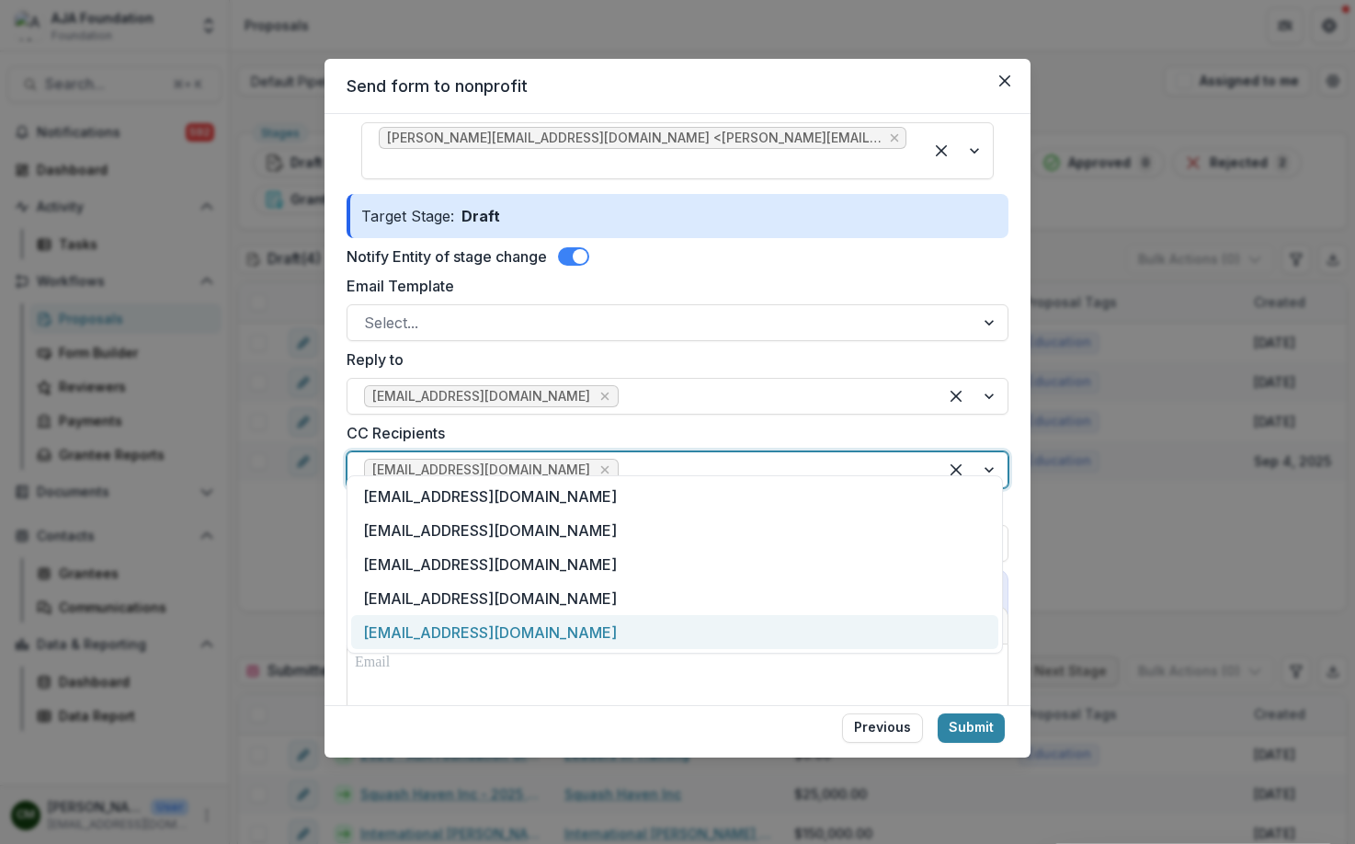
drag, startPoint x: 523, startPoint y: 634, endPoint x: 550, endPoint y: 612, distance: 34.0
click at [524, 633] on div "[EMAIL_ADDRESS][DOMAIN_NAME]" at bounding box center [674, 632] width 647 height 34
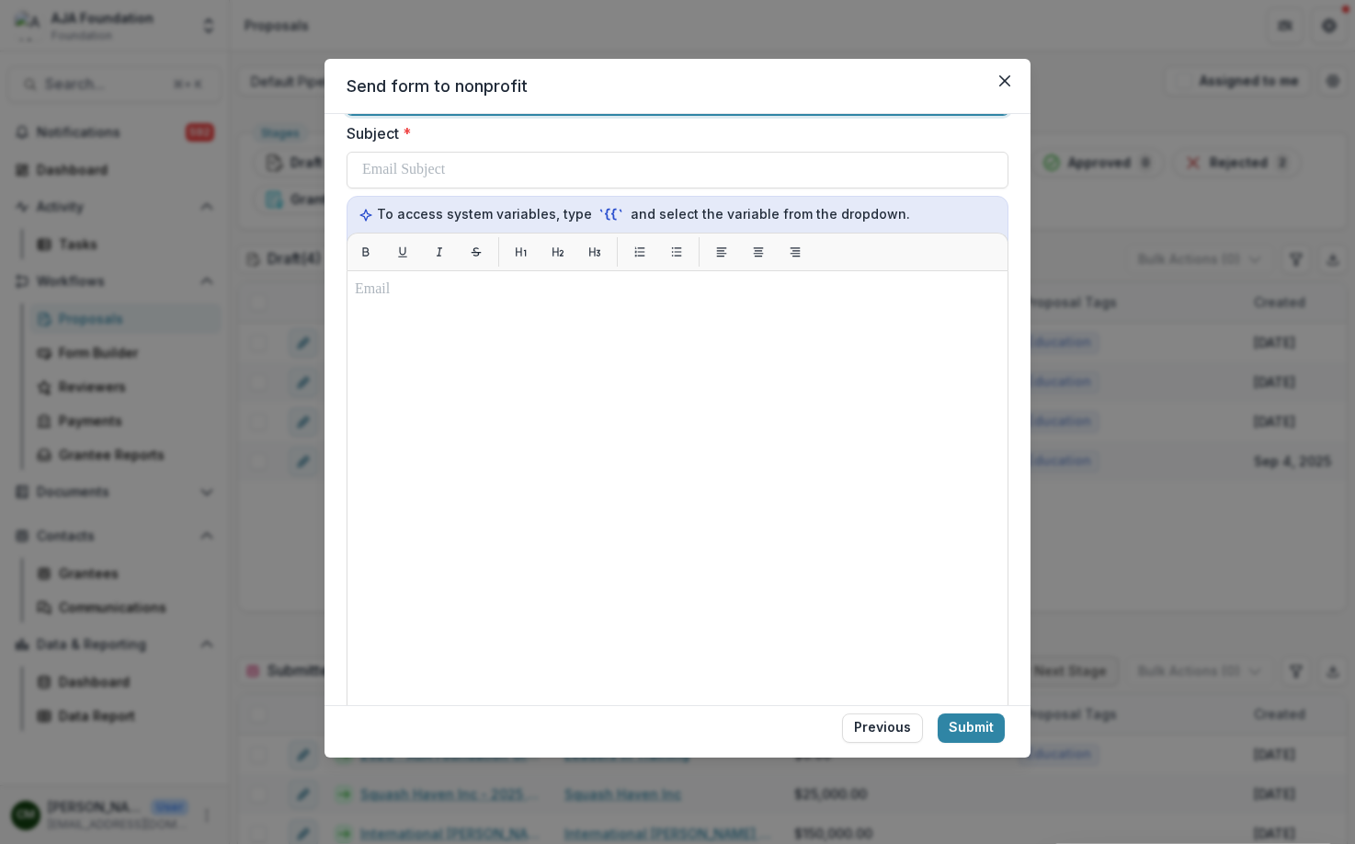
scroll to position [413, 0]
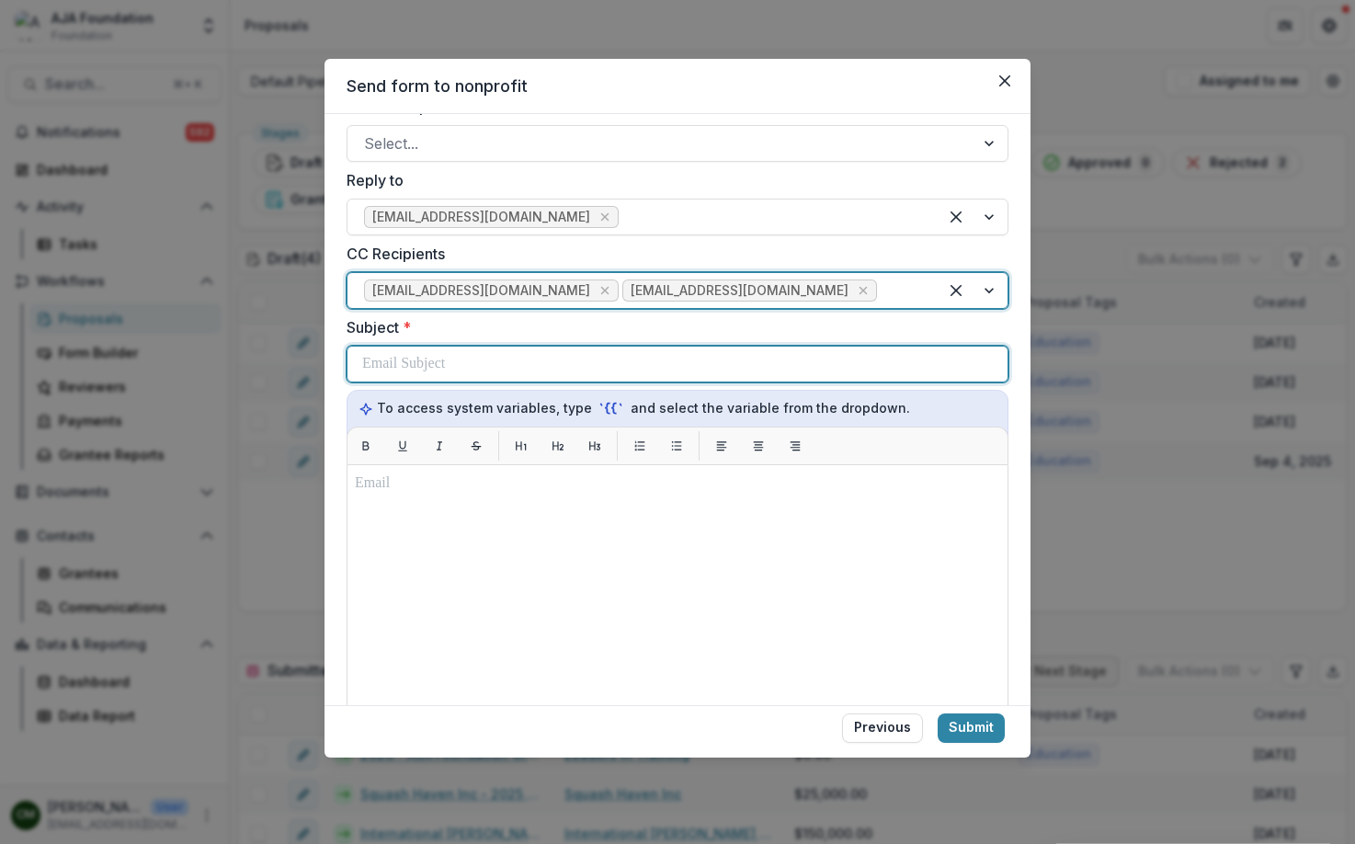
click at [403, 353] on p at bounding box center [403, 364] width 83 height 22
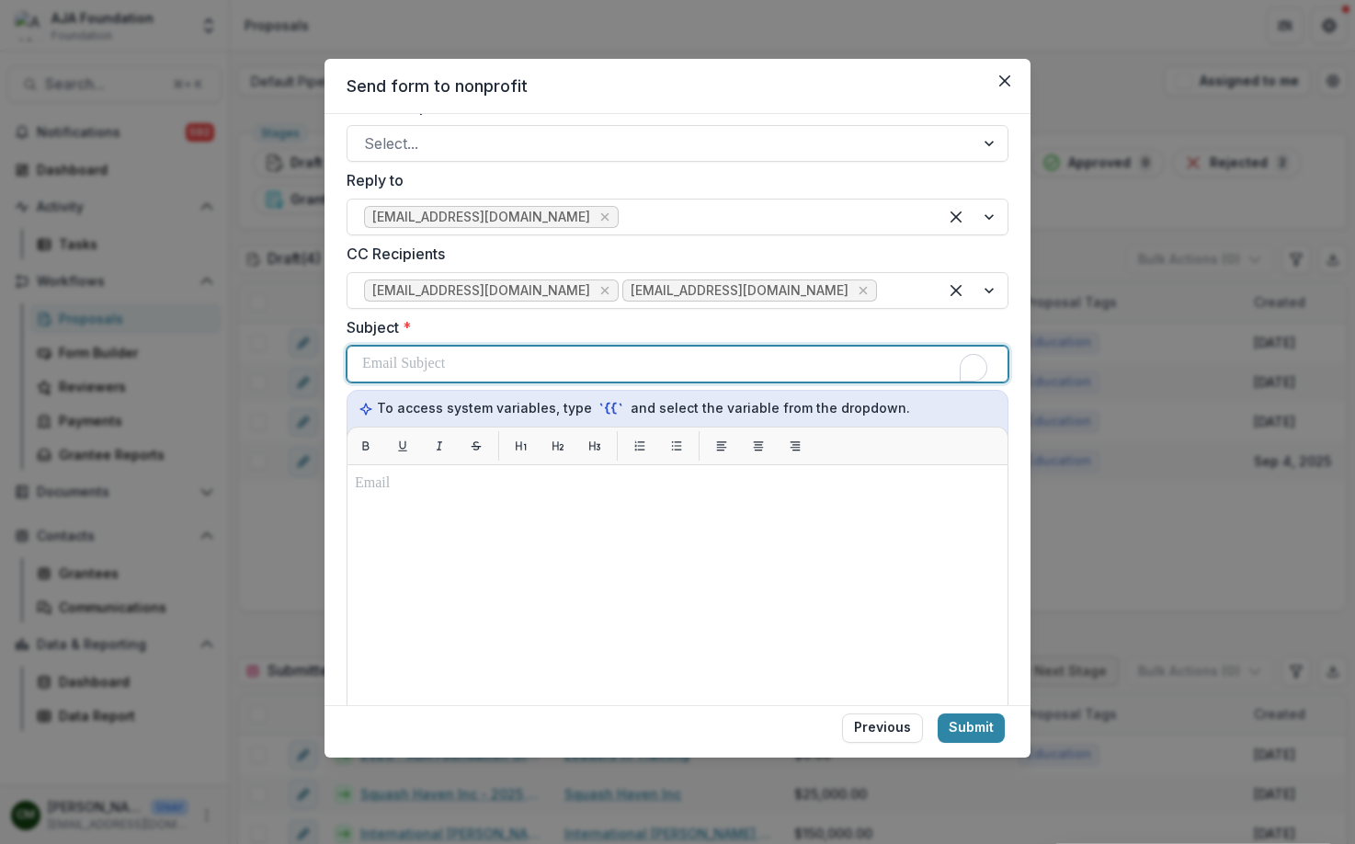
scroll to position [0, 0]
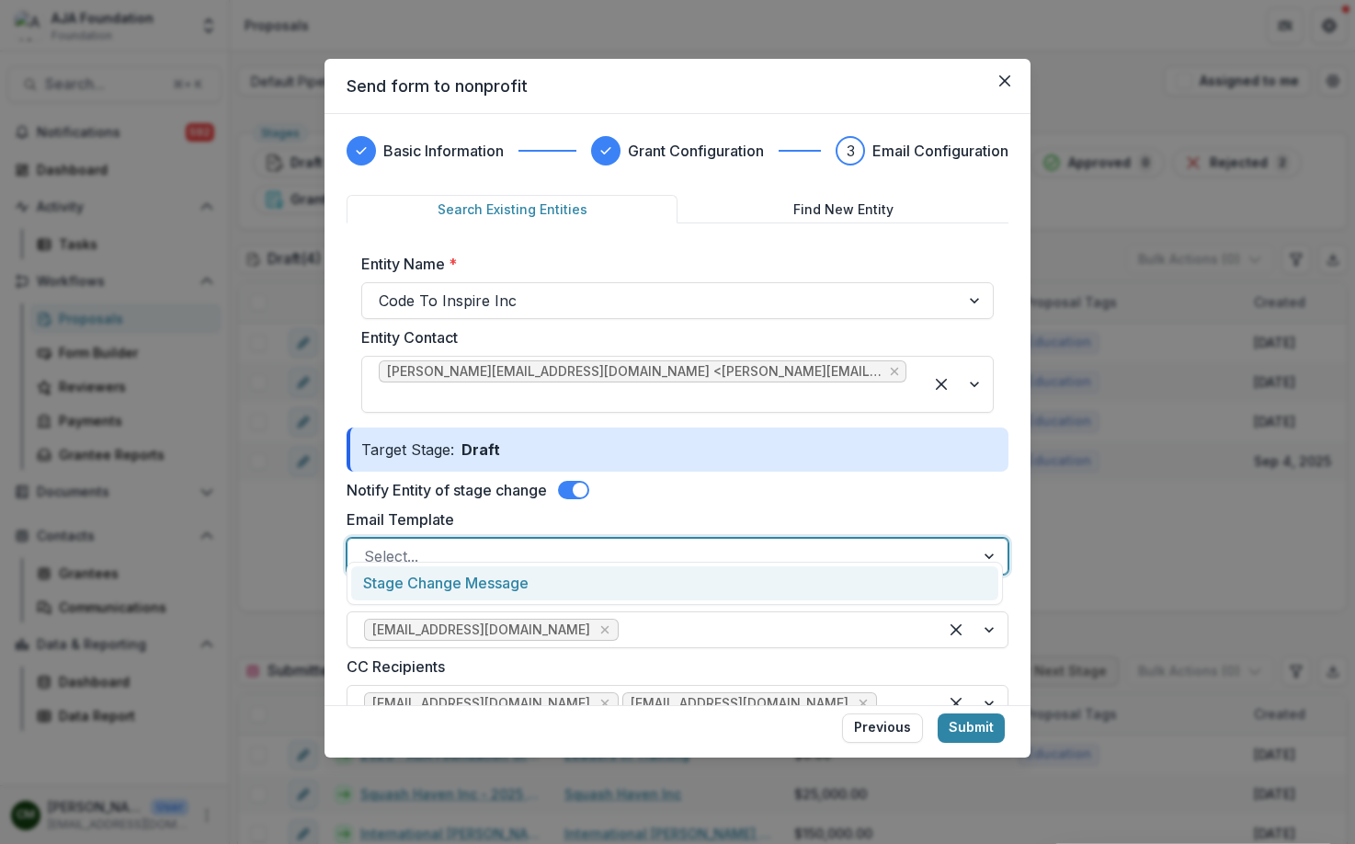
click at [942, 543] on div at bounding box center [661, 556] width 594 height 26
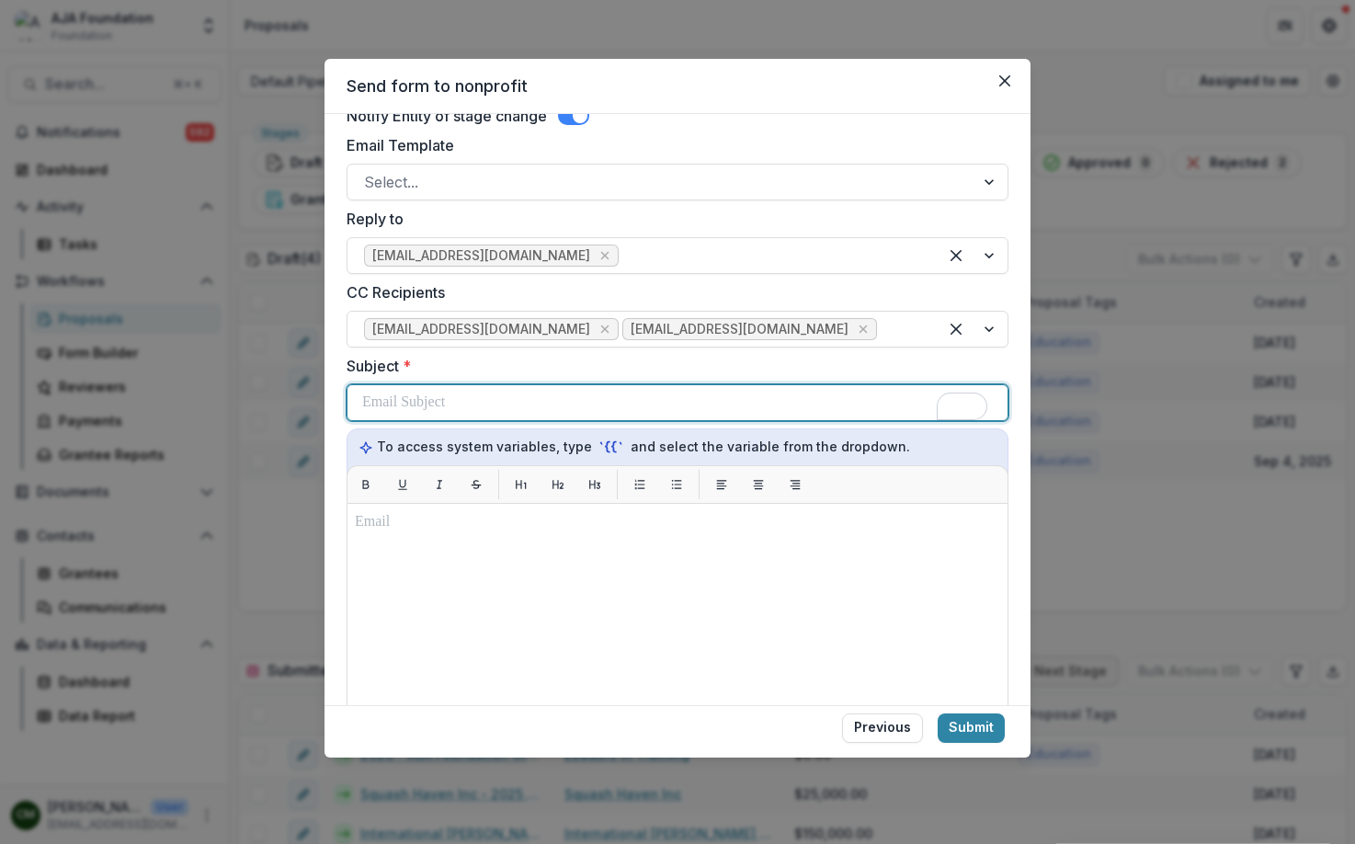
click at [595, 385] on div "To enrich screen reader interactions, please activate Accessibility in Grammarl…" at bounding box center [677, 402] width 631 height 35
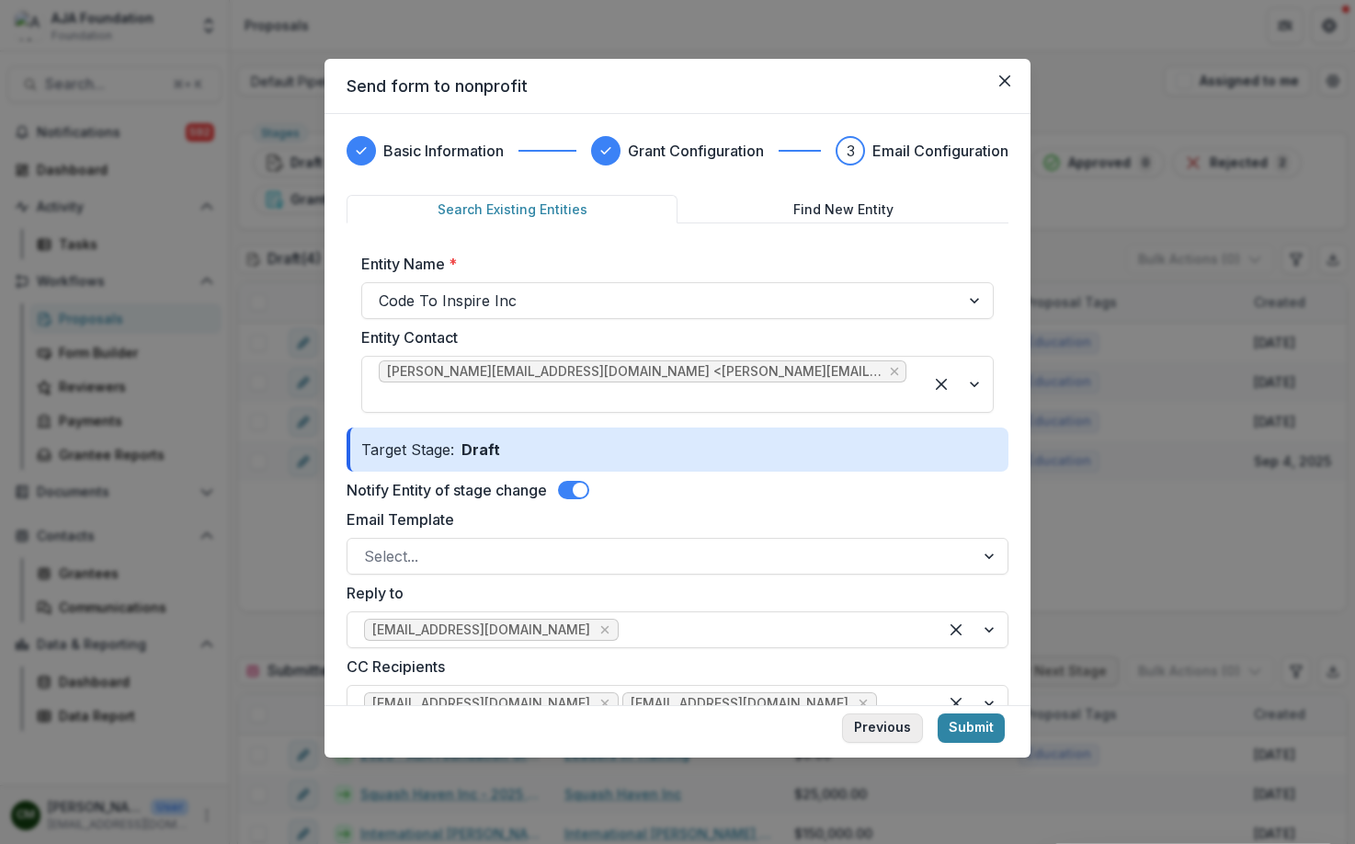
click at [888, 735] on button "Previous" at bounding box center [882, 728] width 81 height 29
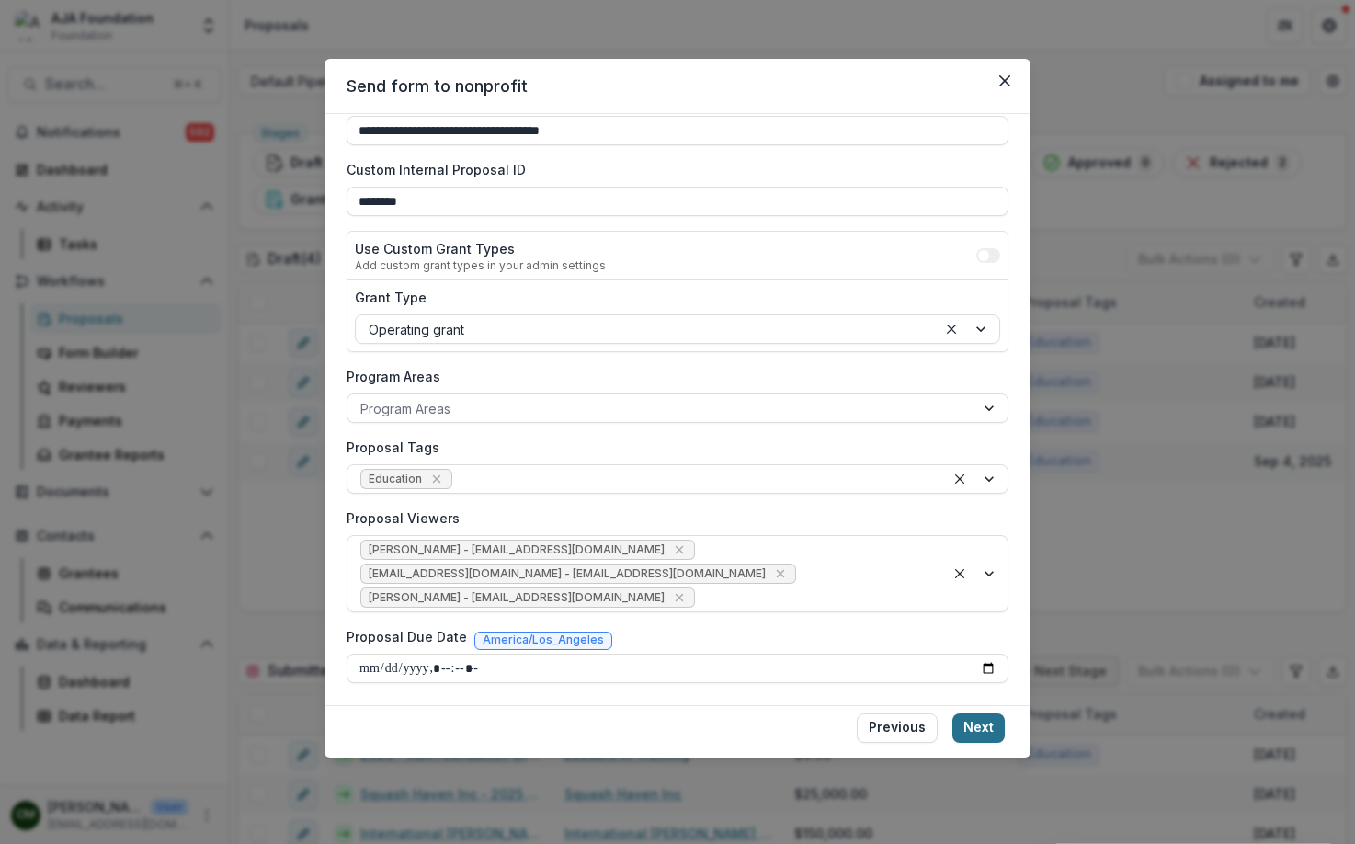
click at [977, 727] on button "Next" at bounding box center [979, 728] width 52 height 29
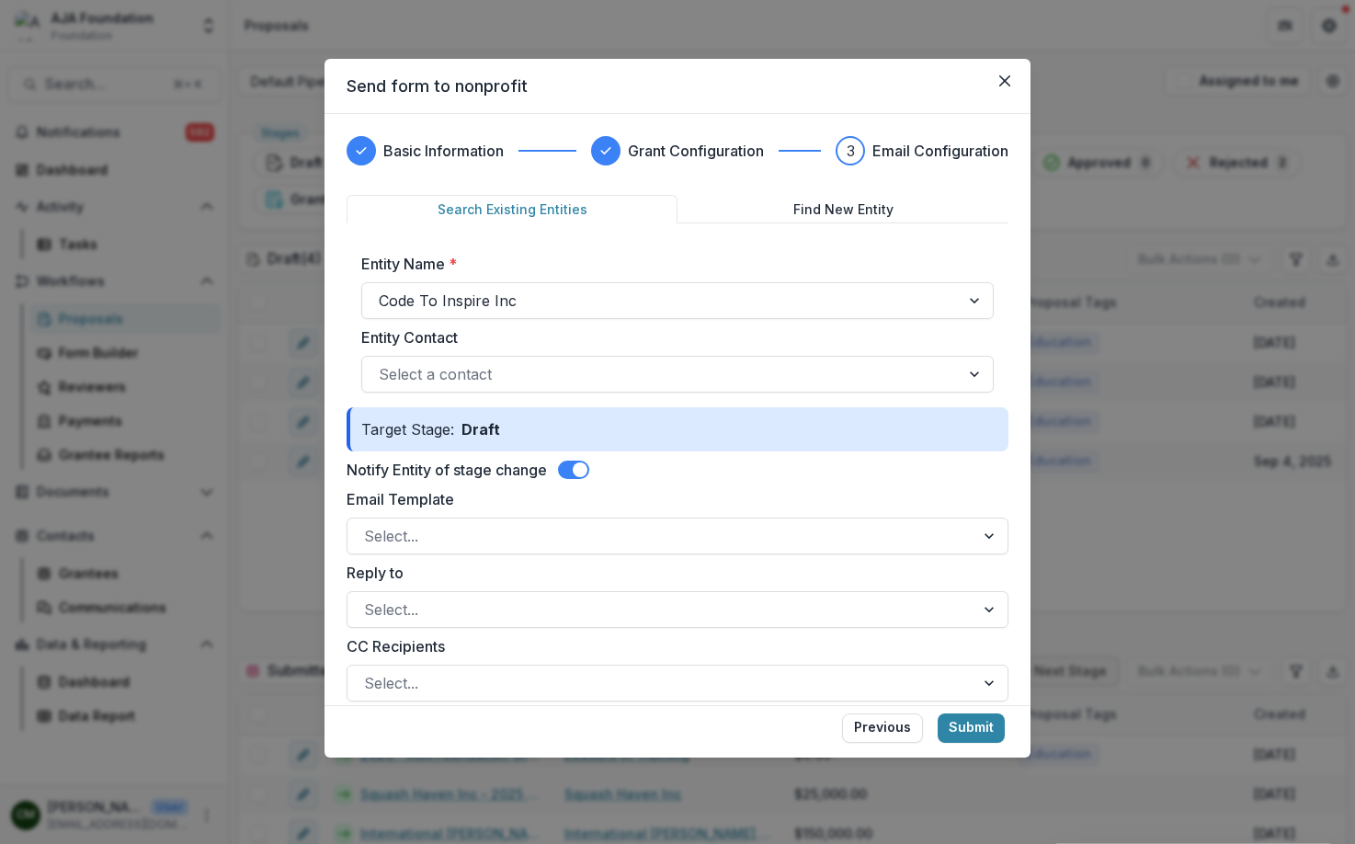
click at [579, 472] on span at bounding box center [580, 470] width 15 height 15
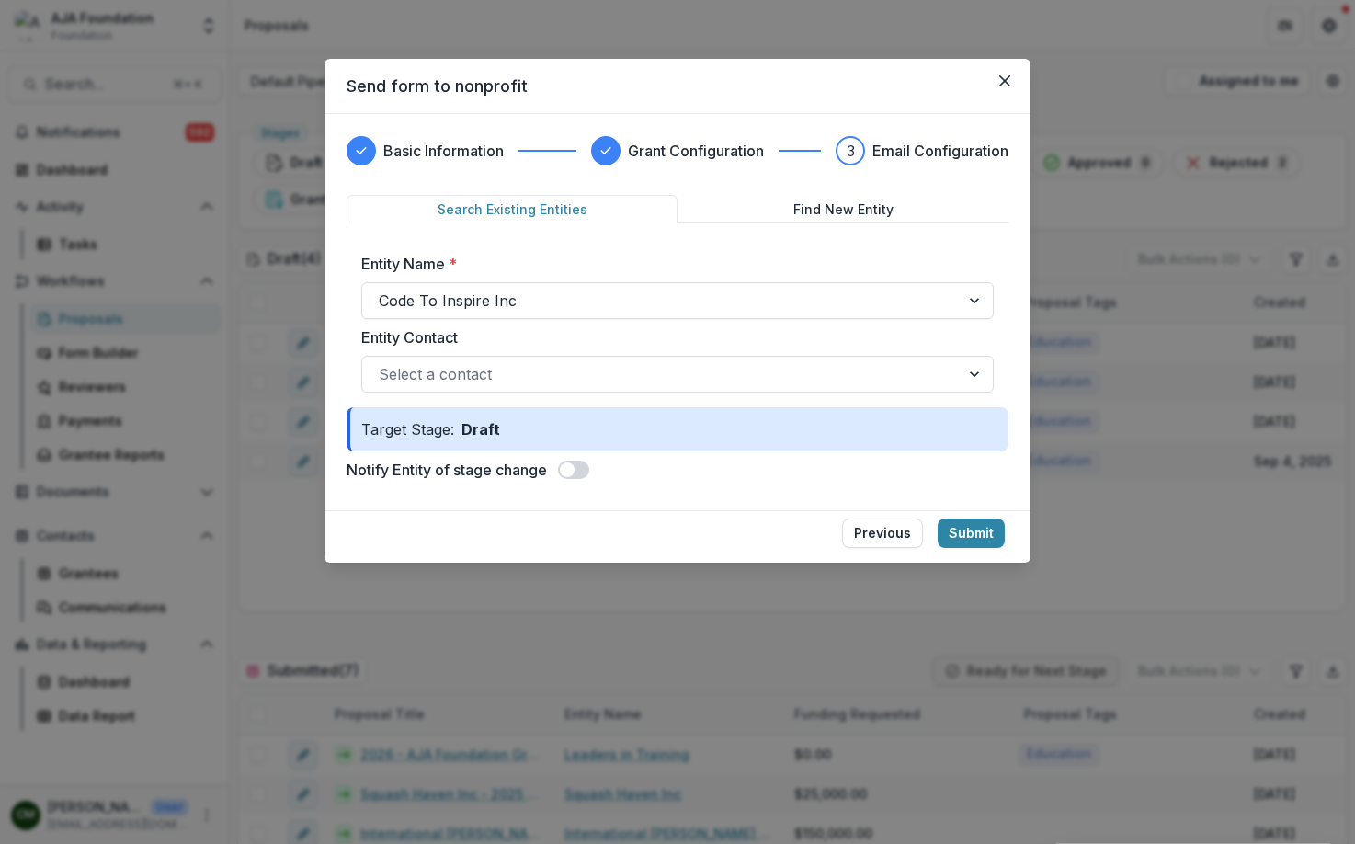
click at [573, 469] on span at bounding box center [567, 470] width 15 height 15
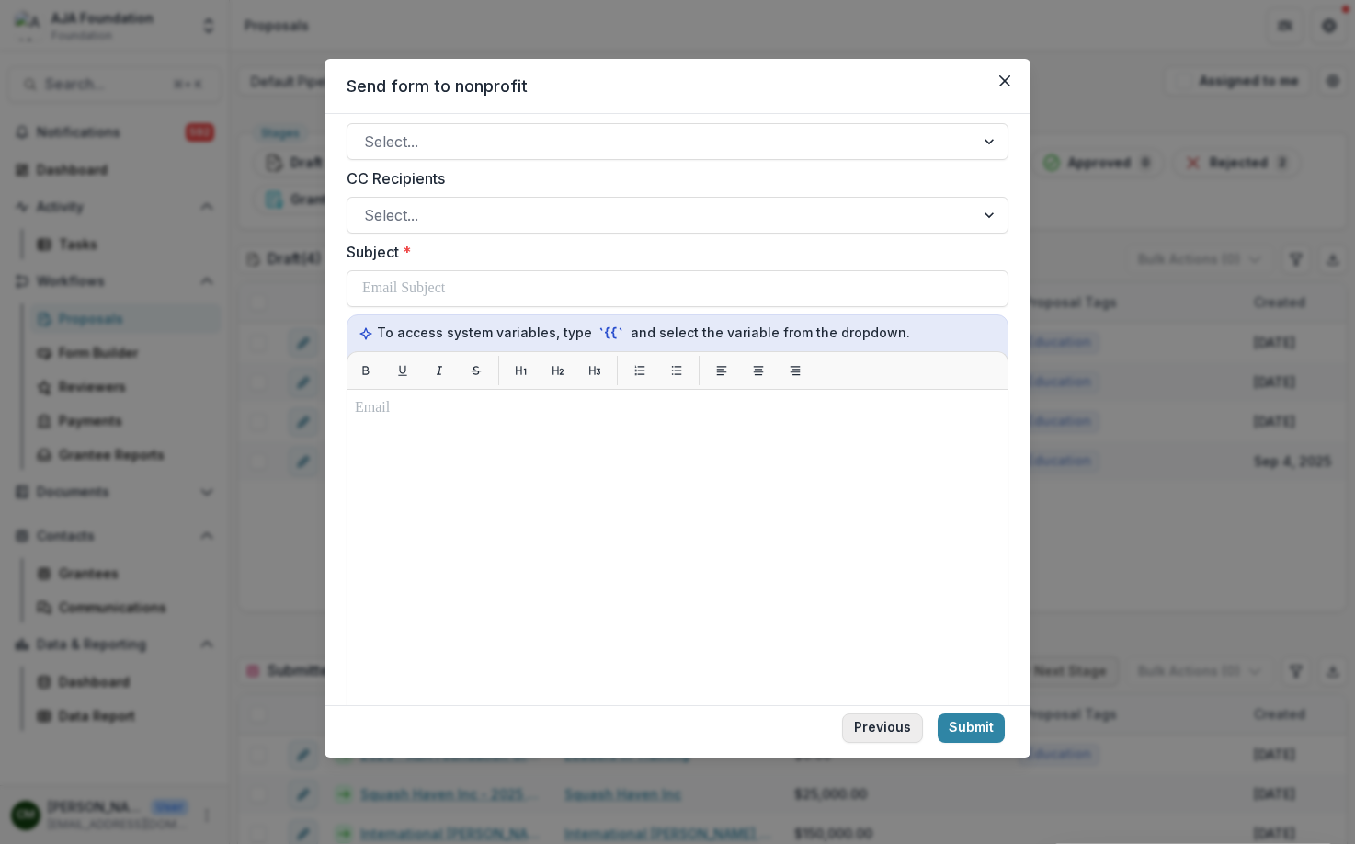
click at [874, 727] on button "Previous" at bounding box center [882, 728] width 81 height 29
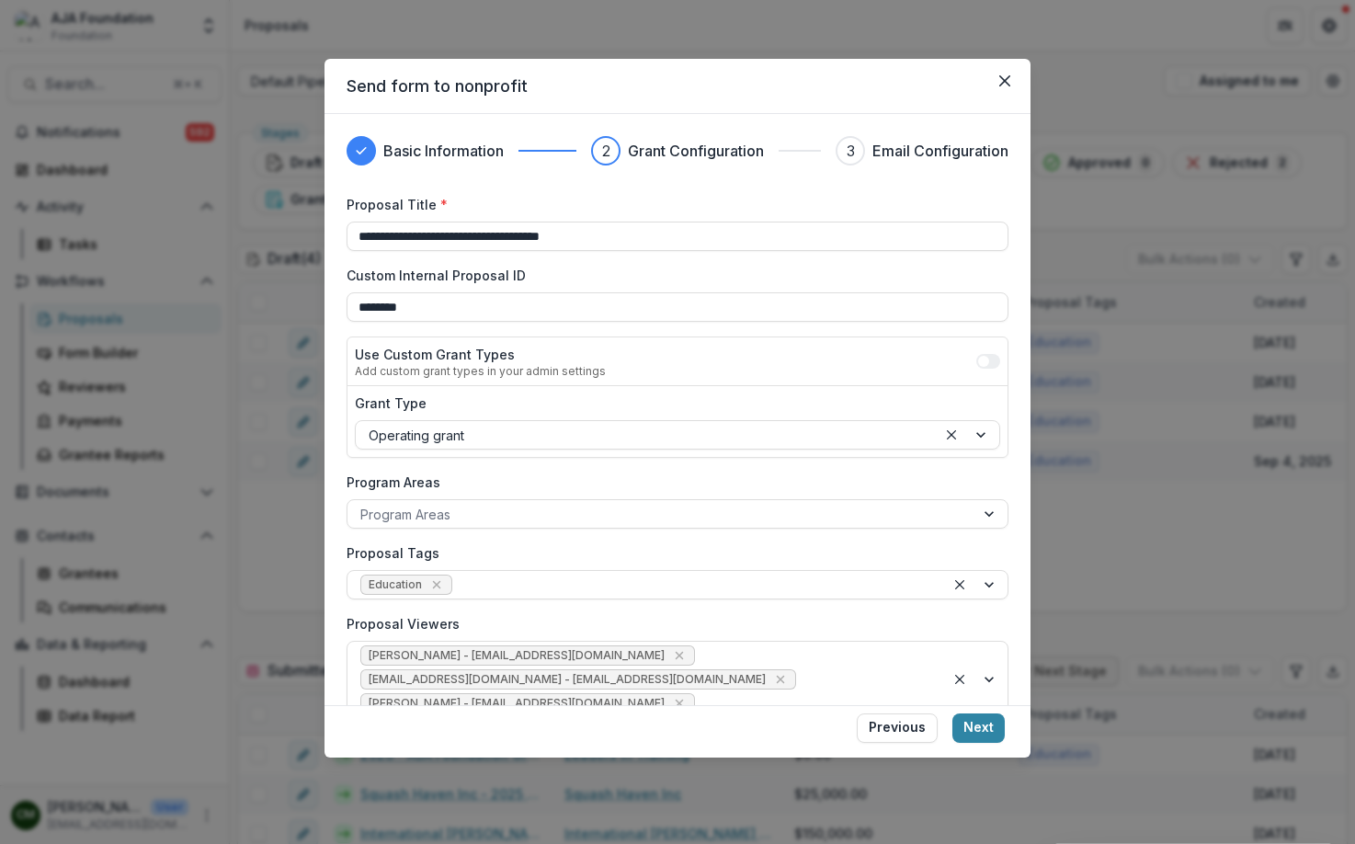
click at [1003, 83] on icon "Close" at bounding box center [1005, 80] width 11 height 11
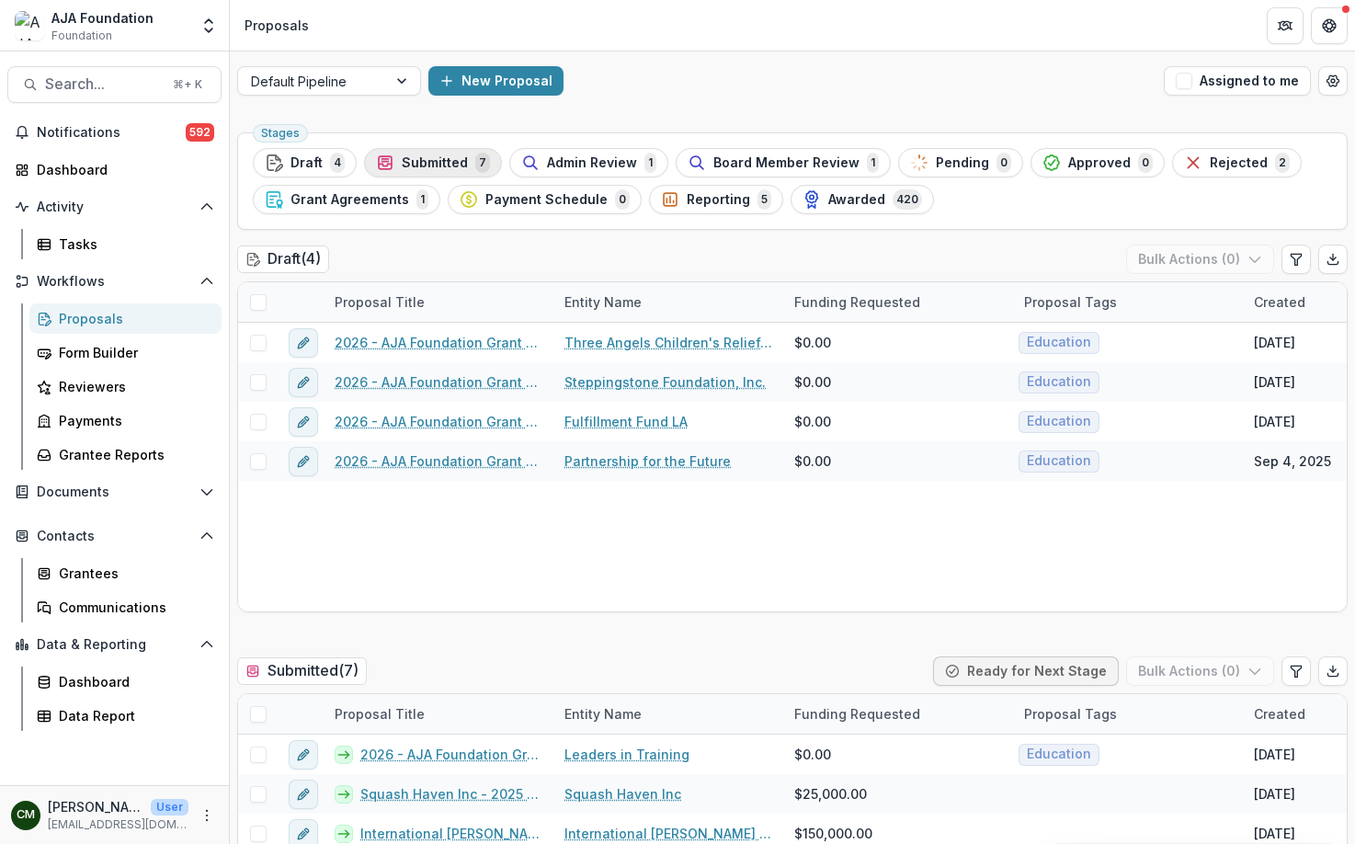
click at [436, 156] on span "Submitted" at bounding box center [435, 163] width 66 height 16
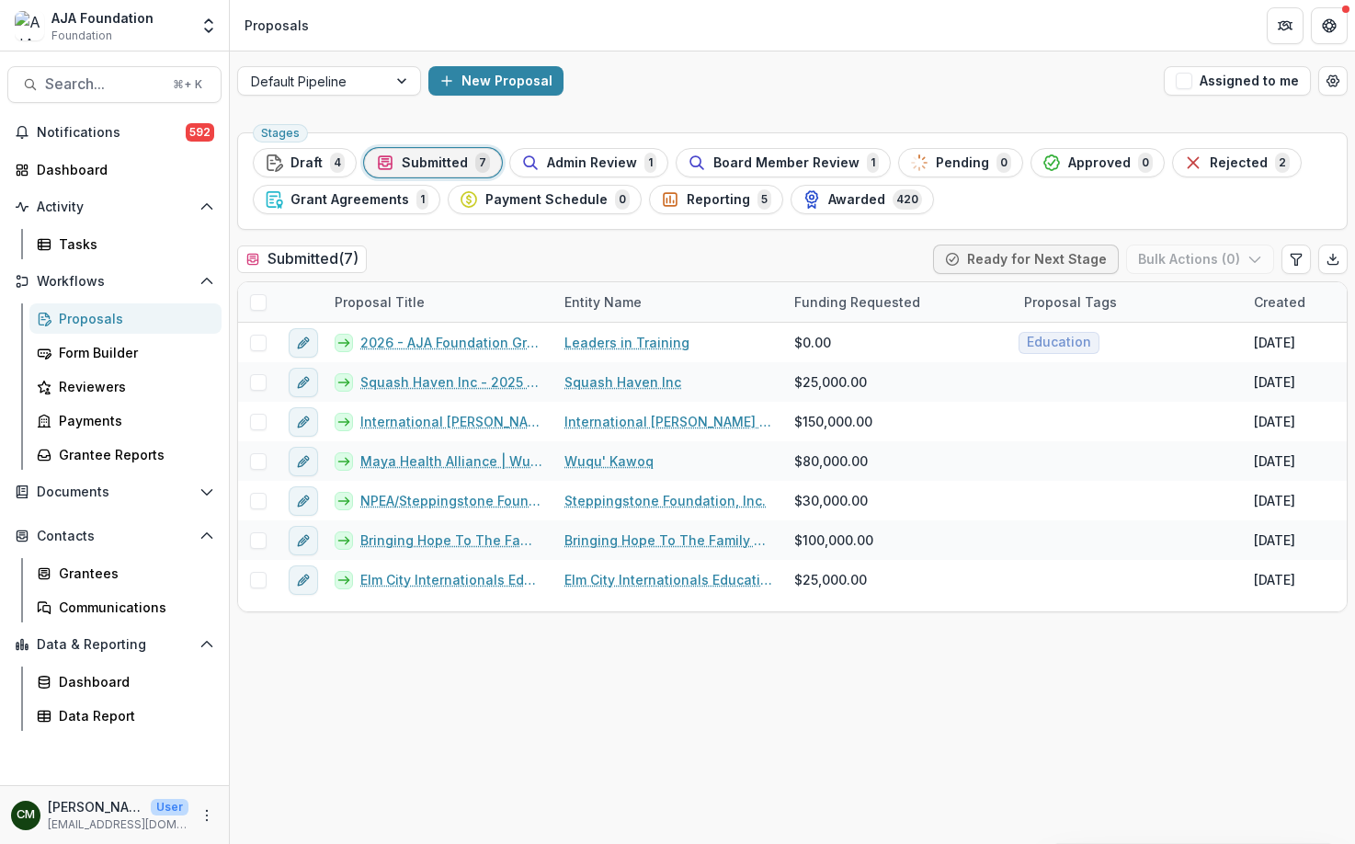
click at [407, 165] on span "Submitted" at bounding box center [435, 163] width 66 height 16
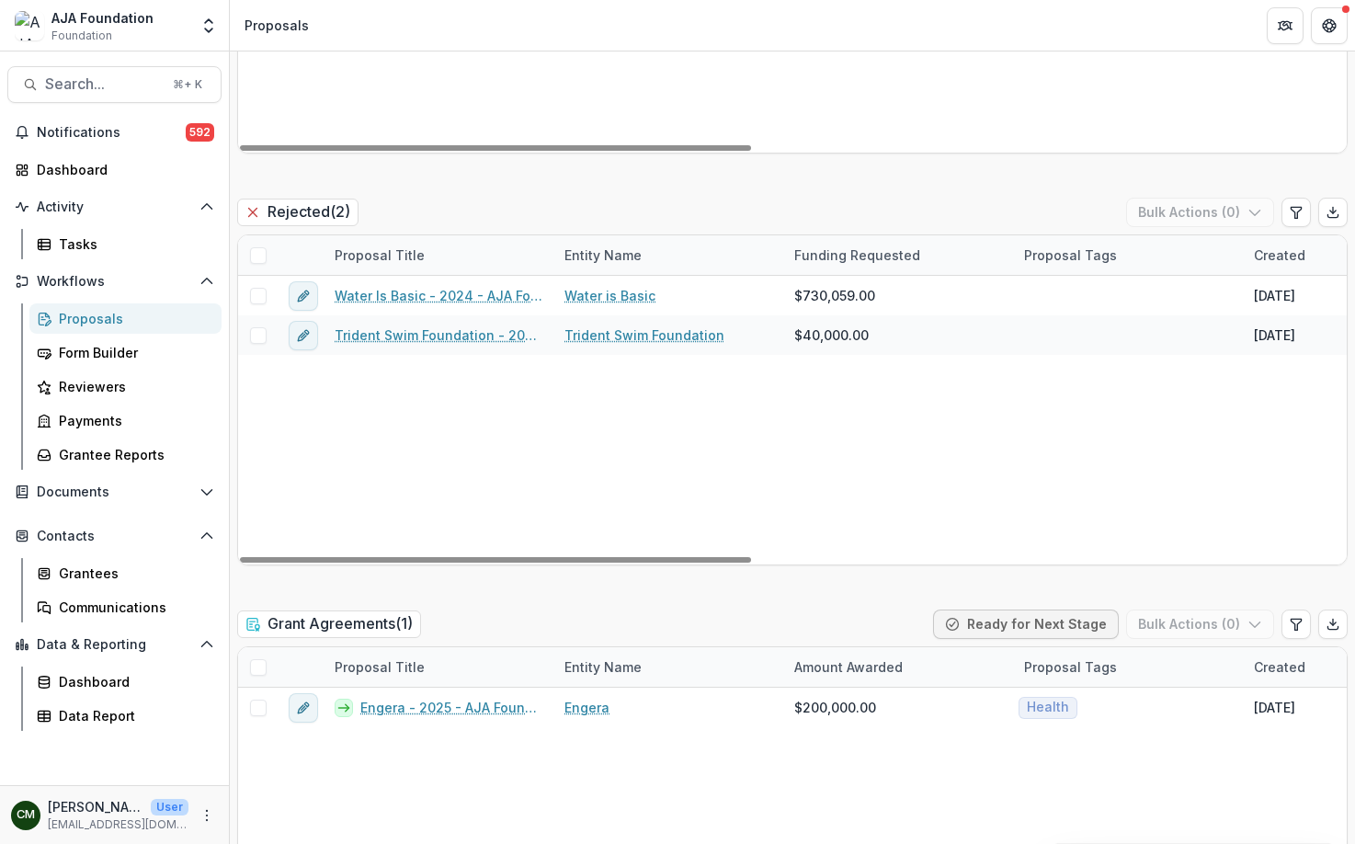
scroll to position [2523, 0]
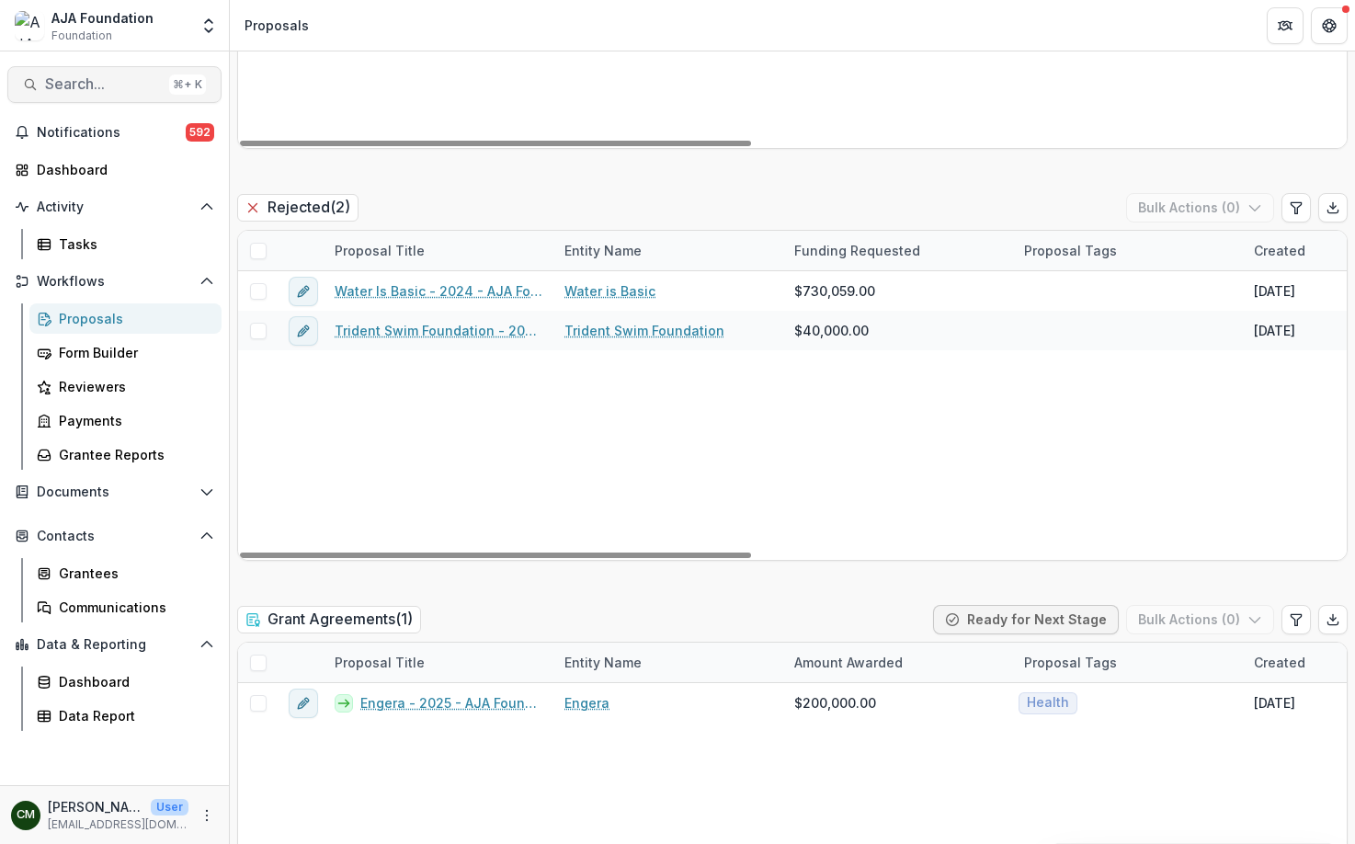
click at [98, 89] on span "Search..." at bounding box center [103, 83] width 117 height 17
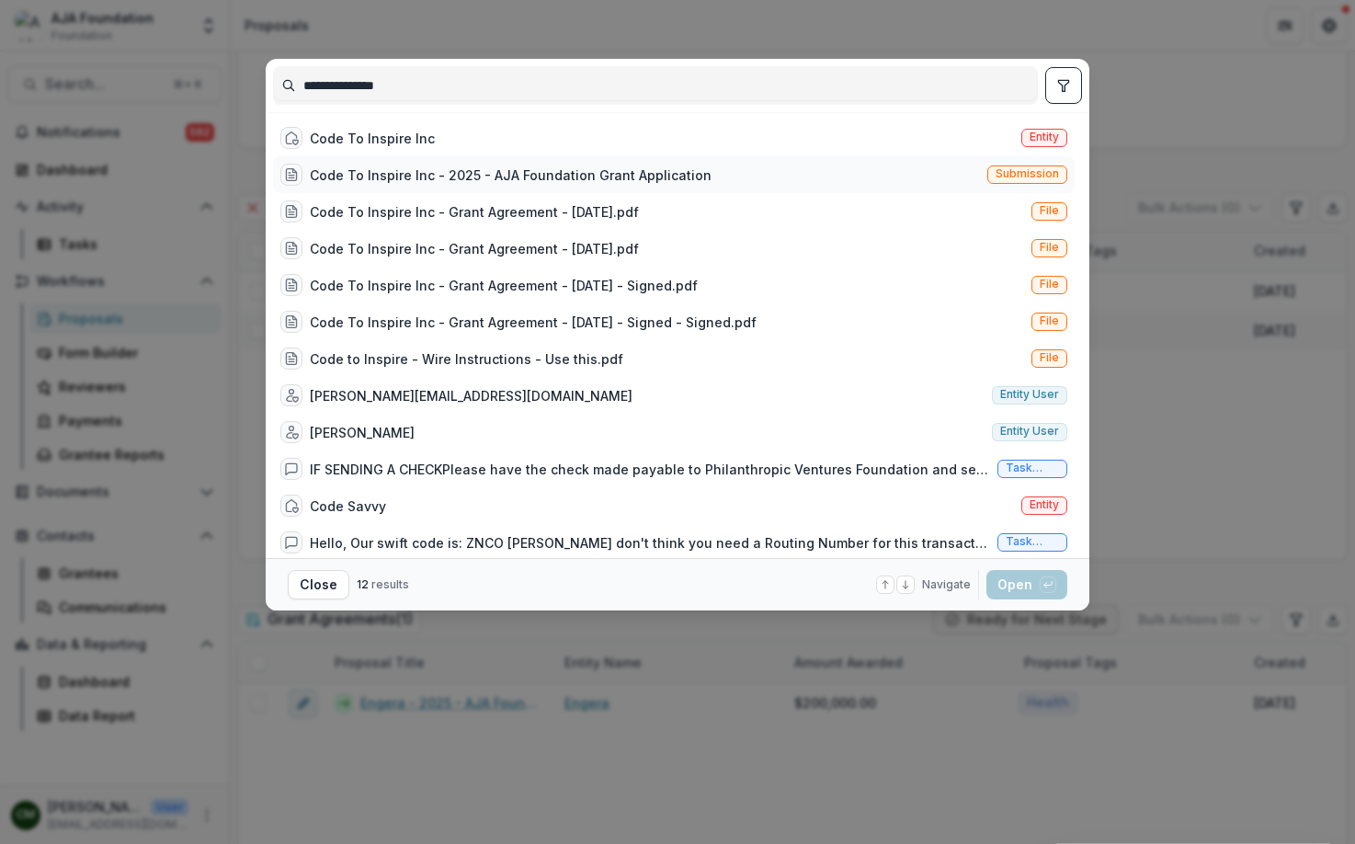
type input "**********"
click at [500, 187] on div "Code To Inspire Inc - 2025 - AJA Foundation Grant Application Submission" at bounding box center [674, 174] width 802 height 37
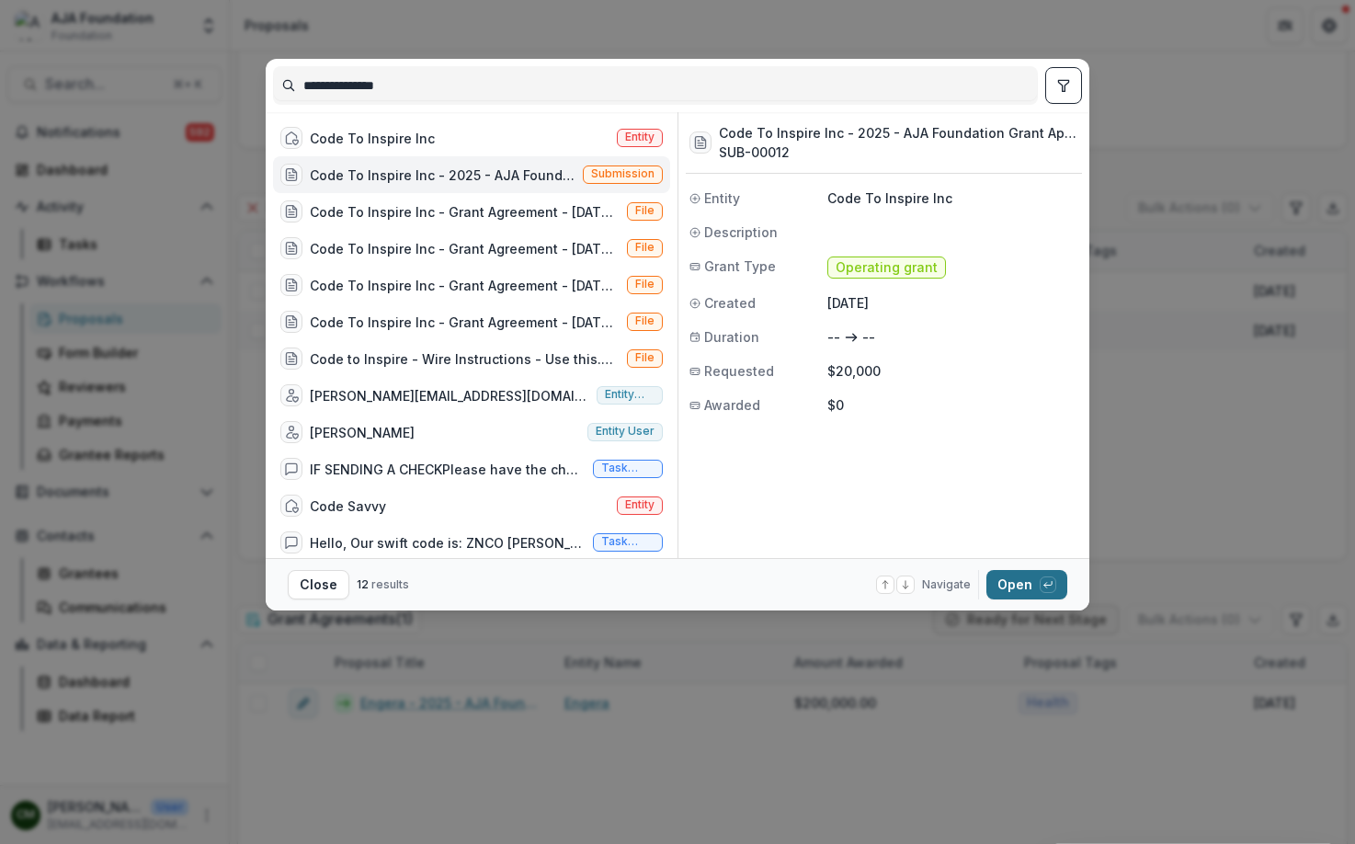
click at [1002, 581] on button "Open with enter key" at bounding box center [1027, 584] width 81 height 29
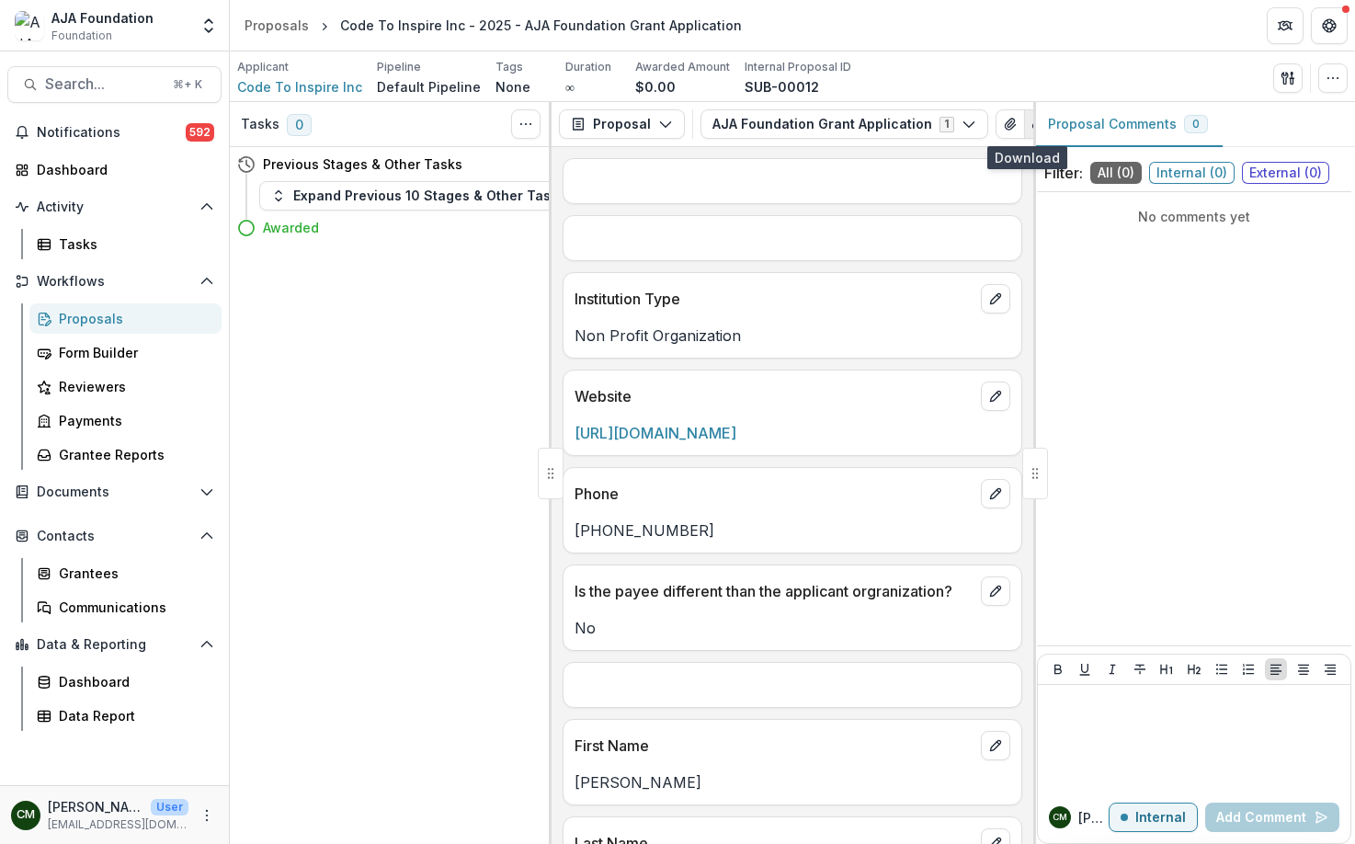
click at [1032, 120] on icon "button" at bounding box center [1039, 124] width 15 height 15
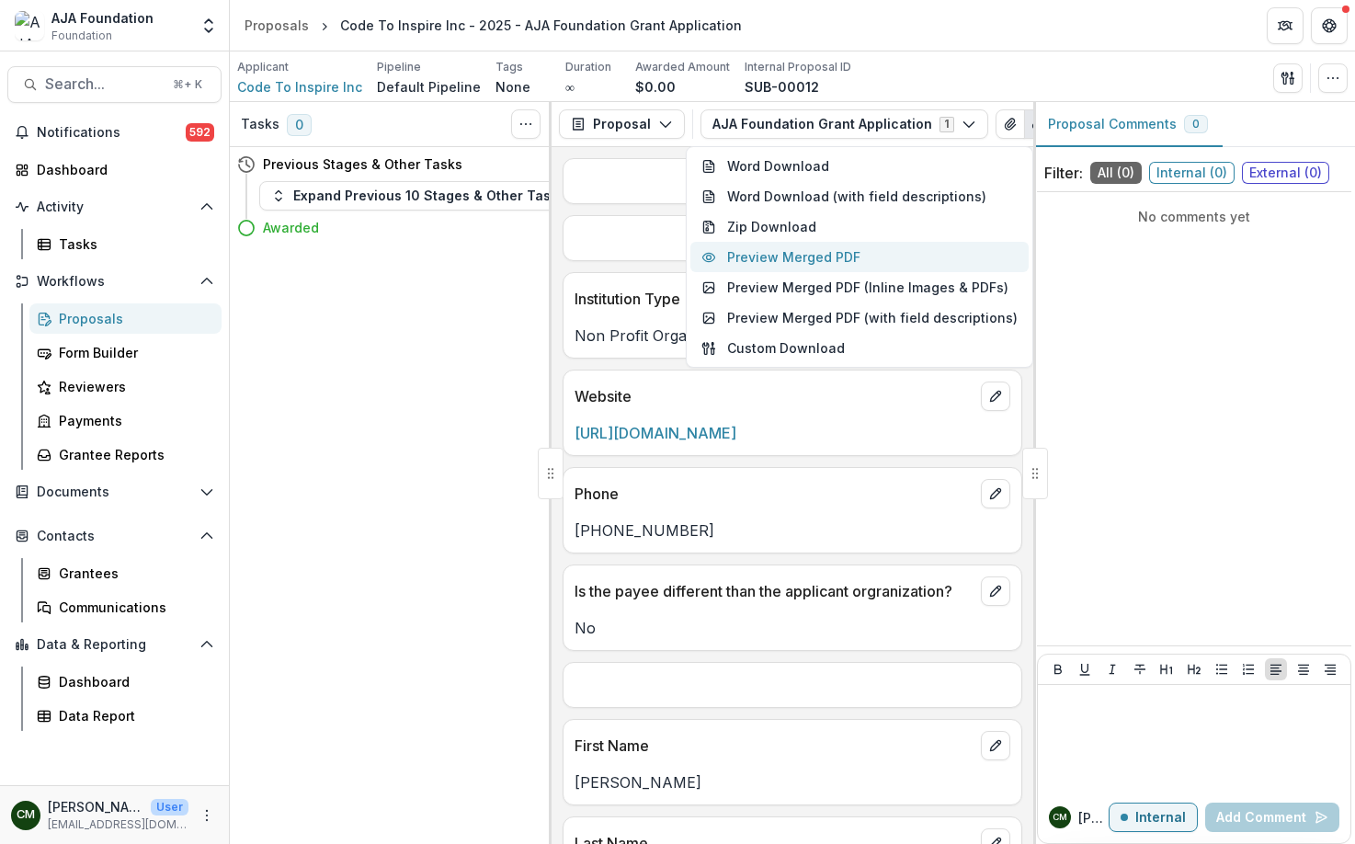
click at [820, 257] on button "Preview Merged PDF" at bounding box center [860, 257] width 338 height 30
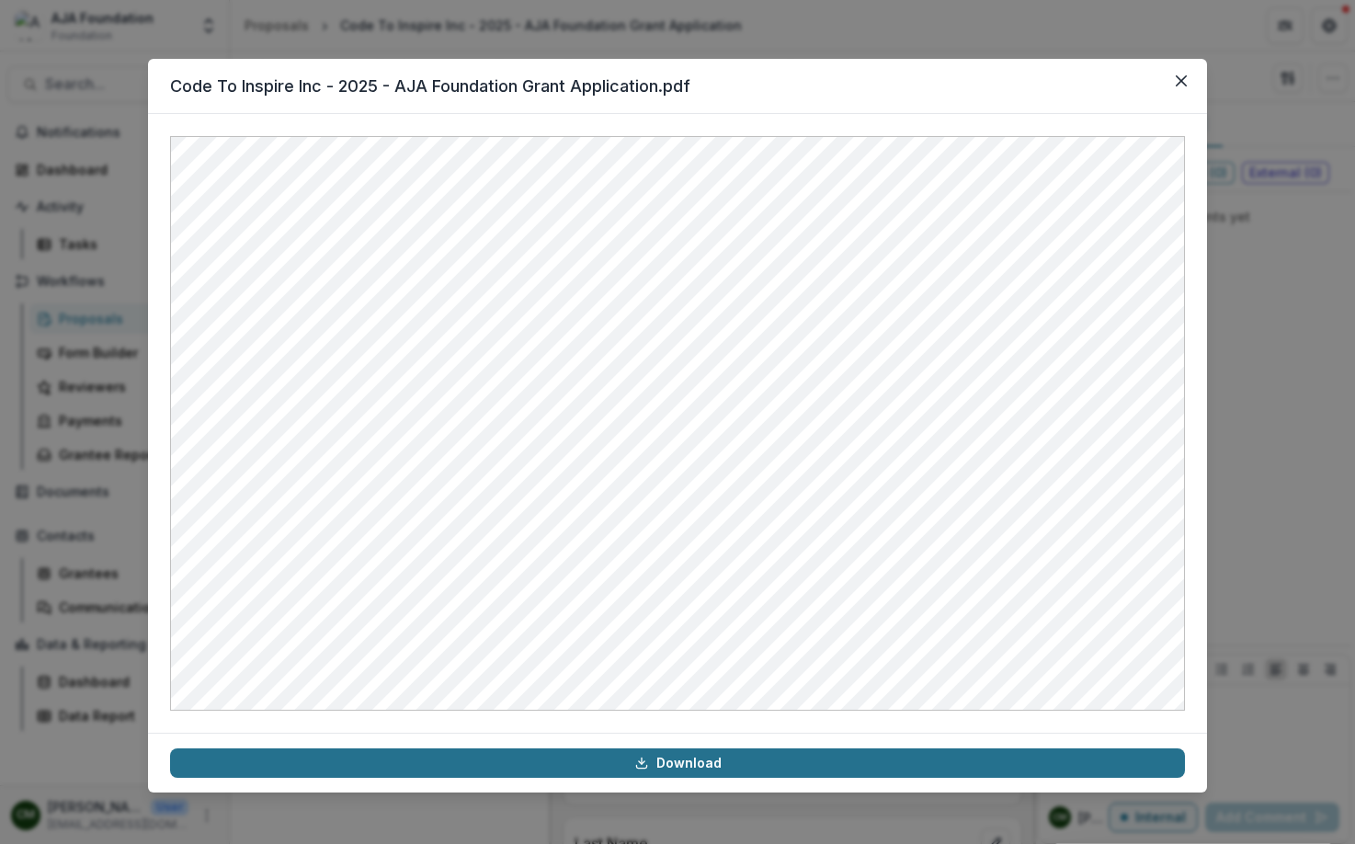
click at [678, 770] on link "Download" at bounding box center [677, 763] width 1015 height 29
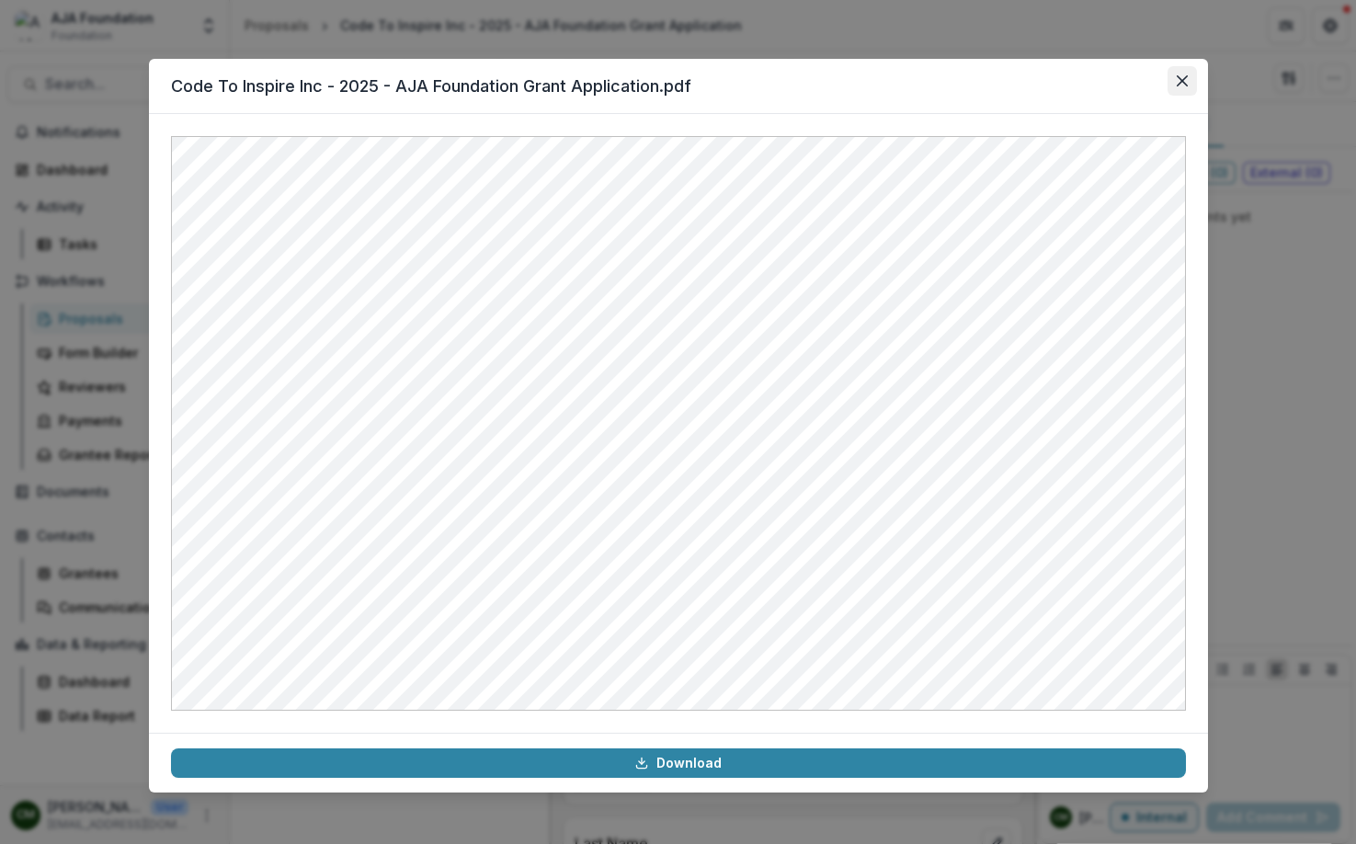
click at [1188, 84] on button "Close" at bounding box center [1182, 80] width 29 height 29
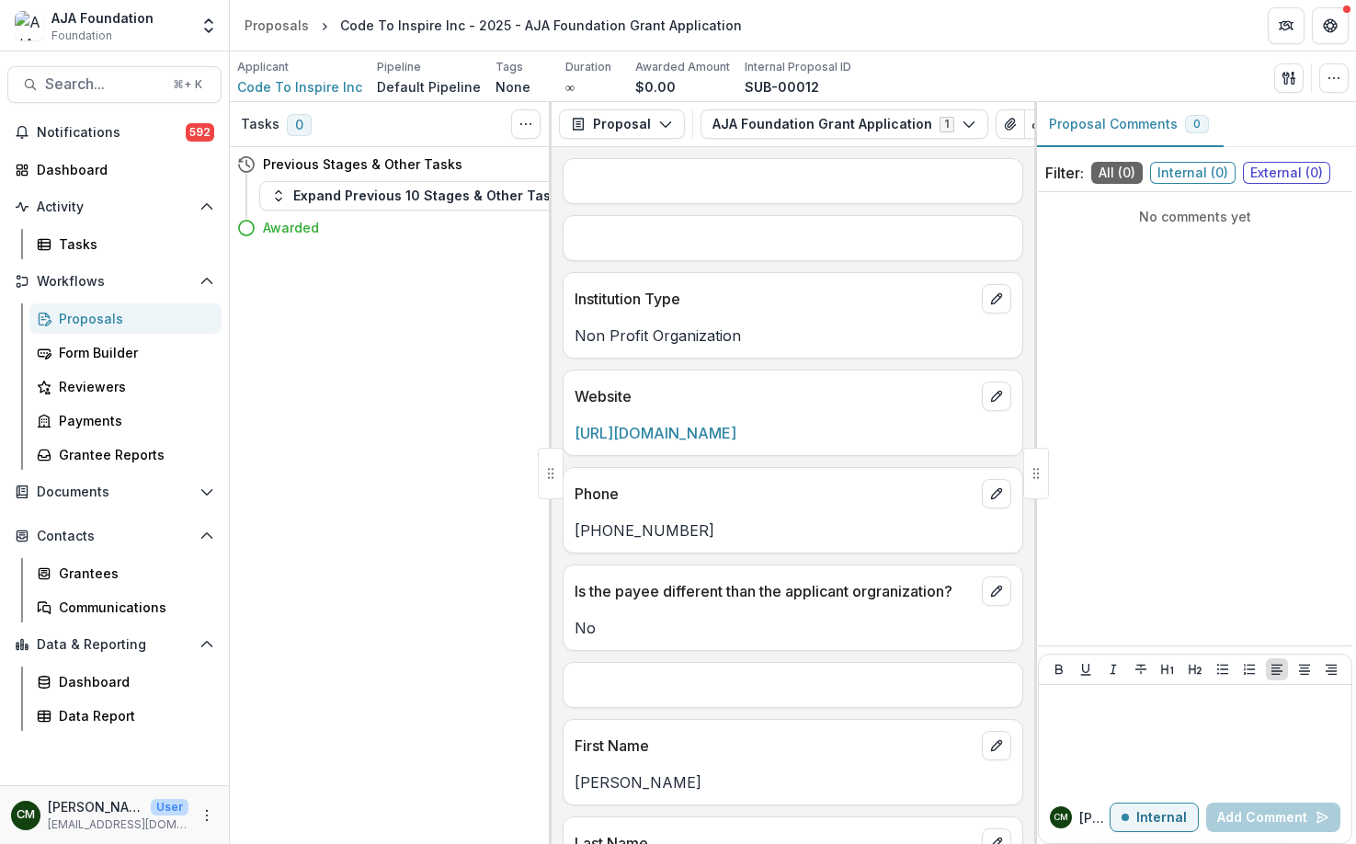
scroll to position [0, 108]
click at [279, 197] on icon "button" at bounding box center [278, 196] width 15 height 15
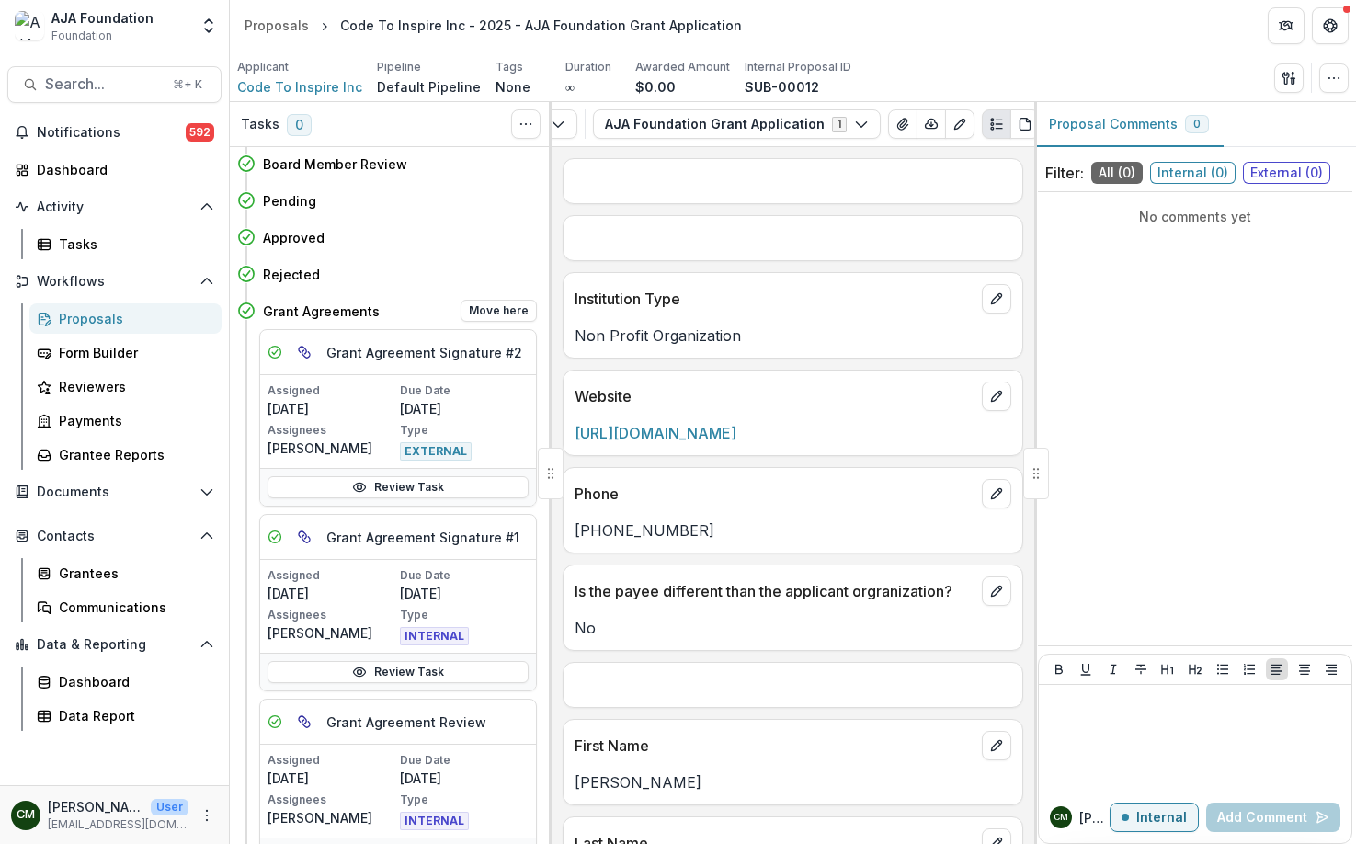
scroll to position [147, 0]
click at [385, 491] on link "Review Task" at bounding box center [398, 486] width 261 height 22
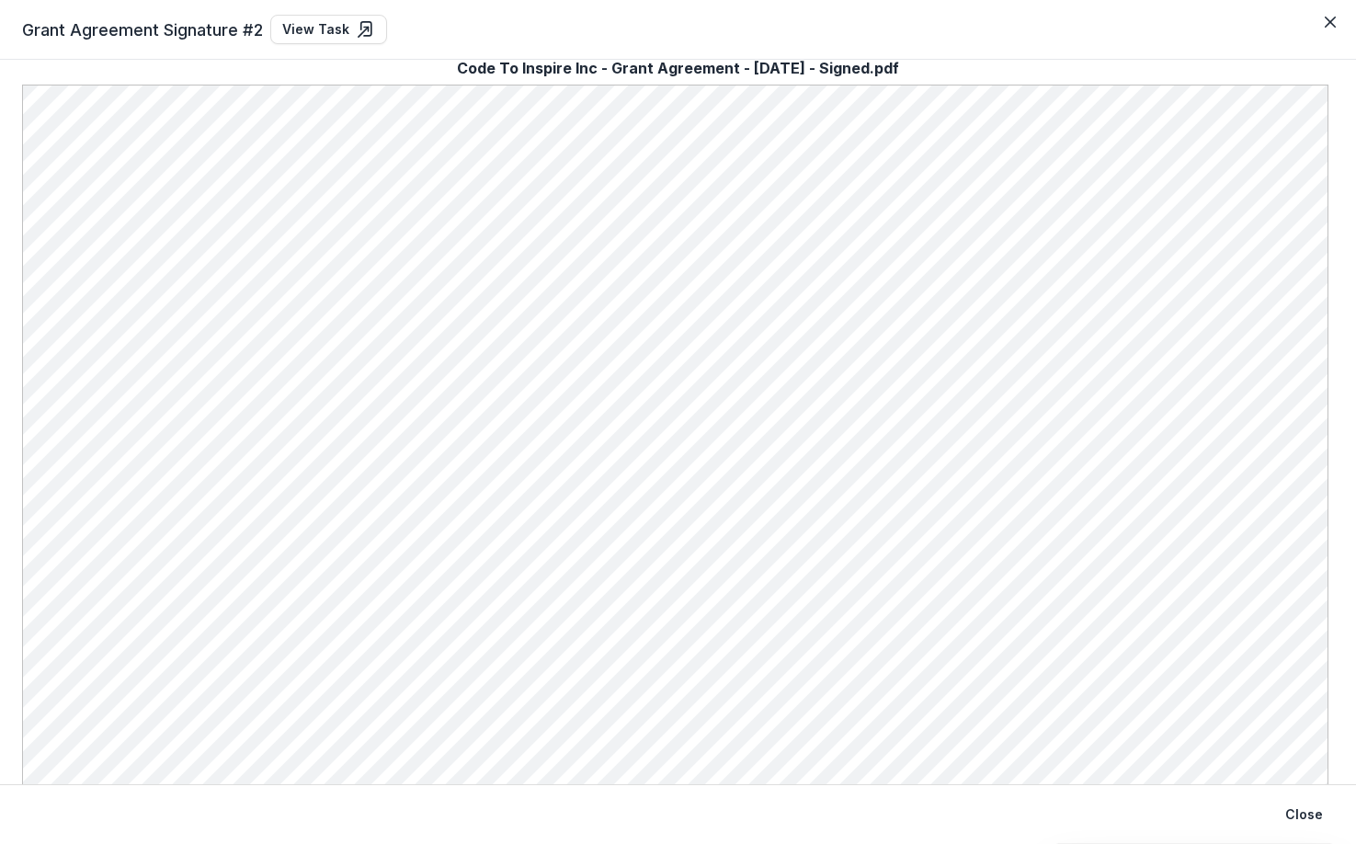
scroll to position [36, 0]
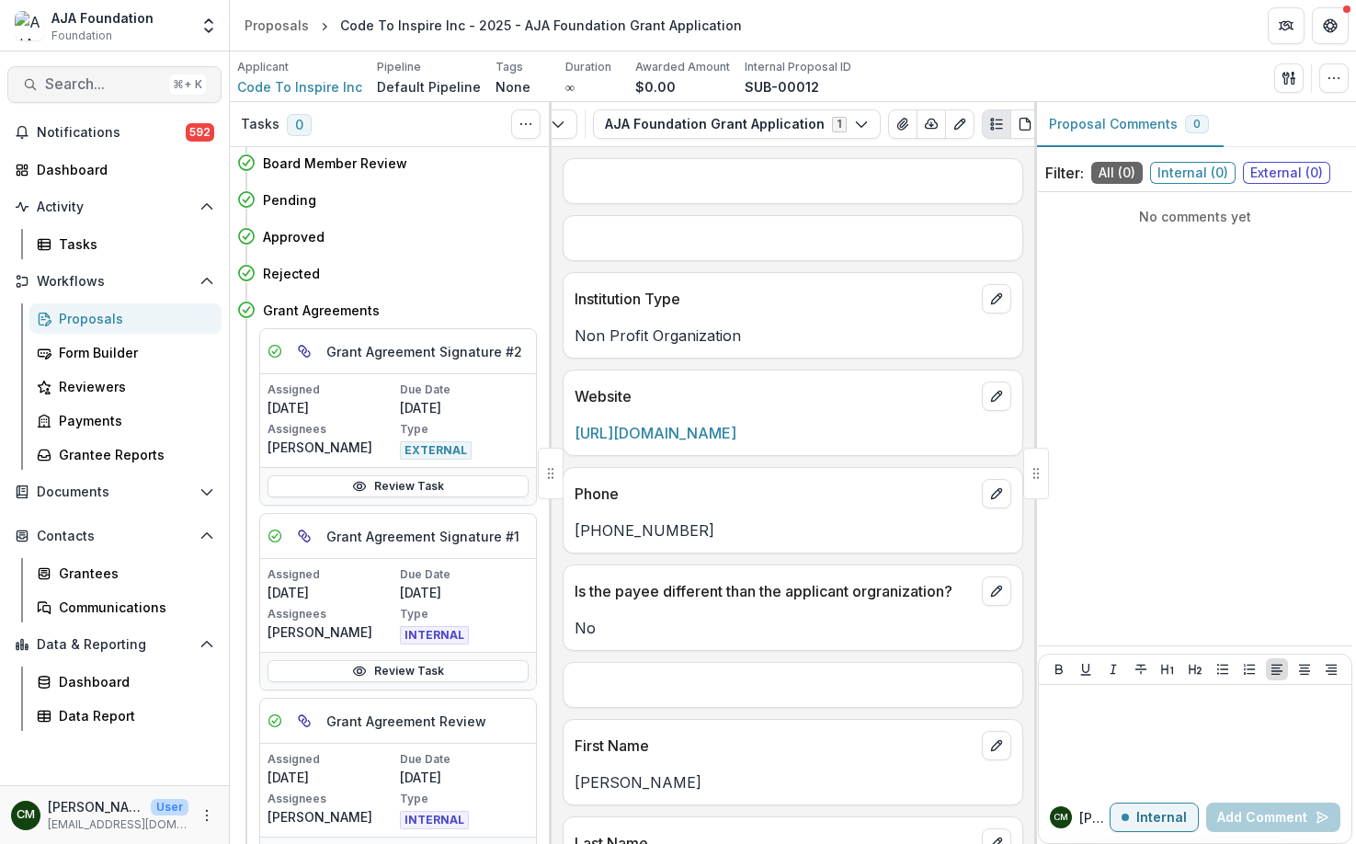
click at [97, 81] on span "Search..." at bounding box center [103, 83] width 117 height 17
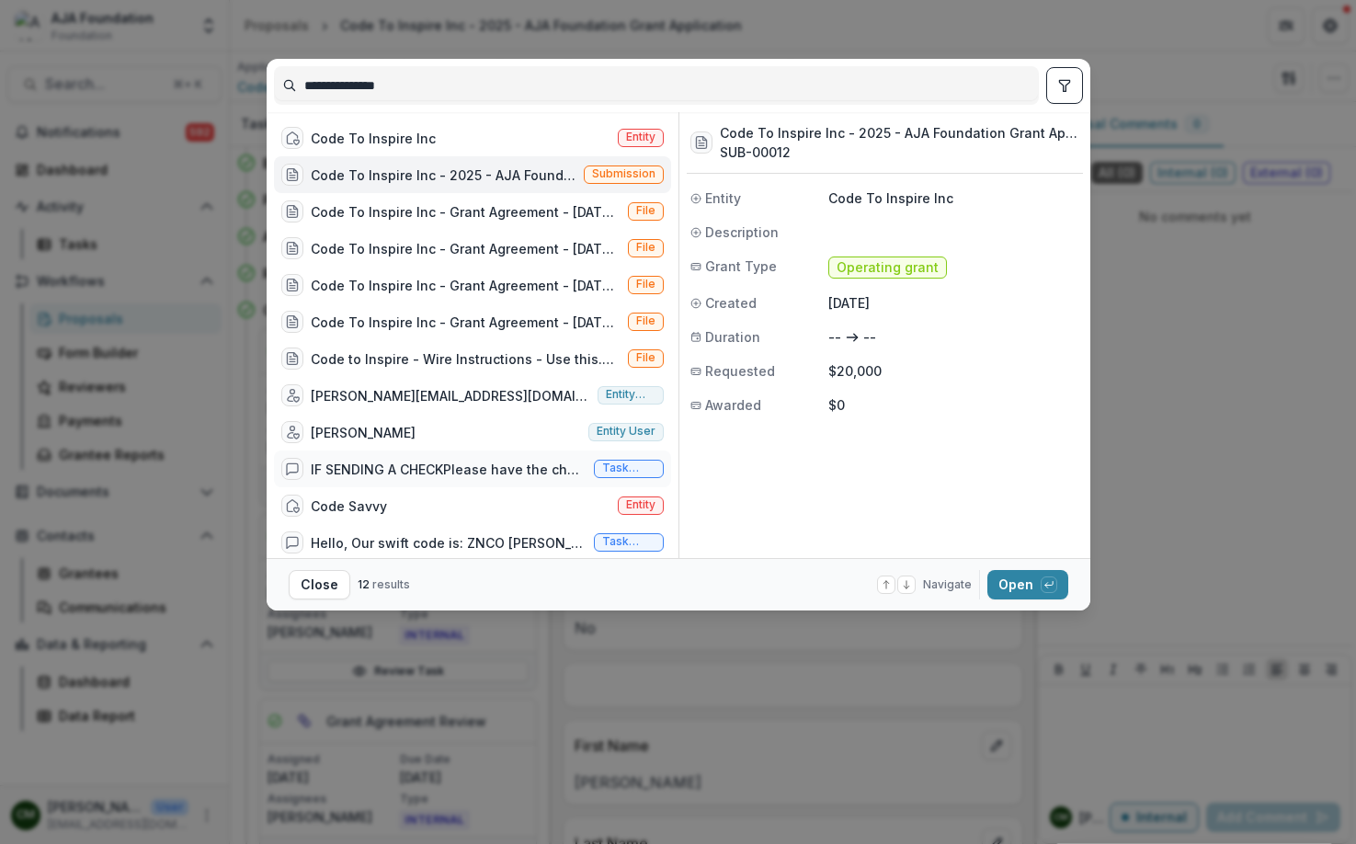
scroll to position [10, 0]
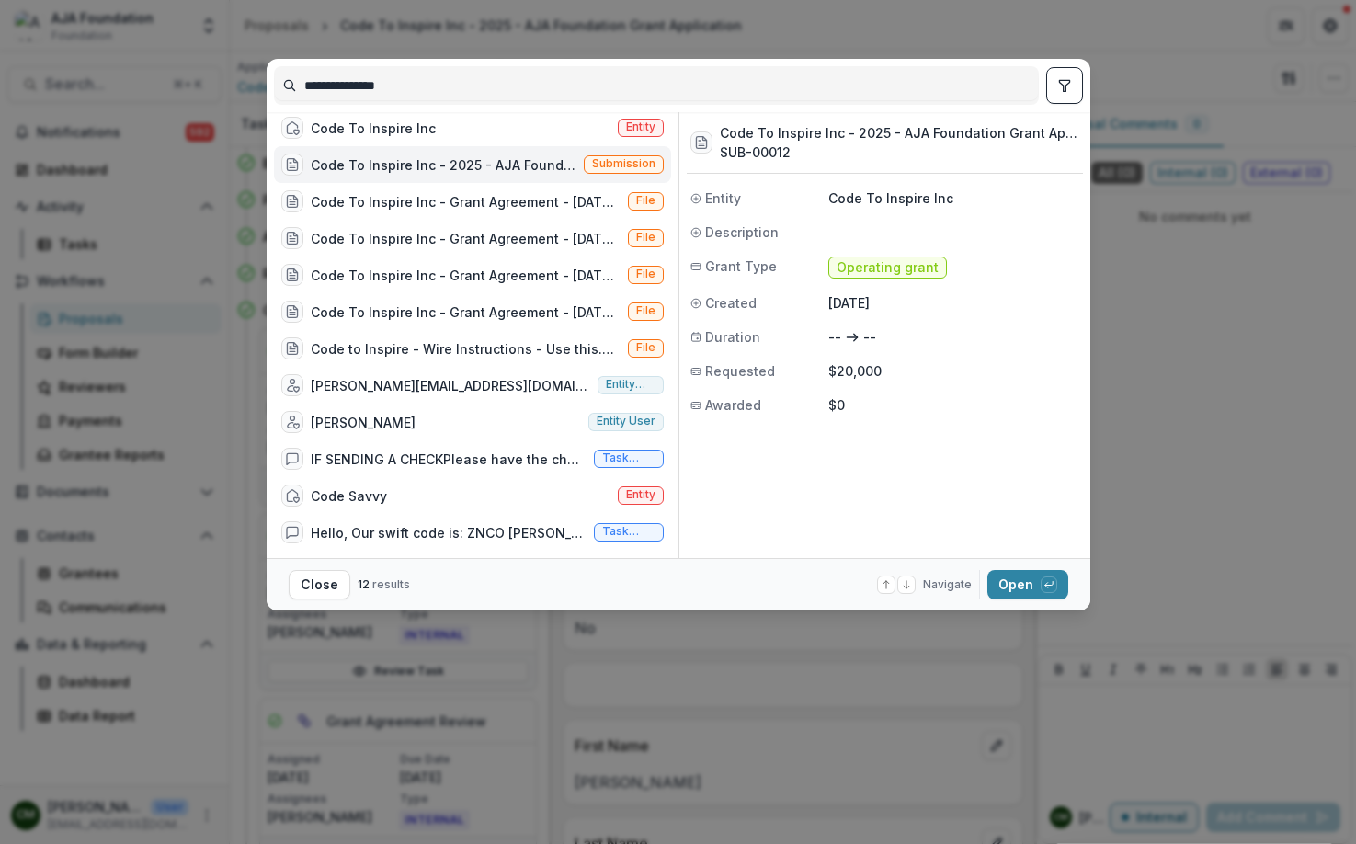
click at [228, 429] on div "**********" at bounding box center [678, 422] width 1356 height 844
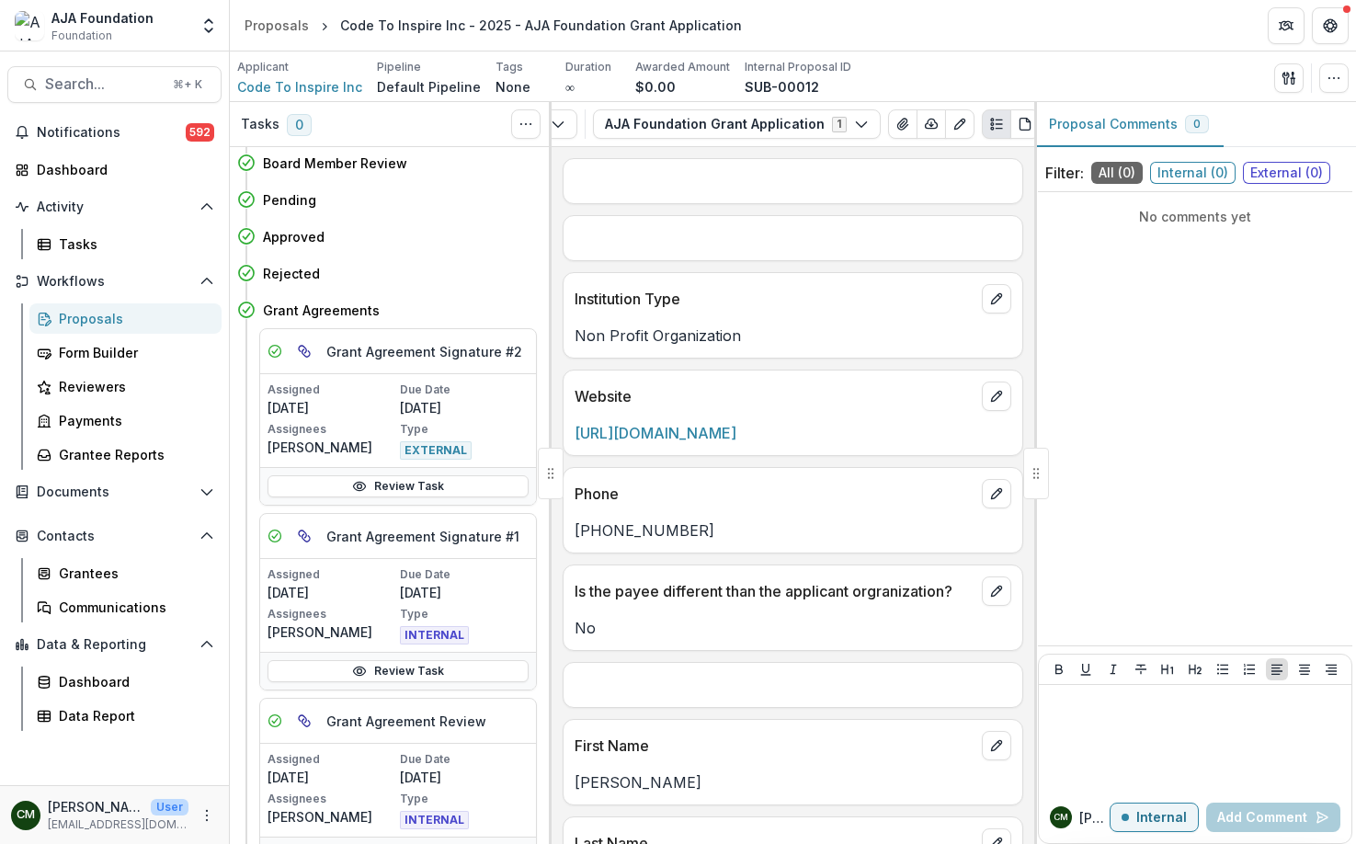
click at [86, 306] on link "Proposals" at bounding box center [125, 318] width 192 height 30
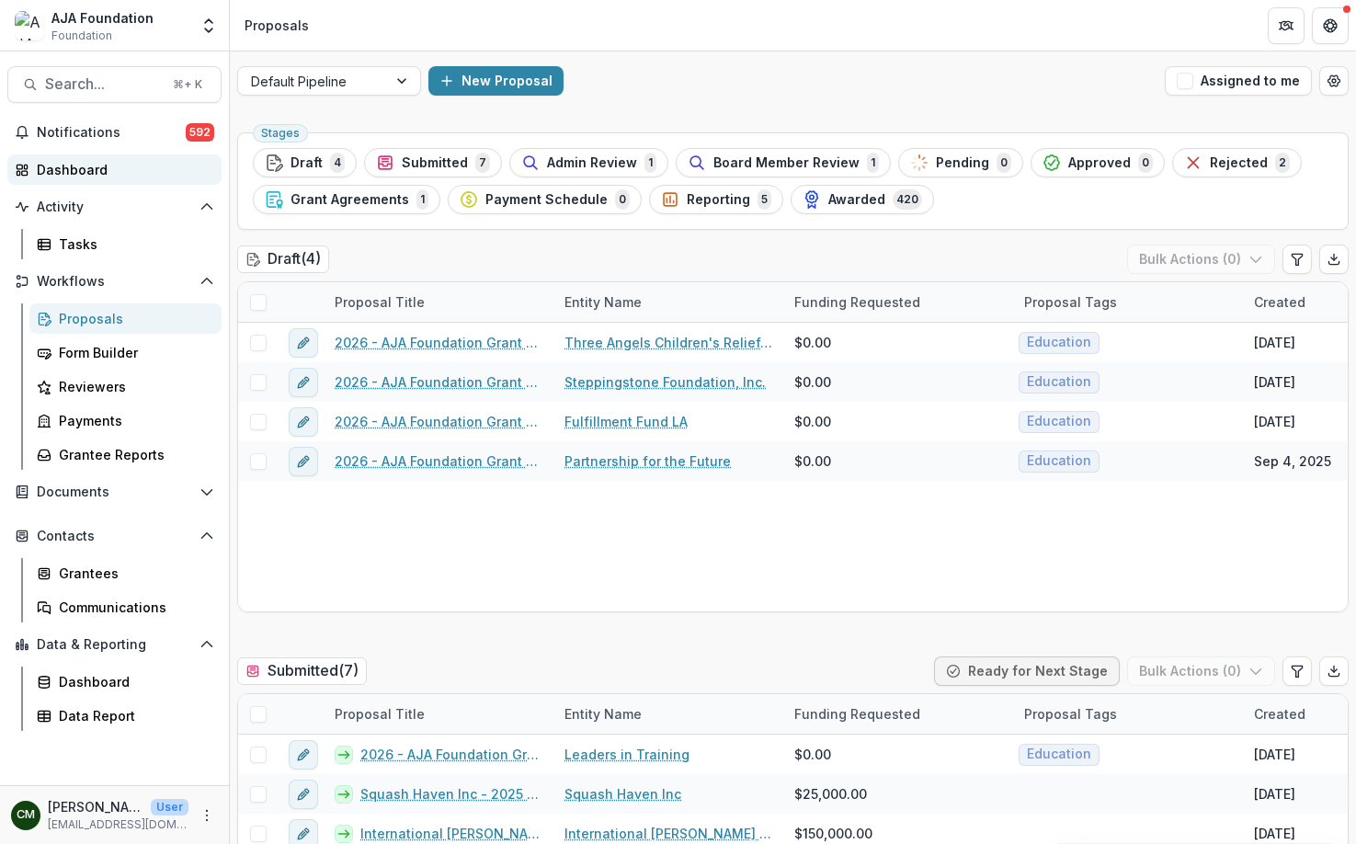
click at [93, 171] on div "Dashboard" at bounding box center [122, 169] width 170 height 19
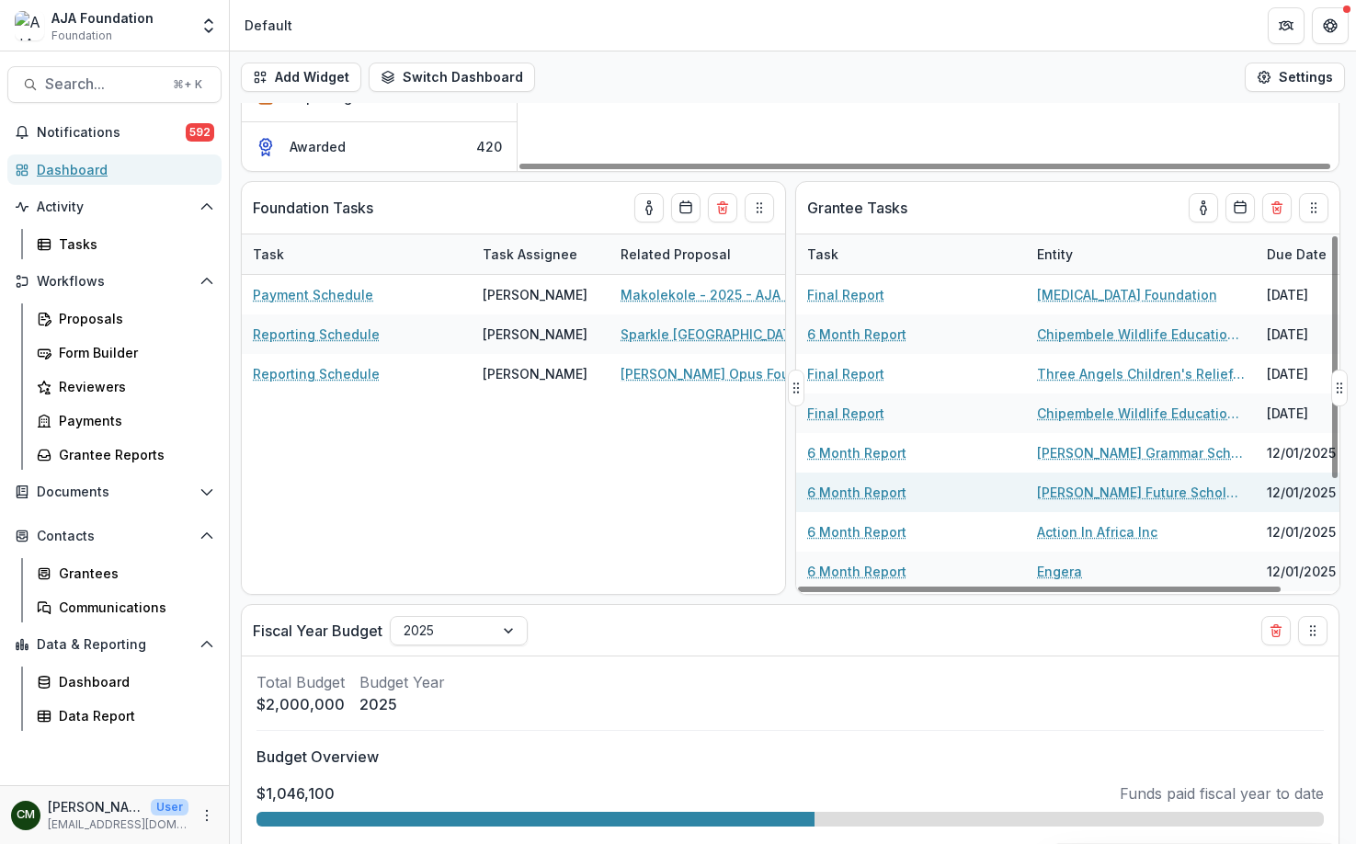
scroll to position [155, 0]
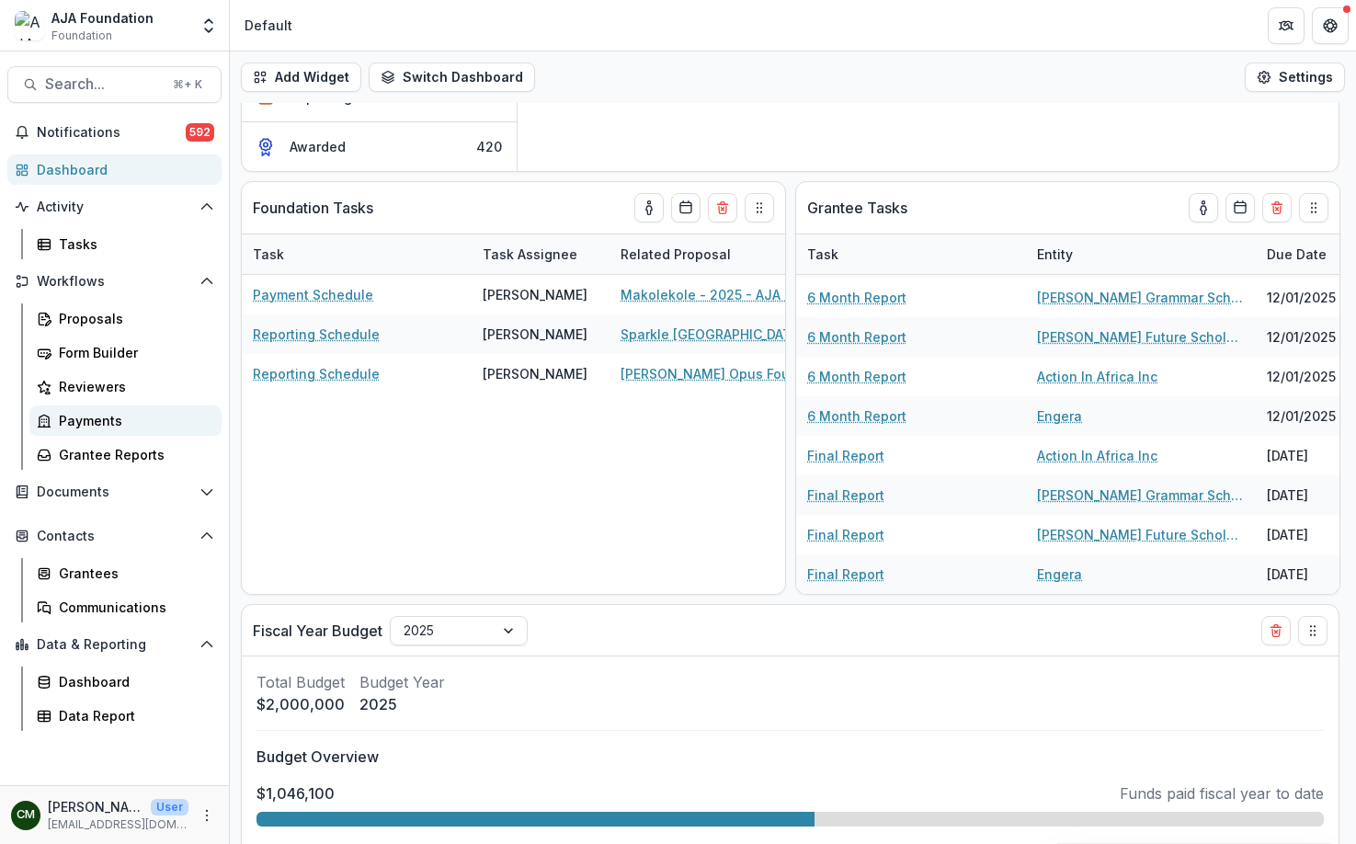
click at [121, 413] on div "Payments" at bounding box center [133, 420] width 148 height 19
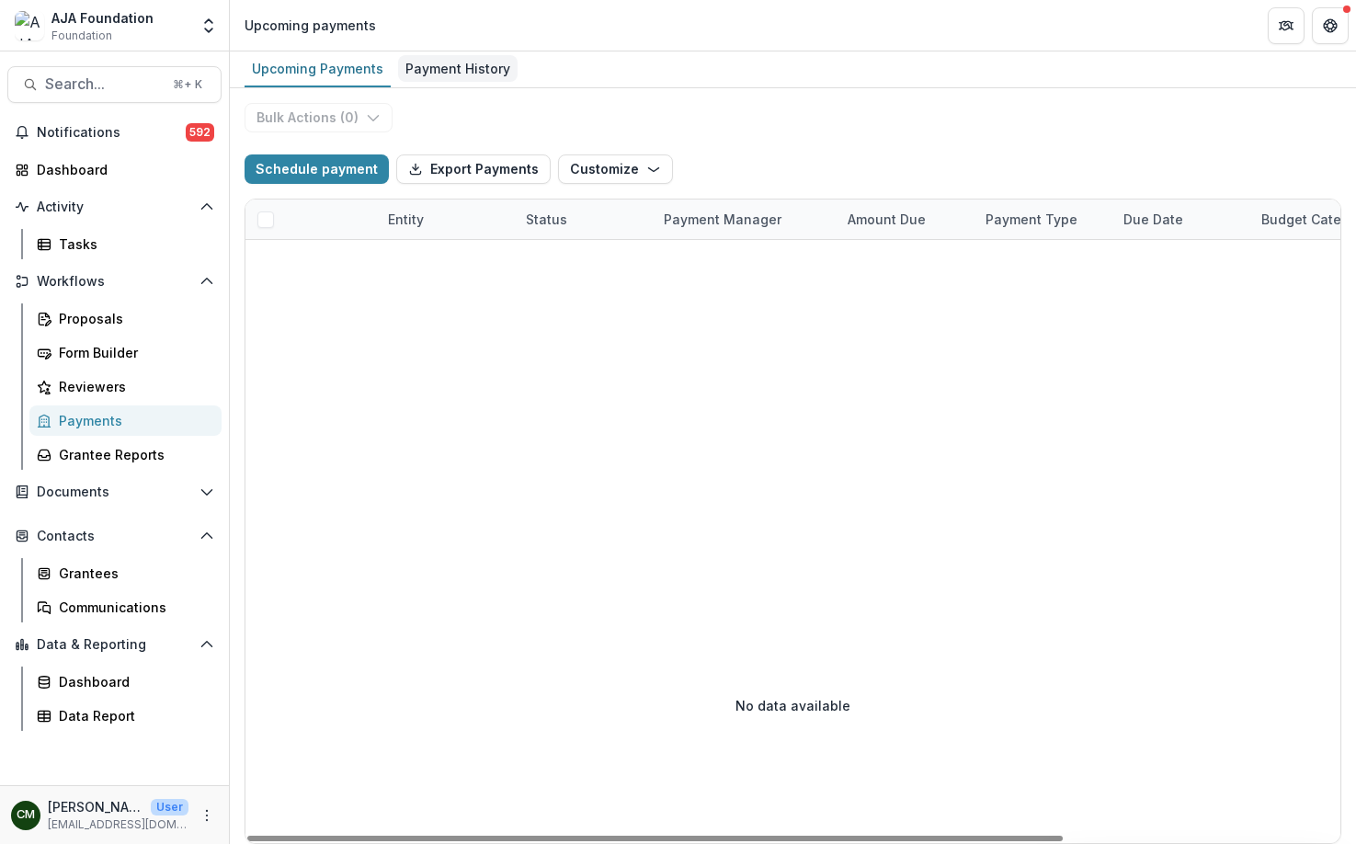
click at [466, 67] on div "Payment History" at bounding box center [458, 68] width 120 height 27
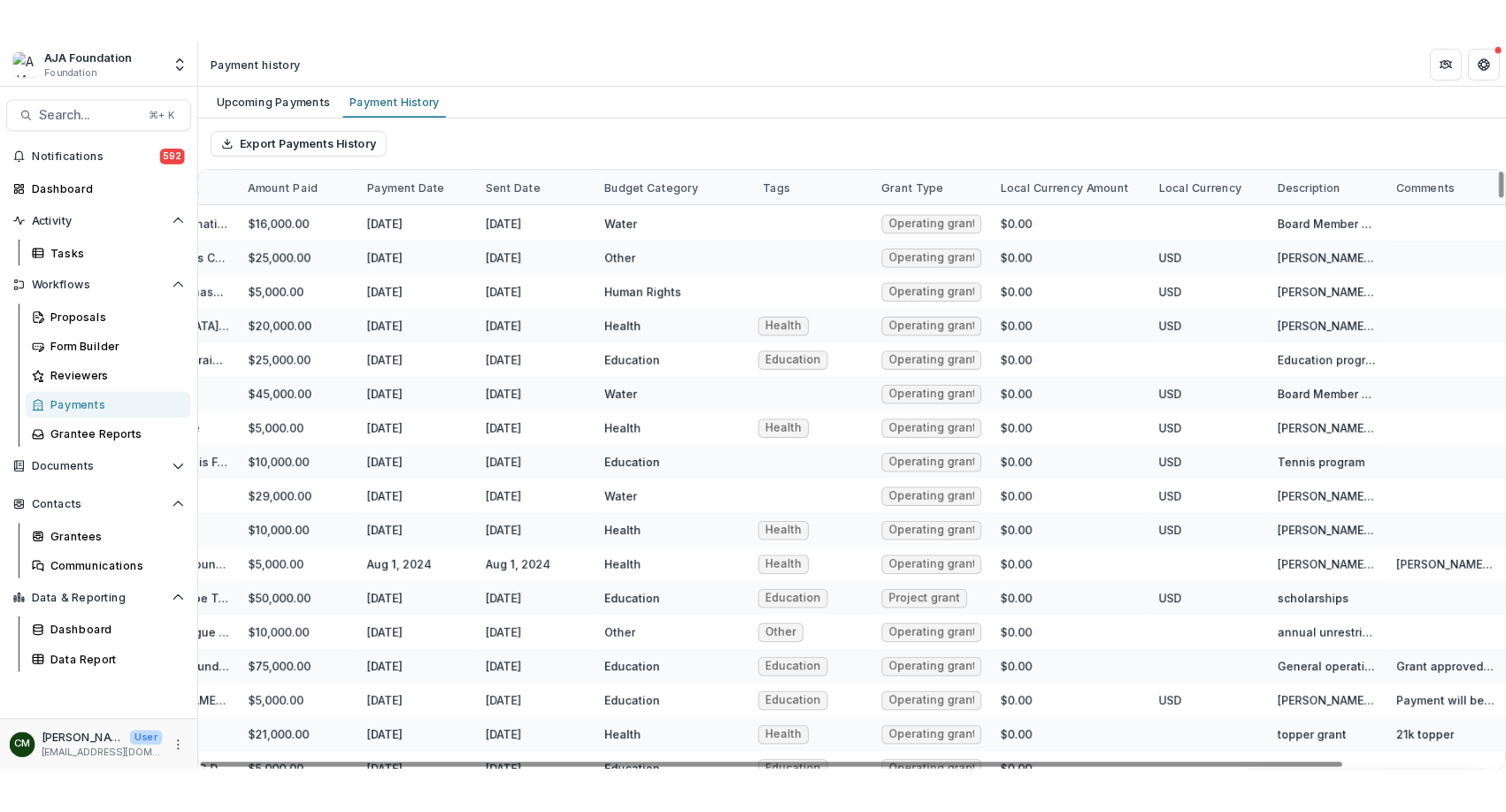
scroll to position [1291, 175]
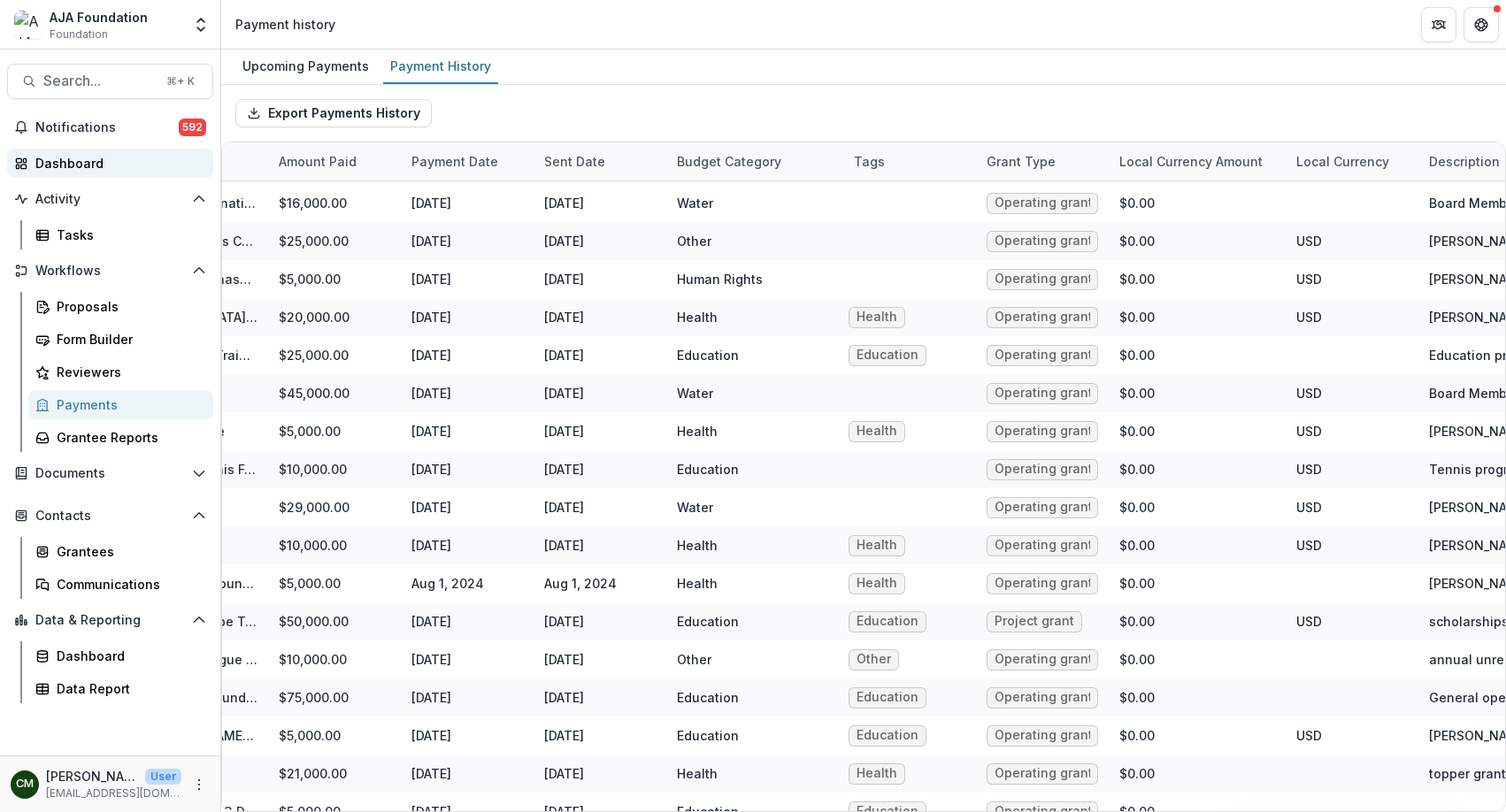
click at [83, 165] on div "Dashboard" at bounding box center [117, 163] width 164 height 18
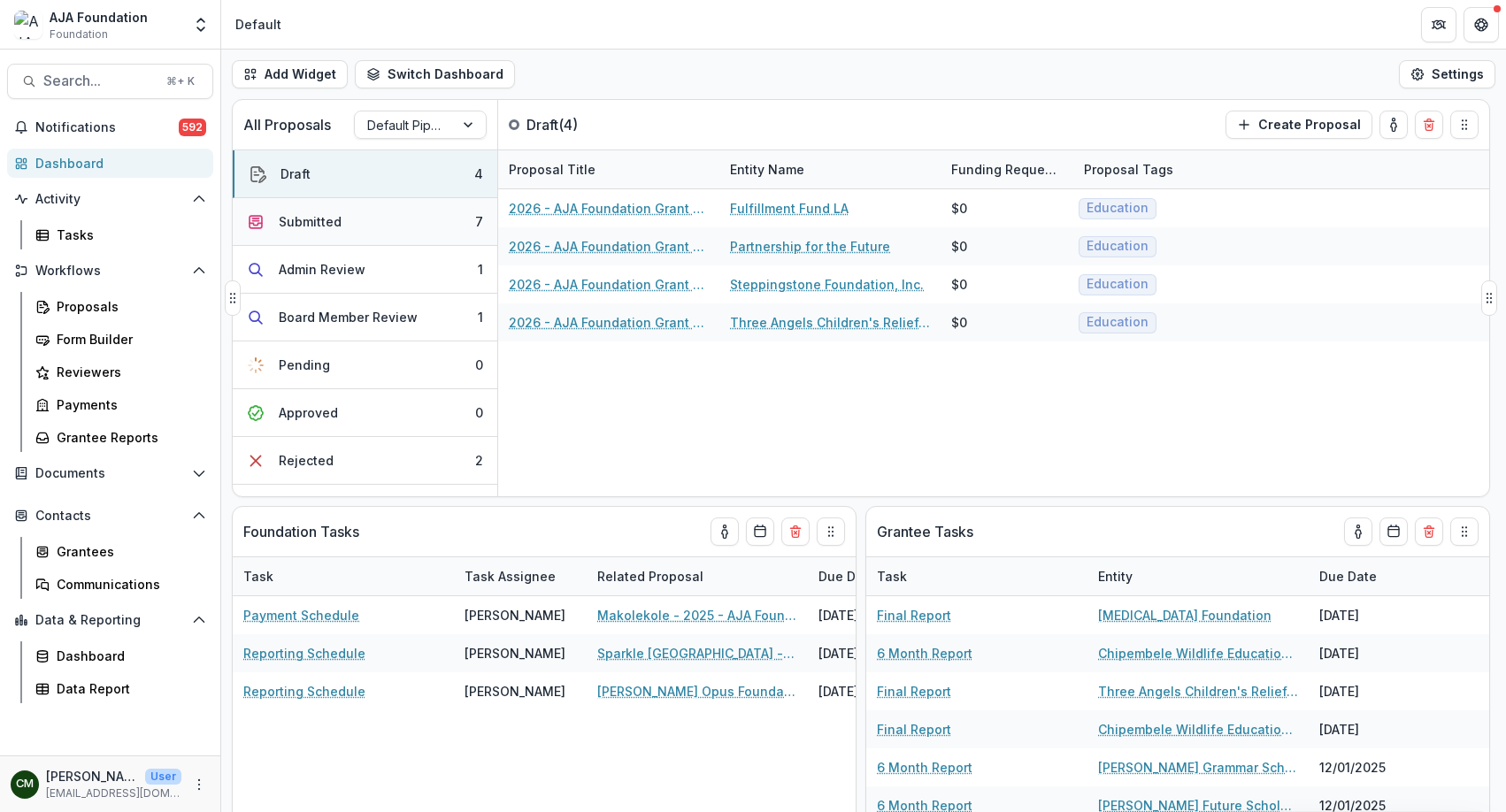
click at [305, 231] on button "Submitted 7" at bounding box center [365, 222] width 265 height 48
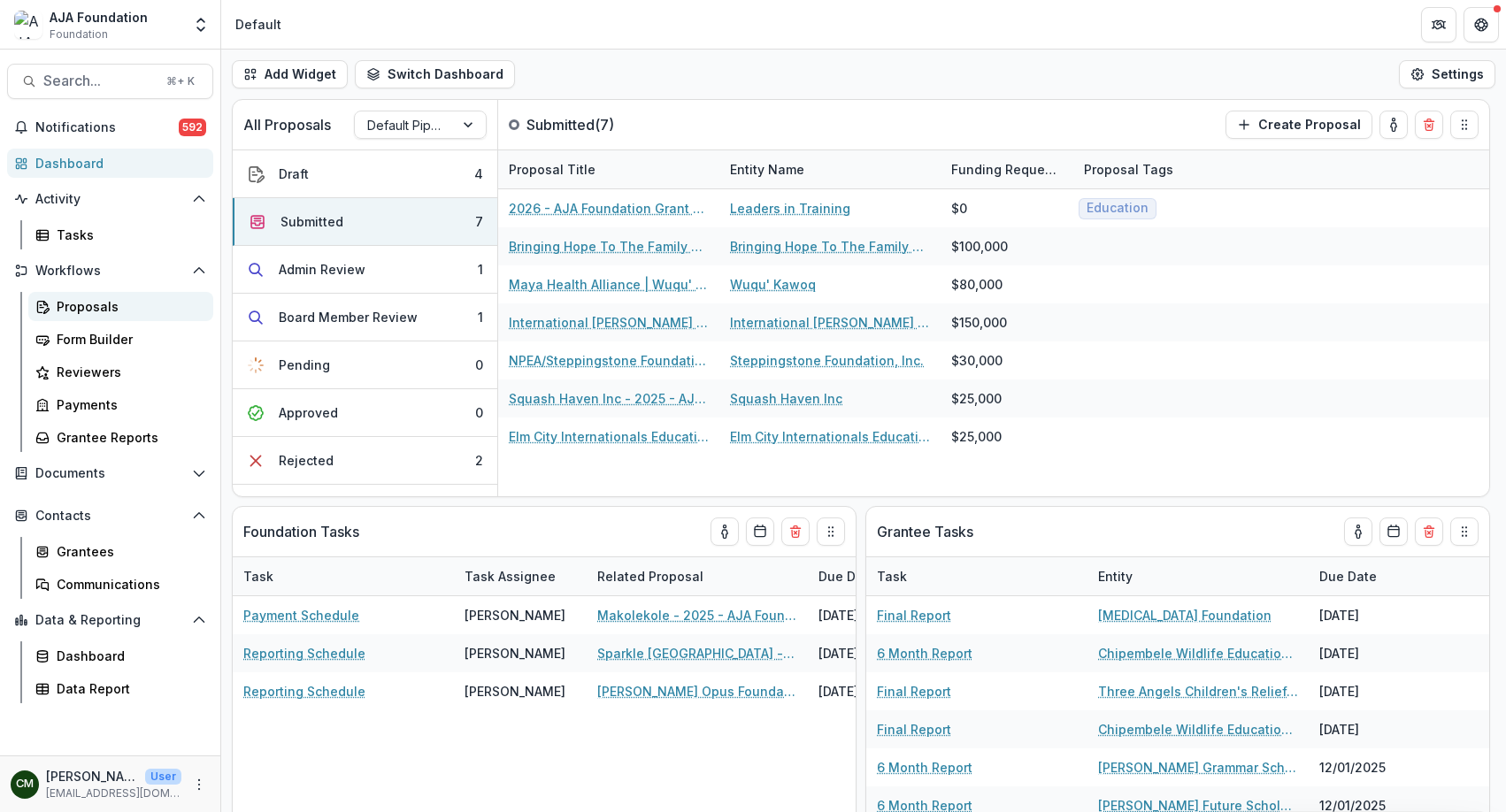
click at [103, 304] on div "Proposals" at bounding box center [128, 306] width 142 height 18
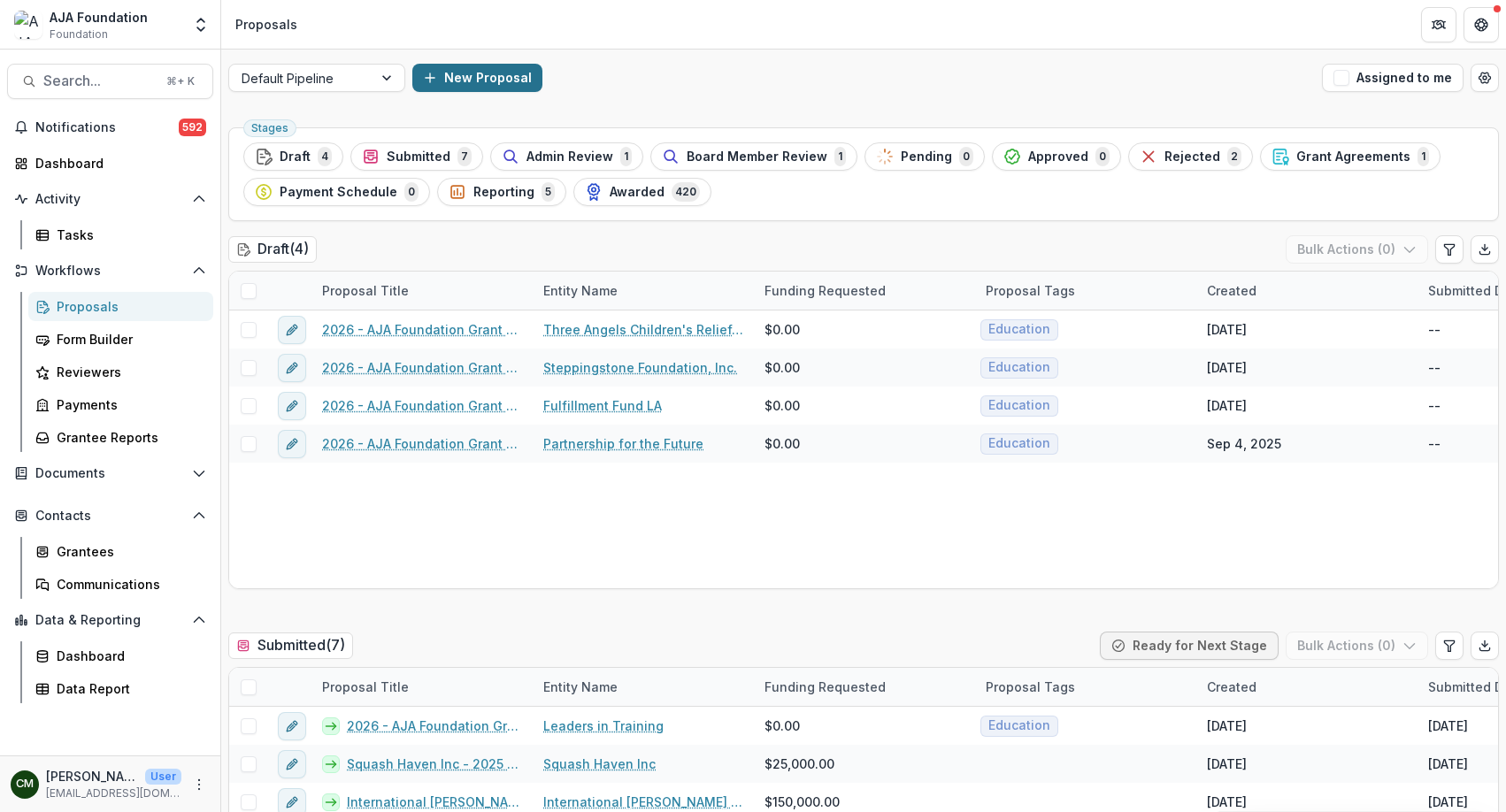
click at [470, 73] on button "New Proposal" at bounding box center [477, 77] width 130 height 28
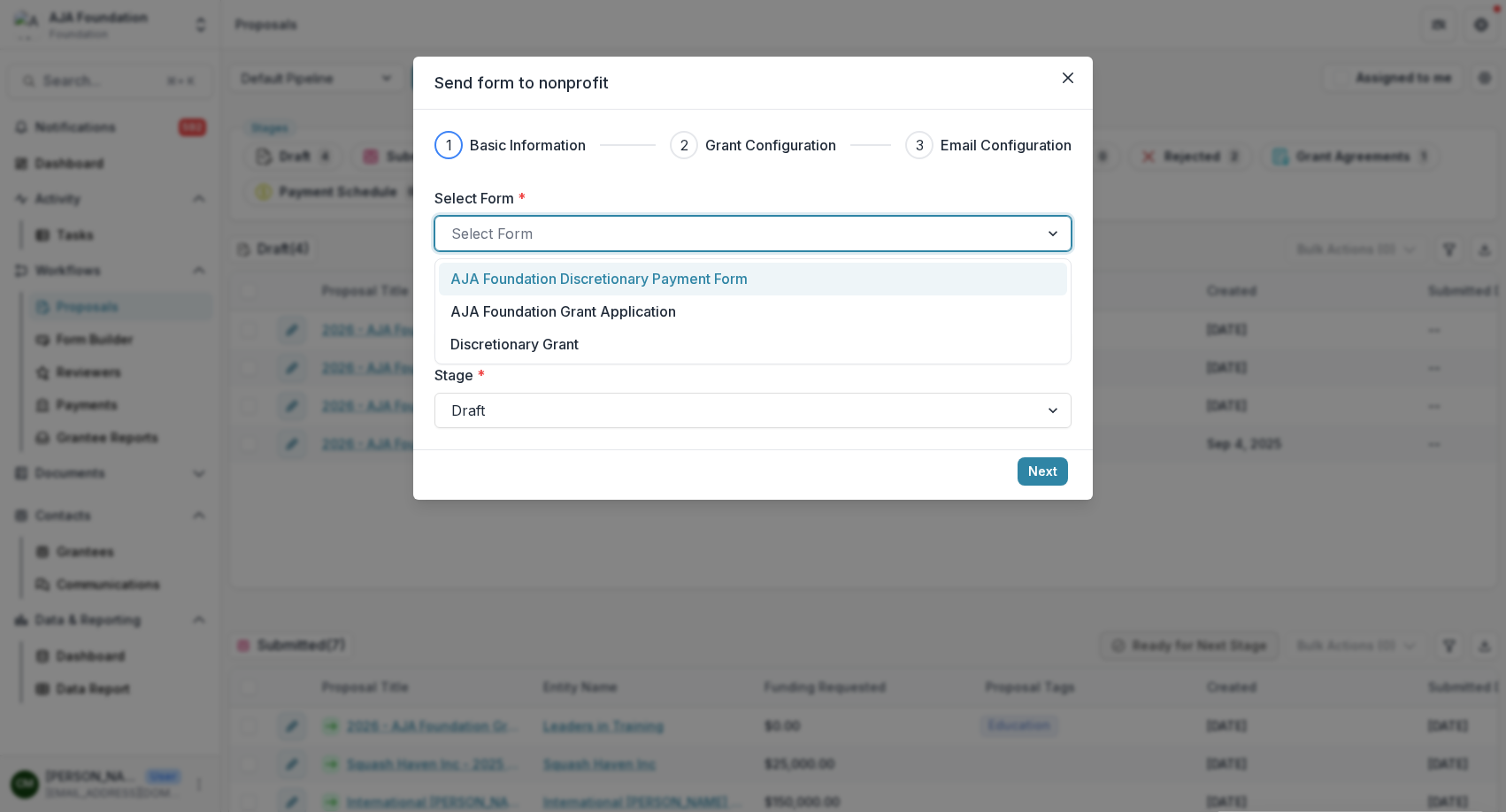
click at [567, 231] on div at bounding box center [737, 234] width 572 height 25
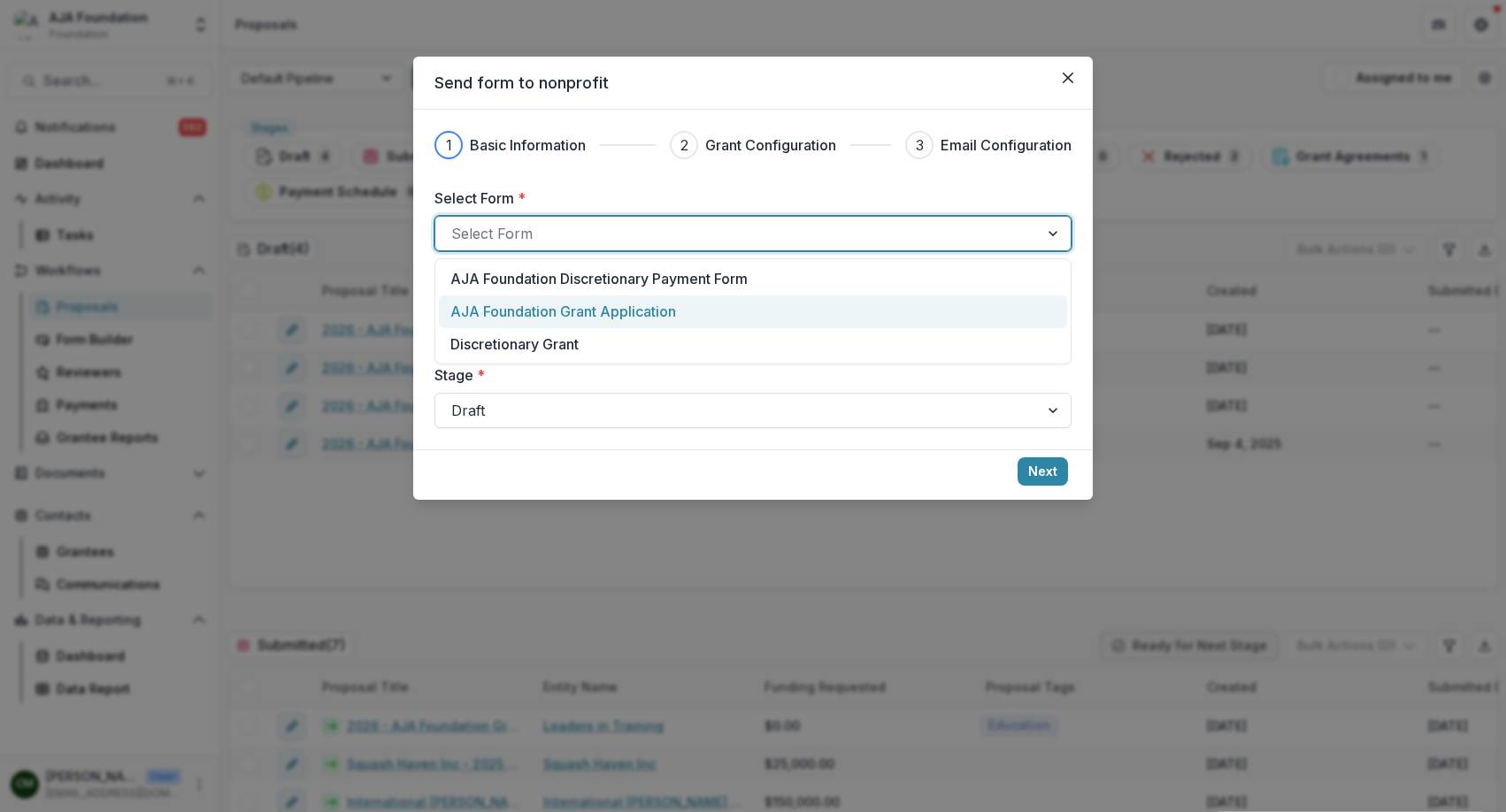
click at [582, 312] on p "AJA Foundation Grant Application" at bounding box center [563, 312] width 225 height 21
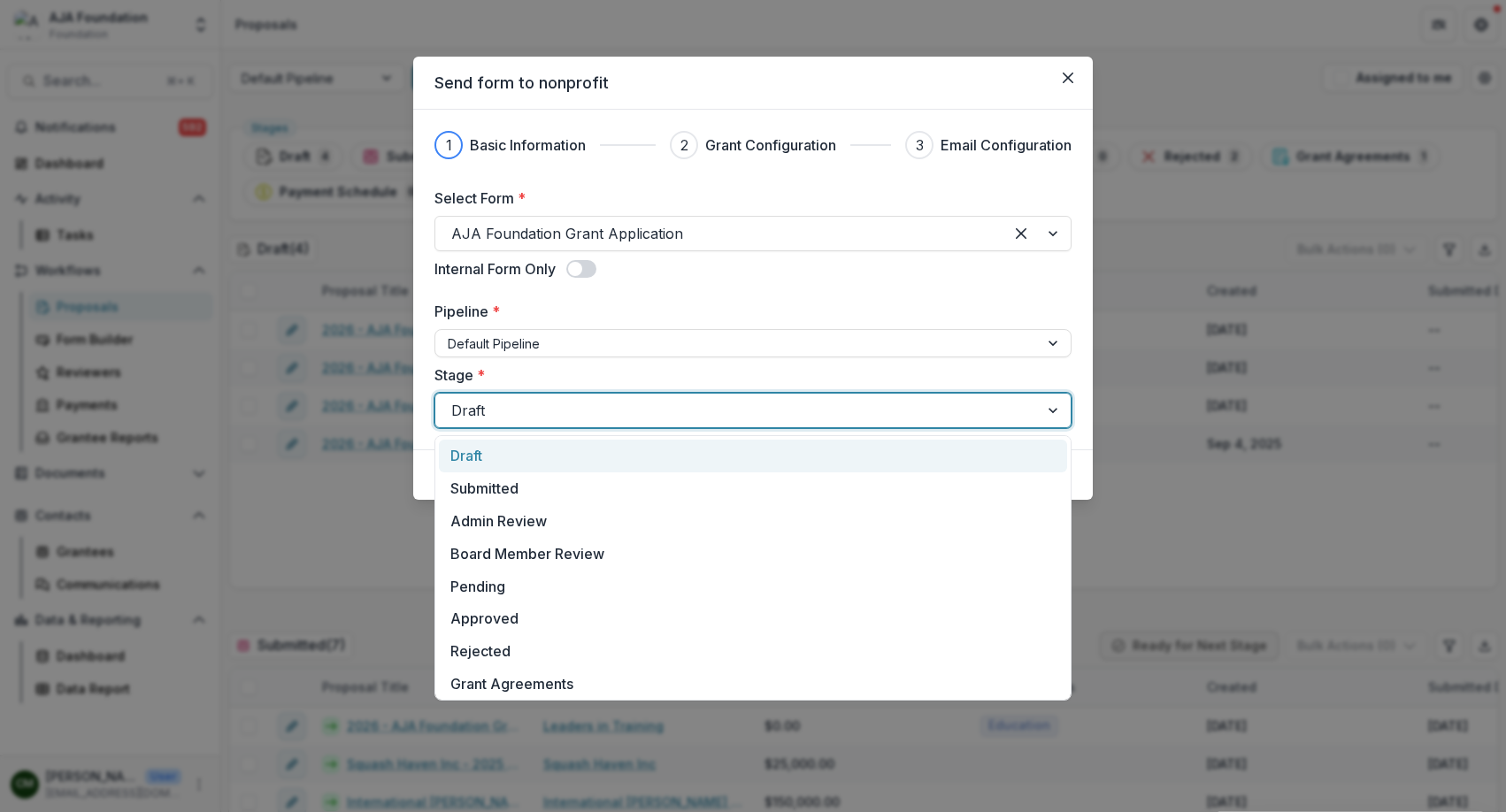
click at [877, 414] on div at bounding box center [737, 411] width 572 height 25
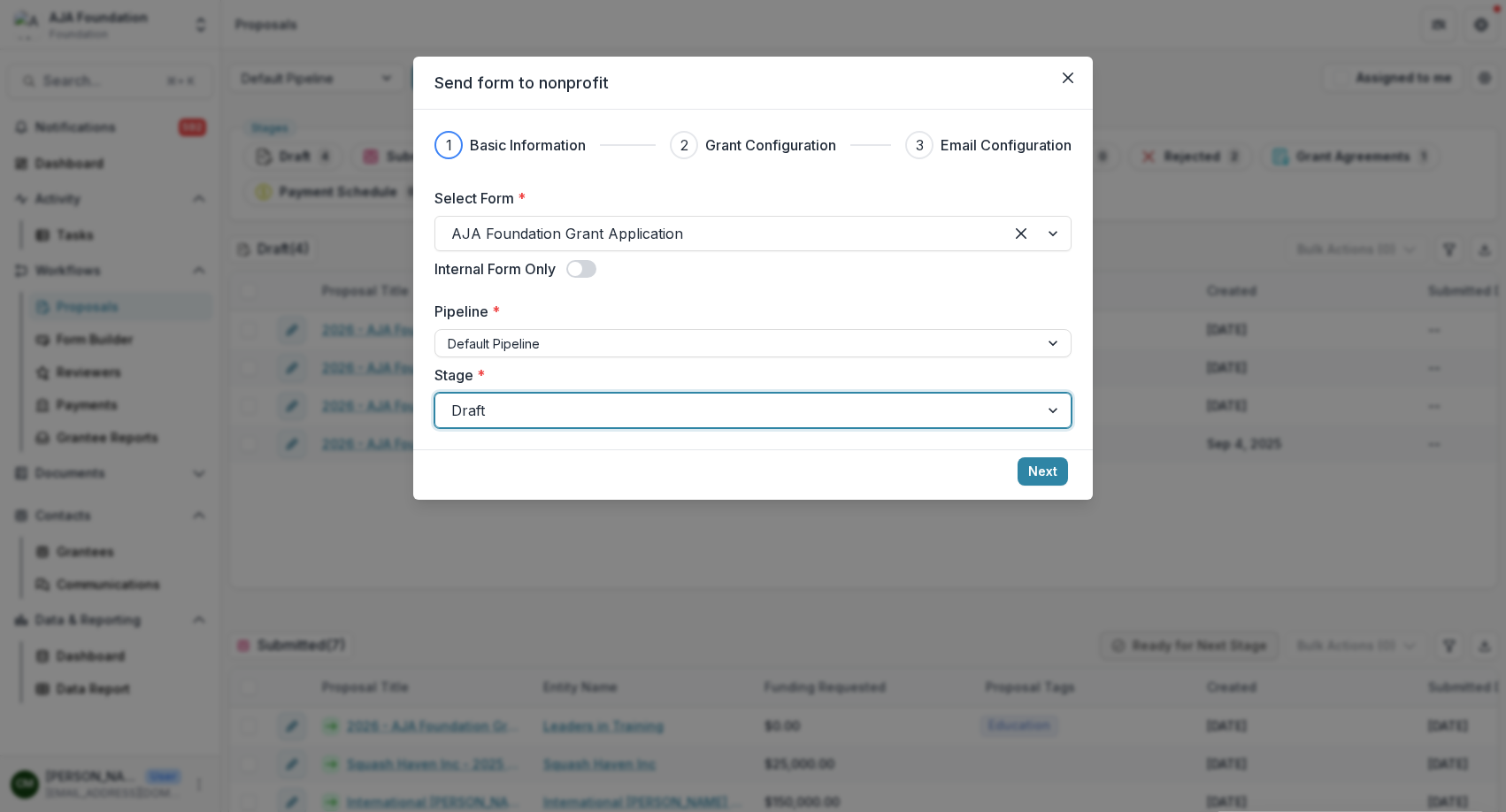
click at [877, 414] on div at bounding box center [737, 411] width 572 height 25
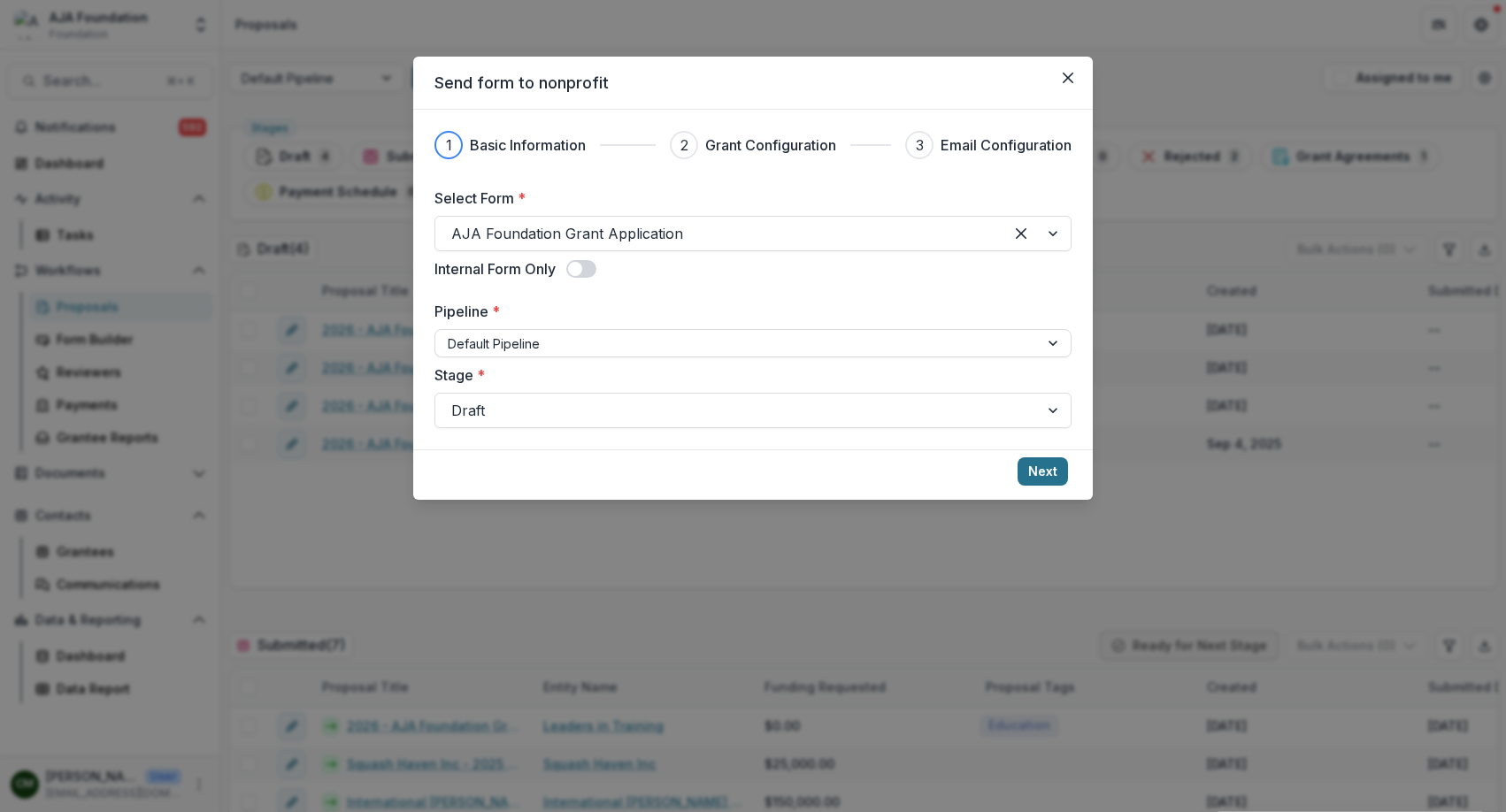
click at [1040, 470] on button "Next" at bounding box center [1042, 470] width 50 height 28
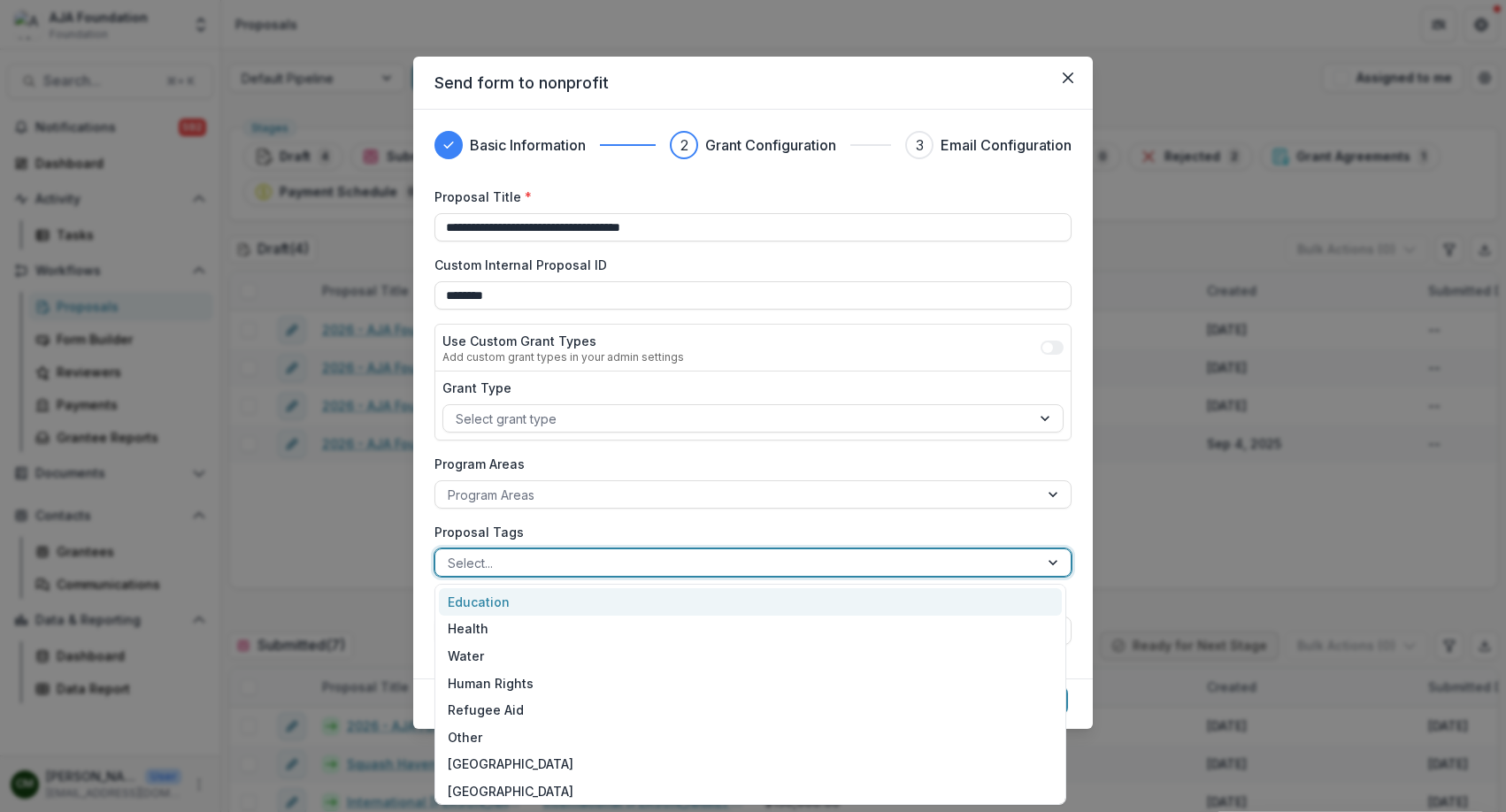
click at [602, 557] on div at bounding box center [736, 563] width 578 height 22
click at [547, 606] on div "Education" at bounding box center [750, 602] width 623 height 28
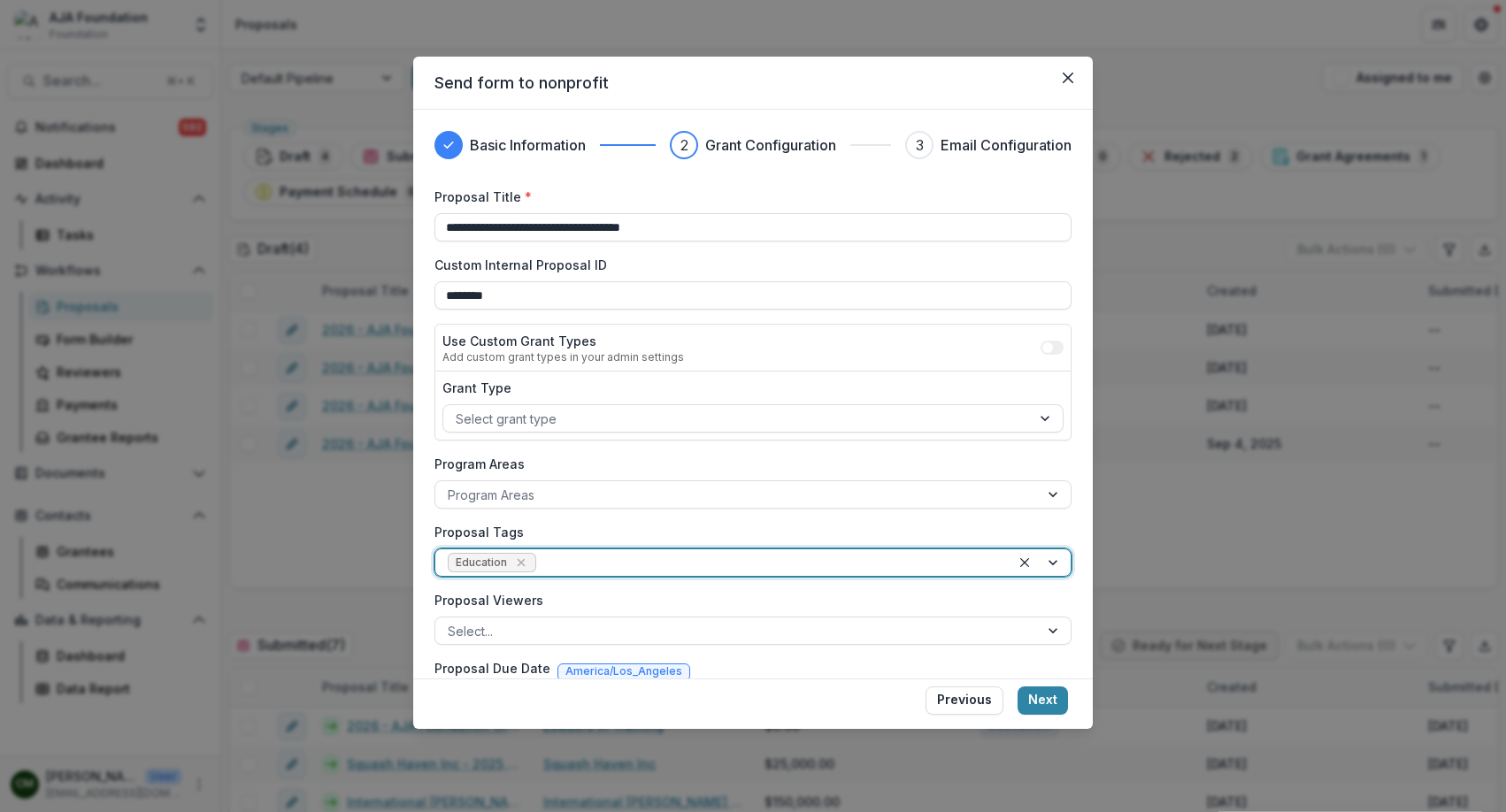
scroll to position [56, 0]
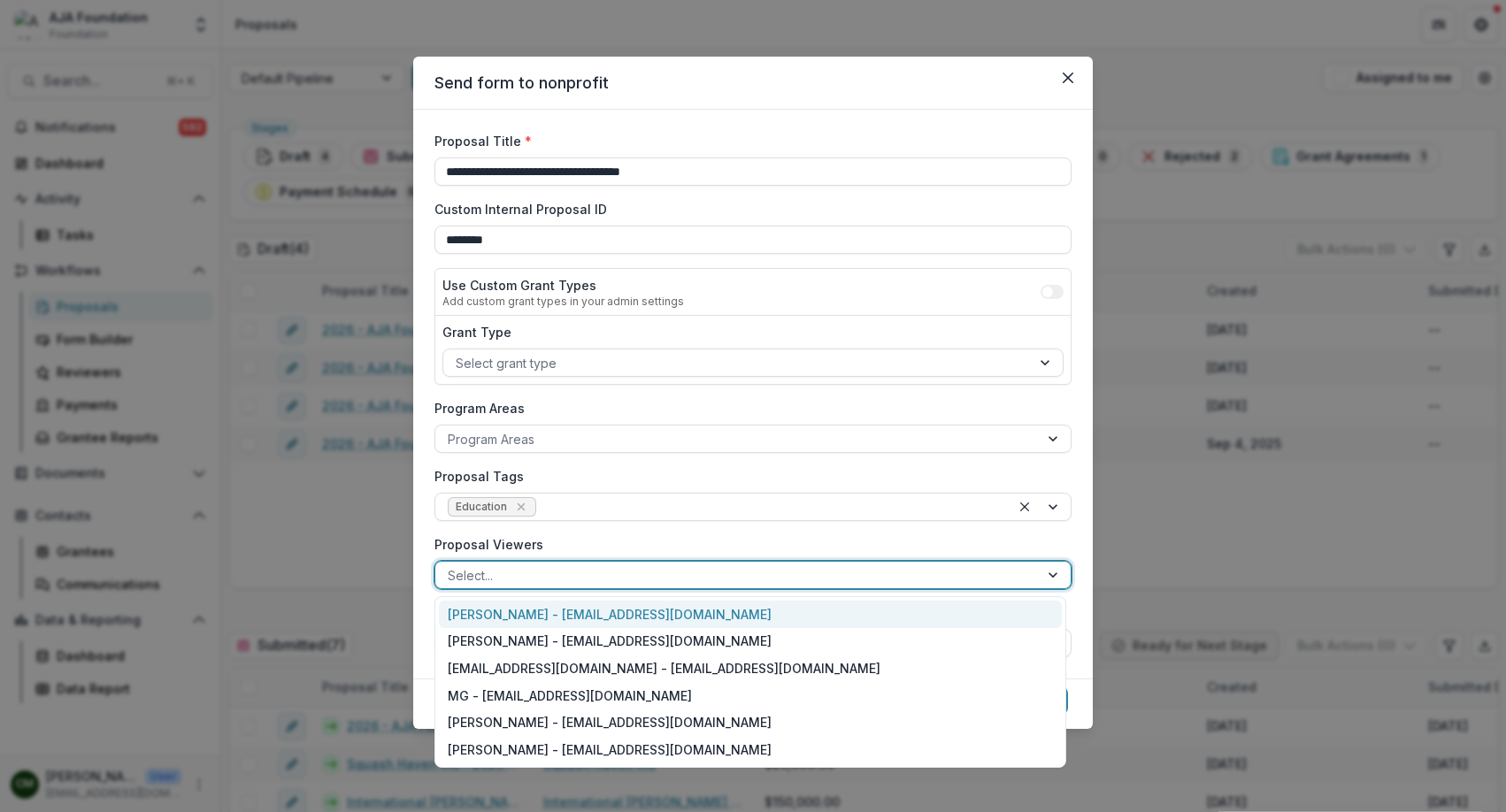
click at [554, 575] on div at bounding box center [736, 575] width 578 height 22
click at [551, 625] on div "[PERSON_NAME] - [EMAIL_ADDRESS][DOMAIN_NAME]" at bounding box center [750, 614] width 623 height 28
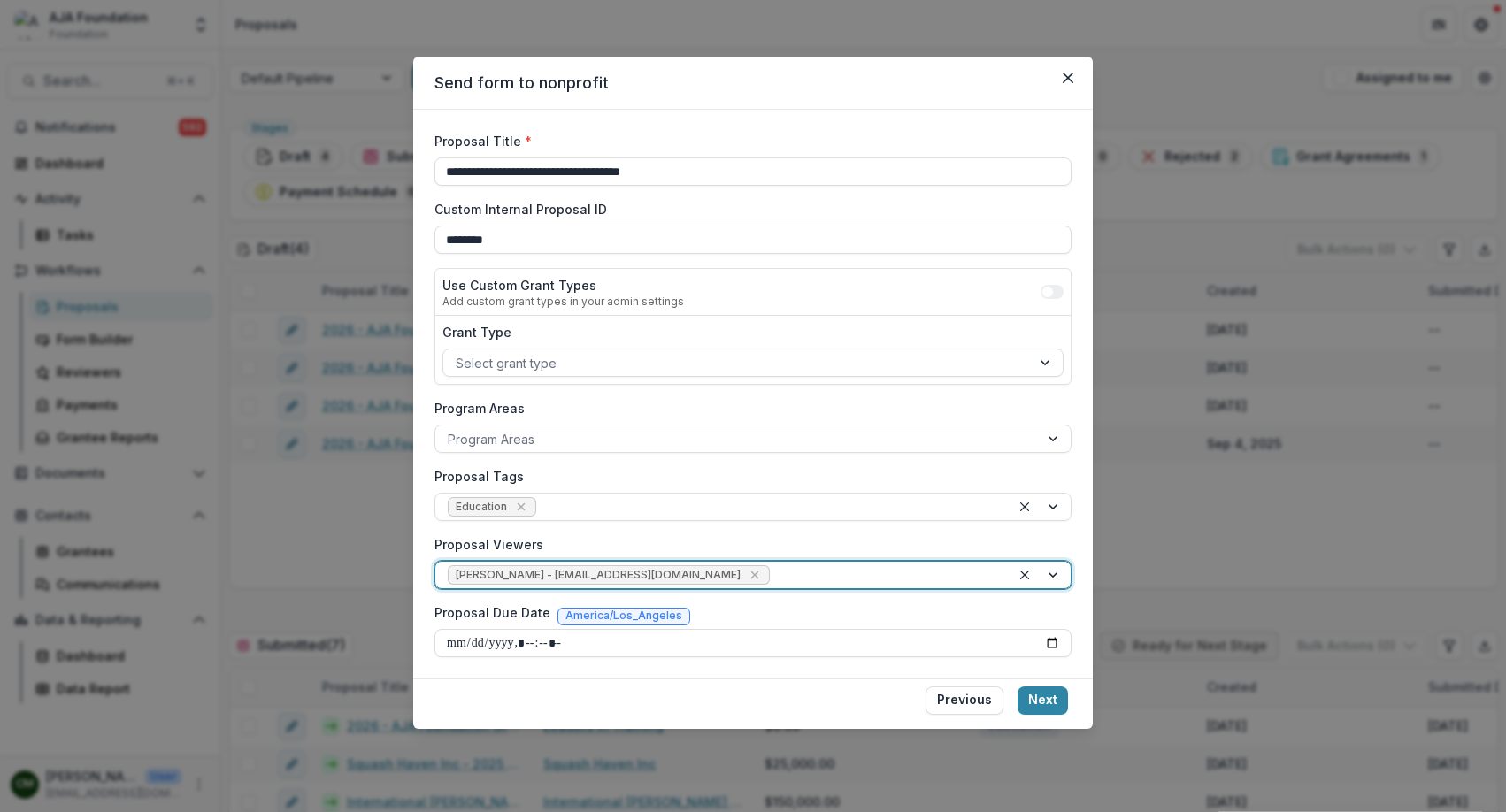
click at [786, 577] on div at bounding box center [886, 575] width 225 height 22
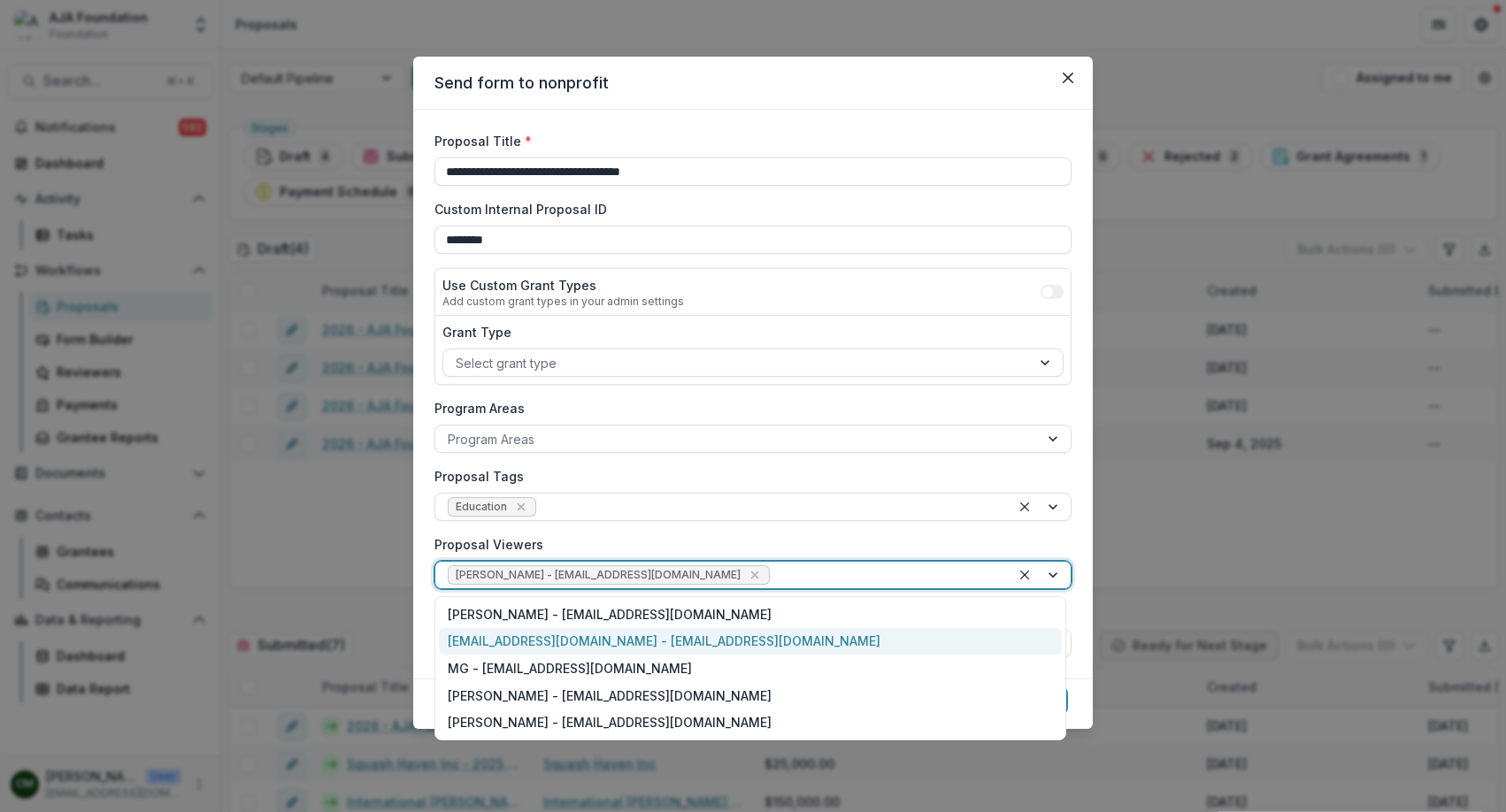
drag, startPoint x: 608, startPoint y: 644, endPoint x: 634, endPoint y: 627, distance: 31.1
click at [608, 644] on div "[EMAIL_ADDRESS][DOMAIN_NAME] - [EMAIL_ADDRESS][DOMAIN_NAME]" at bounding box center [750, 642] width 623 height 28
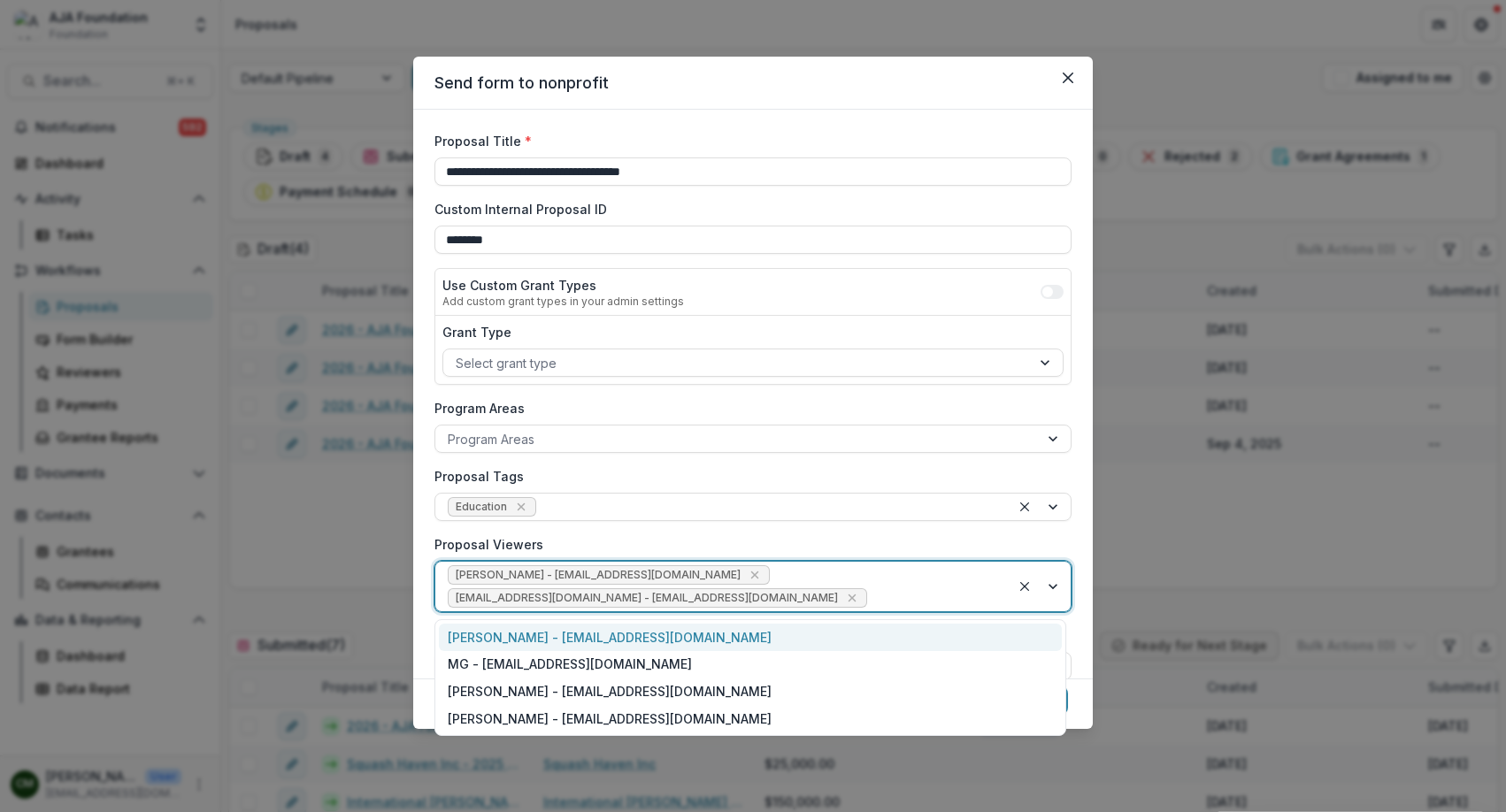
click at [799, 585] on div "[PERSON_NAME] - [EMAIL_ADDRESS][DOMAIN_NAME] [EMAIL_ADDRESS][DOMAIN_NAME] - [EM…" at bounding box center [723, 586] width 575 height 49
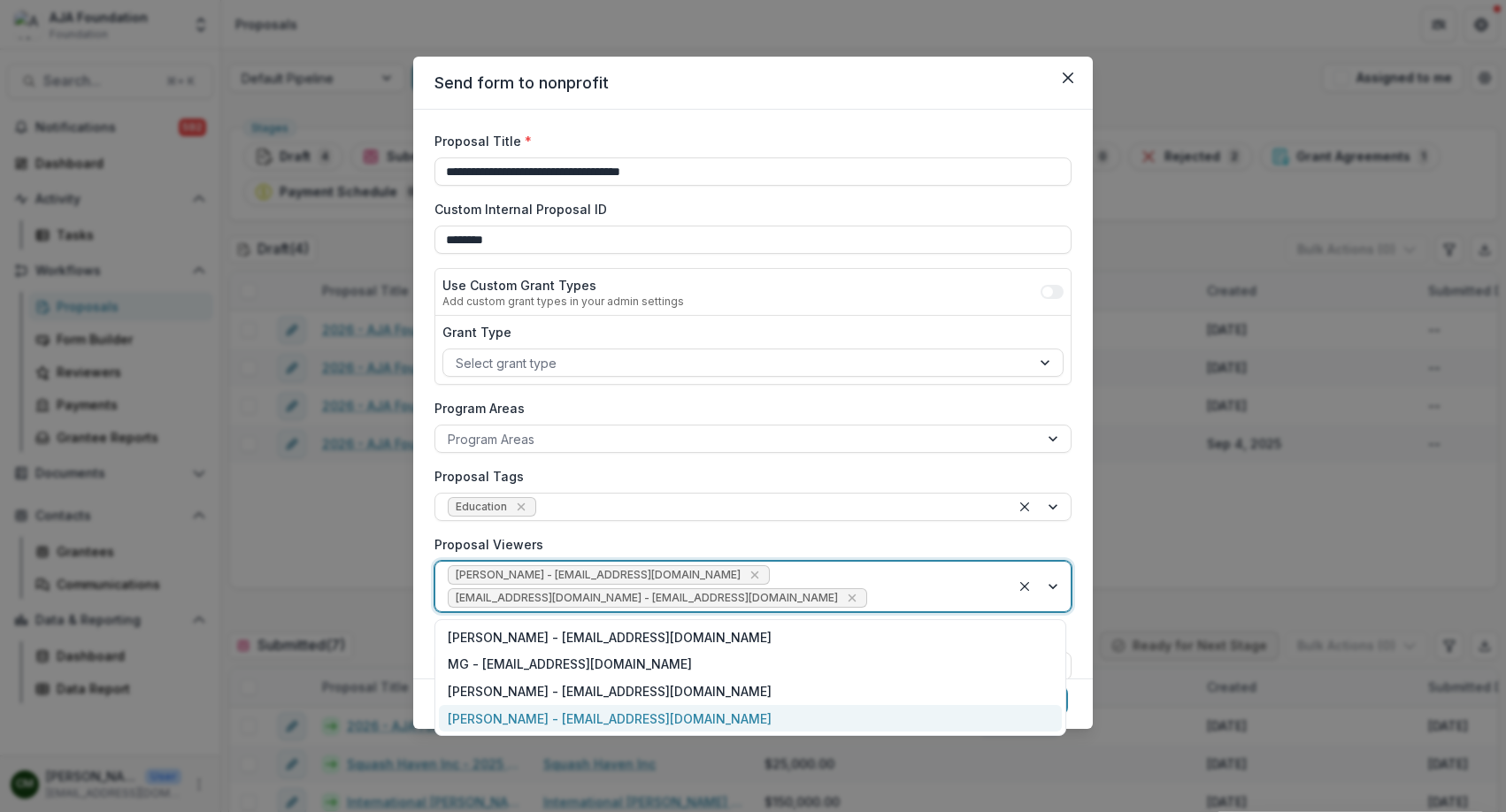
drag, startPoint x: 555, startPoint y: 710, endPoint x: 589, endPoint y: 704, distance: 34.5
click at [555, 710] on div "[PERSON_NAME] - [EMAIL_ADDRESS][DOMAIN_NAME]" at bounding box center [750, 719] width 623 height 28
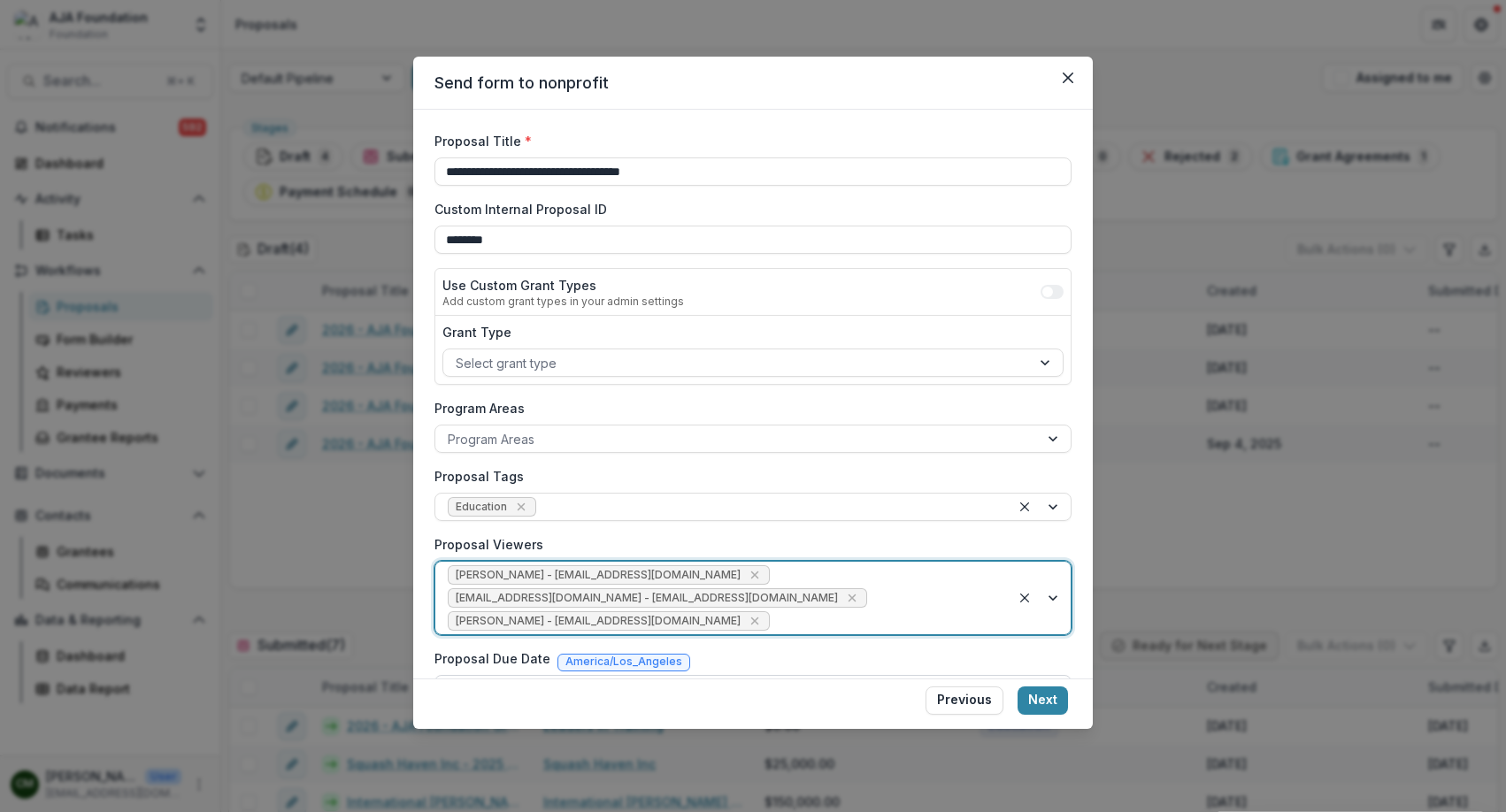
scroll to position [102, 0]
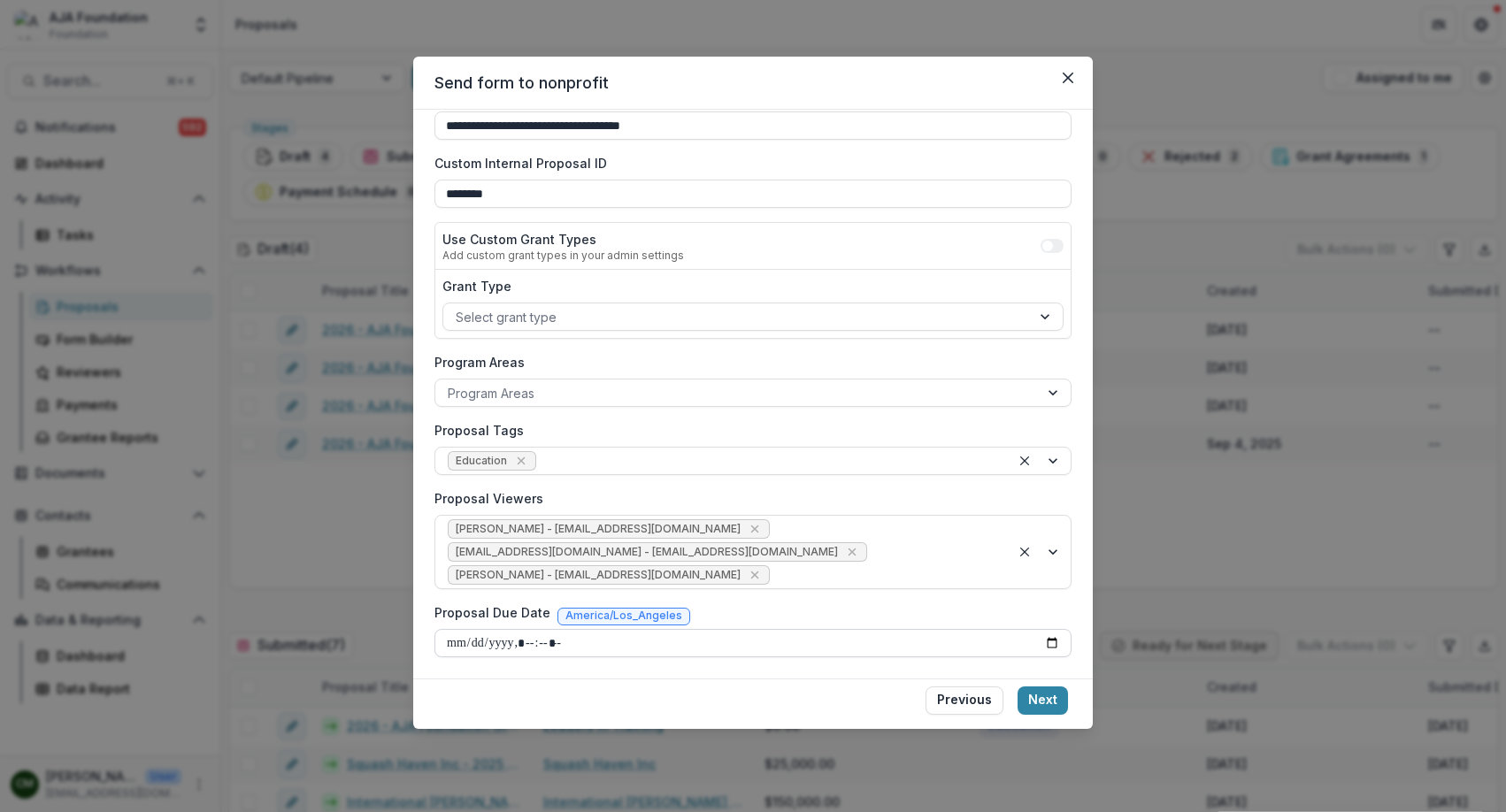
click at [1050, 645] on input "Proposal Due Date" at bounding box center [753, 643] width 637 height 28
type input "**********"
click at [977, 596] on div "**********" at bounding box center [753, 371] width 637 height 571
click at [1057, 702] on button "Next" at bounding box center [1042, 700] width 50 height 28
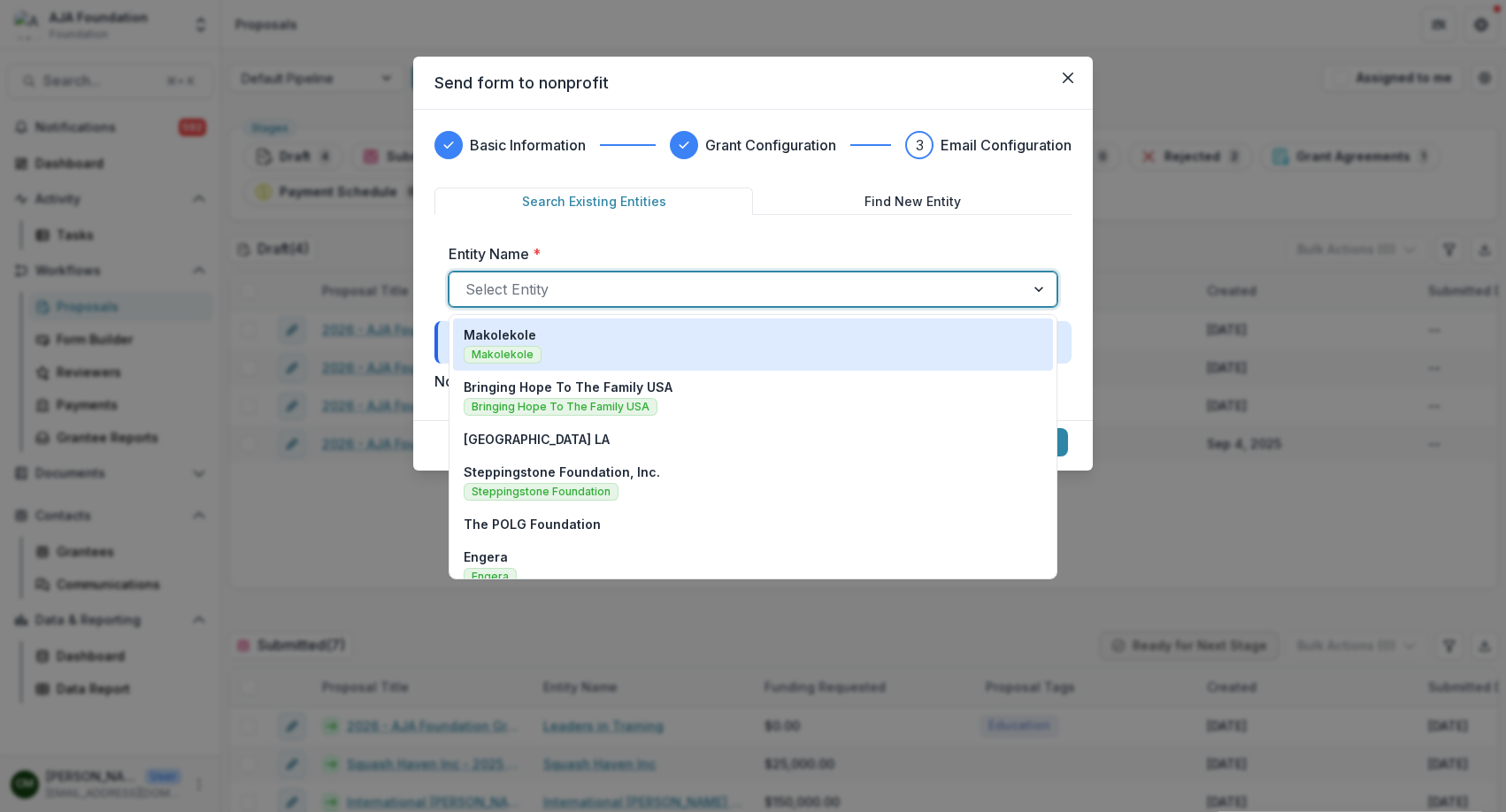
click at [622, 282] on div at bounding box center [737, 290] width 544 height 25
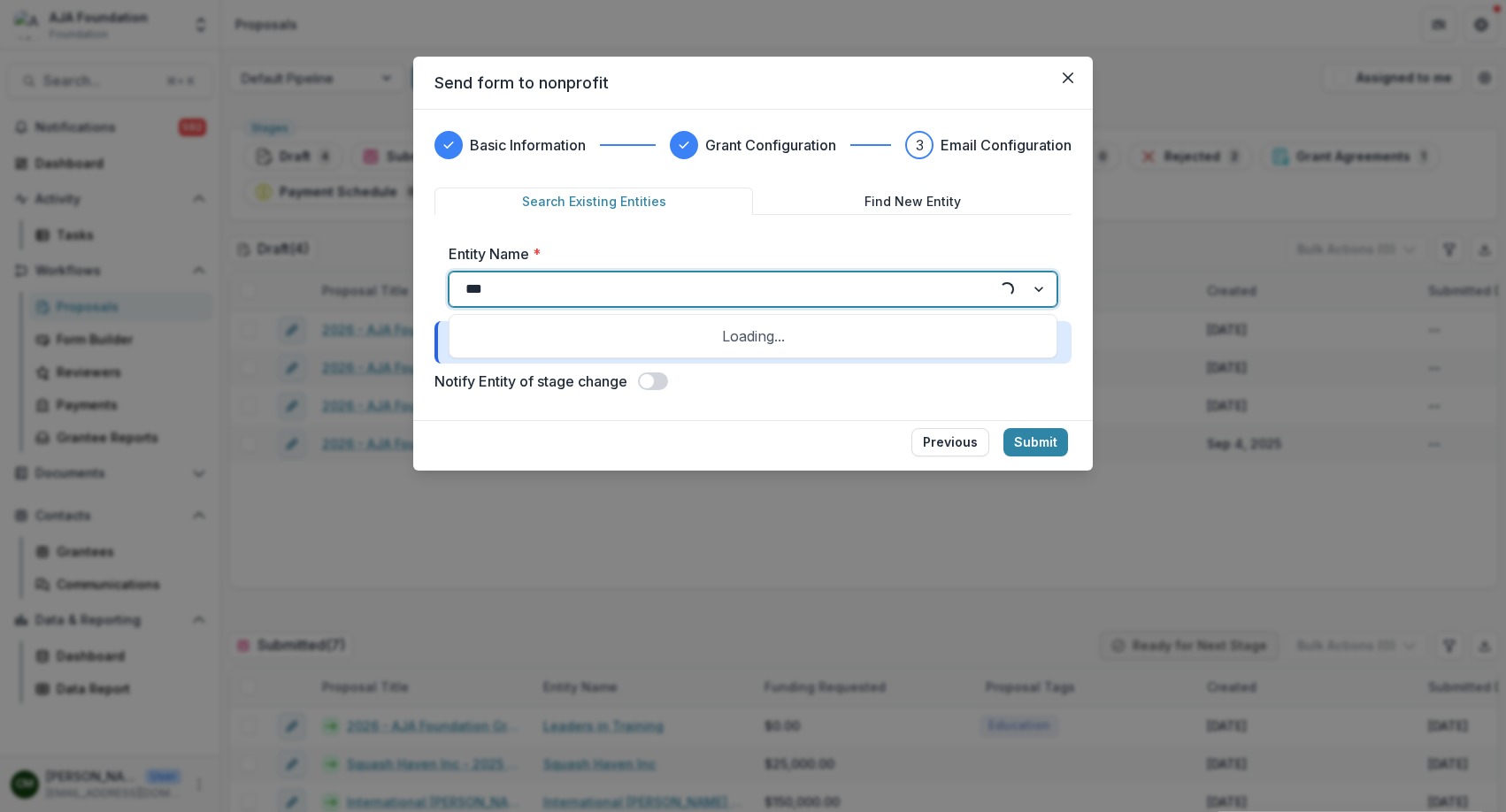
type input "****"
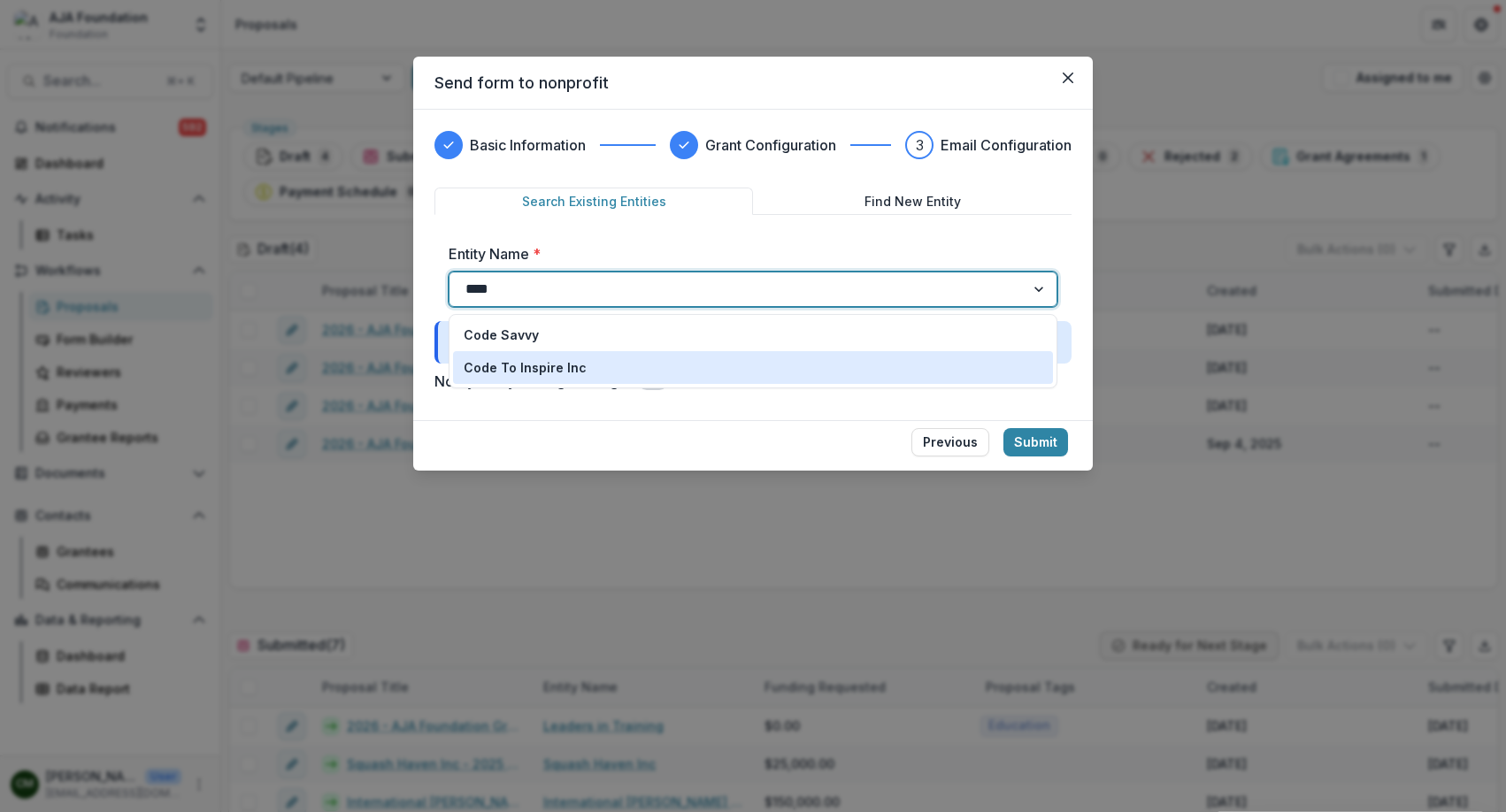
drag, startPoint x: 608, startPoint y: 330, endPoint x: 600, endPoint y: 366, distance: 36.9
click at [600, 366] on div "Code Savvy Code To Inspire Inc" at bounding box center [753, 350] width 609 height 74
click at [601, 366] on div "Code To Inspire Inc" at bounding box center [753, 367] width 578 height 18
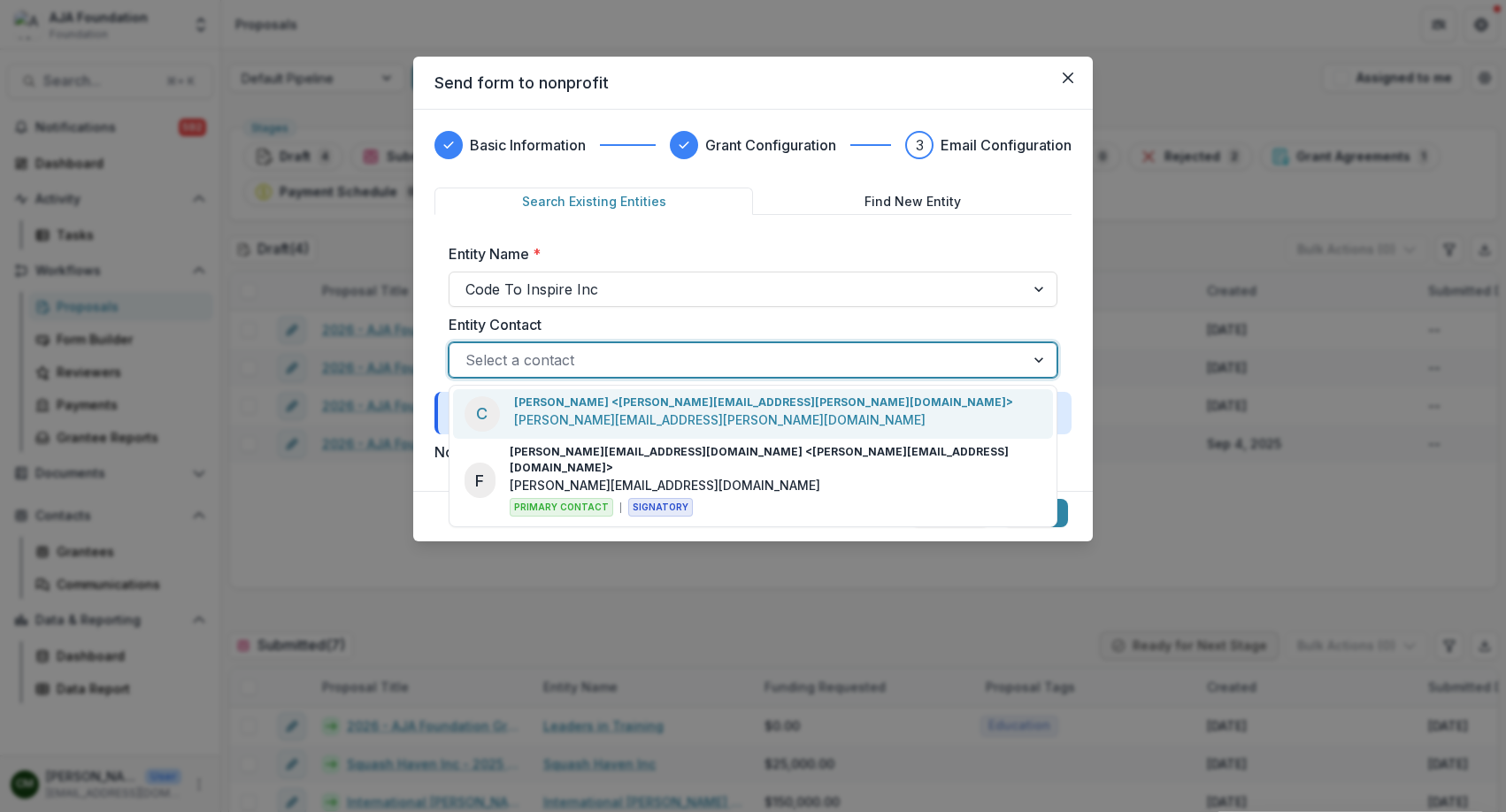
click at [601, 366] on div at bounding box center [737, 360] width 544 height 25
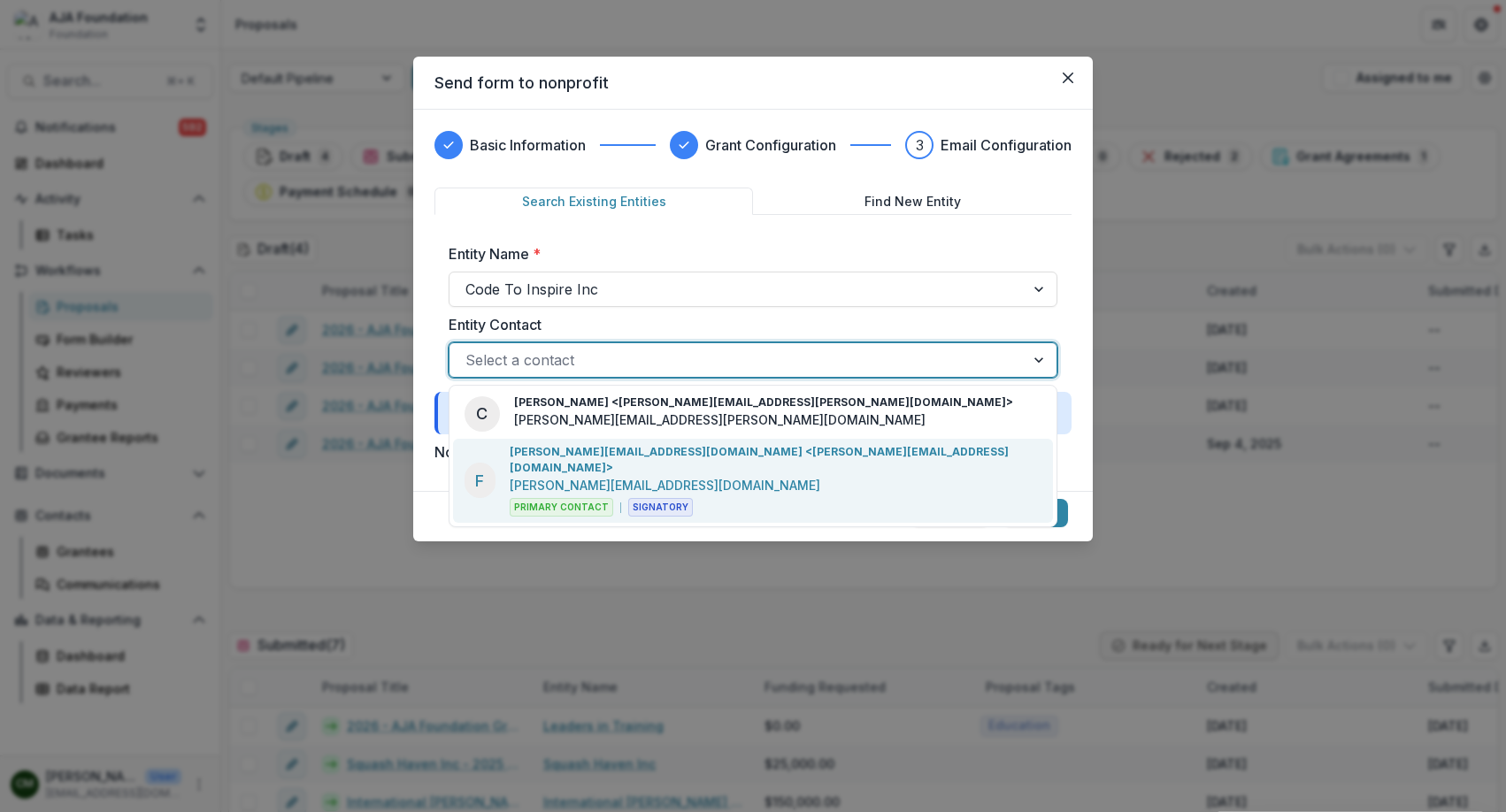
click at [618, 451] on p "[PERSON_NAME][EMAIL_ADDRESS][DOMAIN_NAME] <[PERSON_NAME][EMAIL_ADDRESS][DOMAIN_…" at bounding box center [776, 460] width 532 height 32
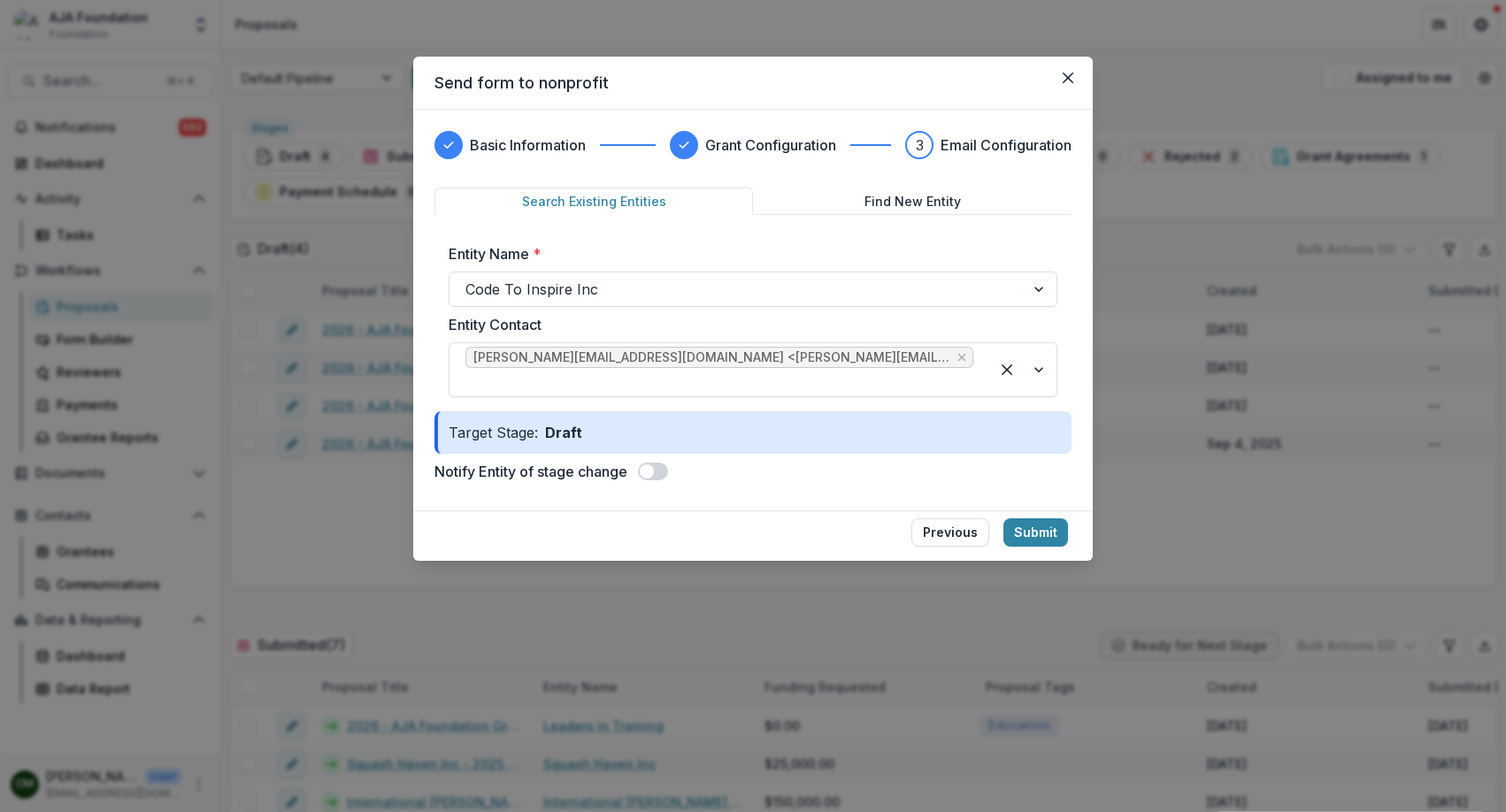
click at [653, 465] on span at bounding box center [647, 471] width 14 height 14
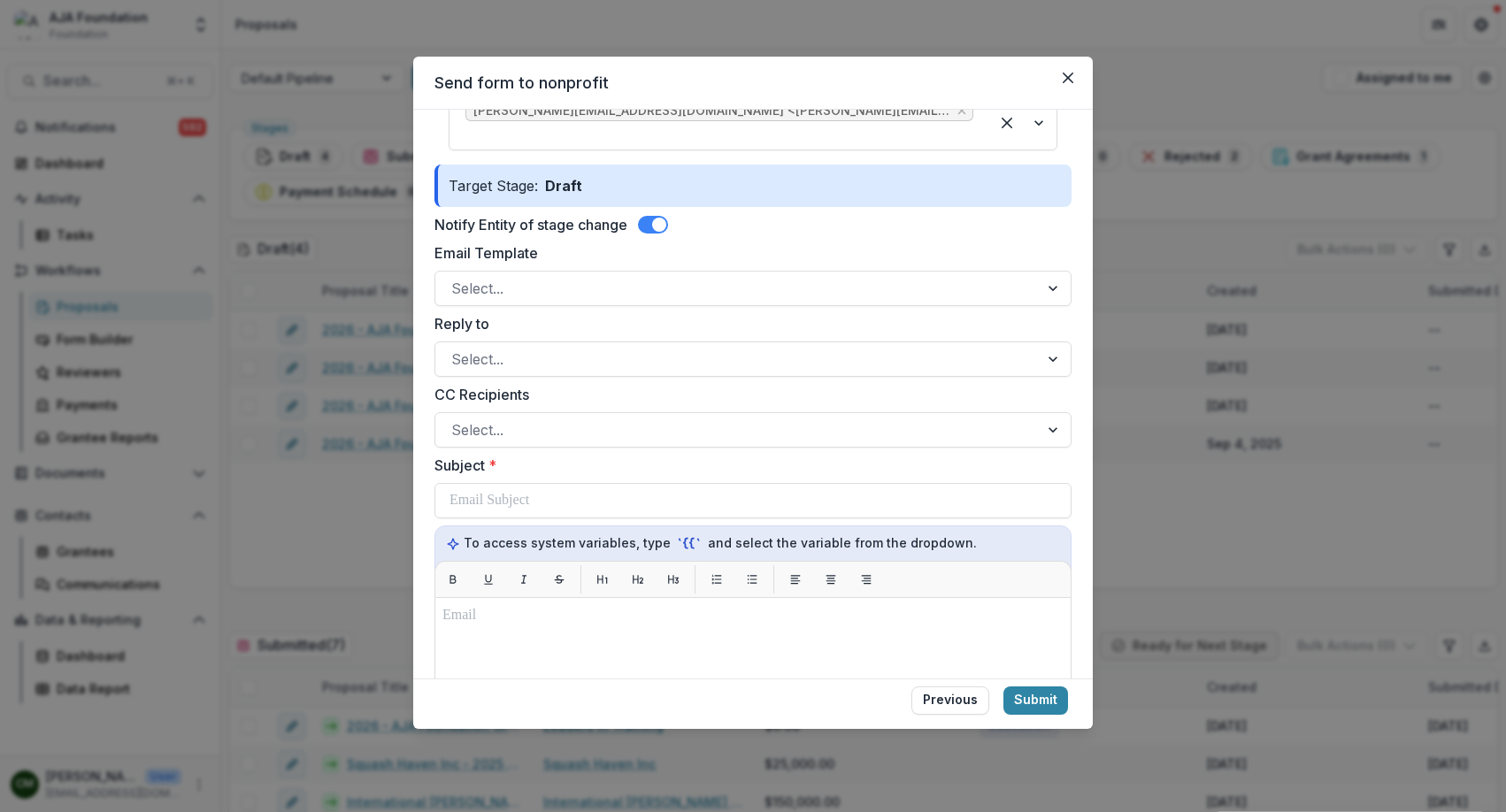
scroll to position [256, 0]
